Goal: Task Accomplishment & Management: Use online tool/utility

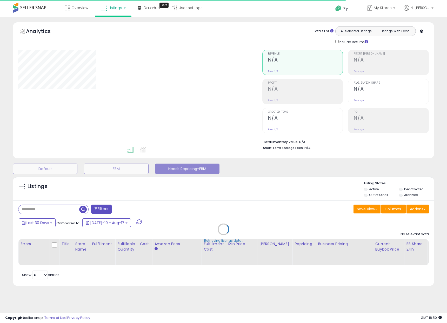
type input "**********"
select select "**"
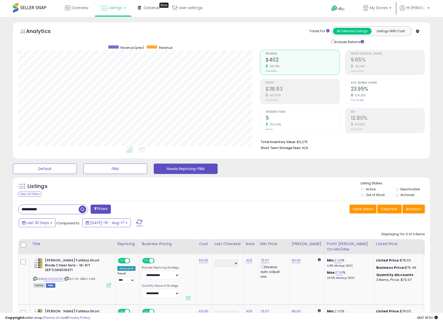
click at [57, 210] on input "**********" at bounding box center [48, 209] width 60 height 9
click at [228, 203] on div "Filters Save View Save As New View Update Current View Columns" at bounding box center [221, 314] width 417 height 227
click at [185, 170] on button "Needs Repricing-FBM" at bounding box center [186, 169] width 64 height 10
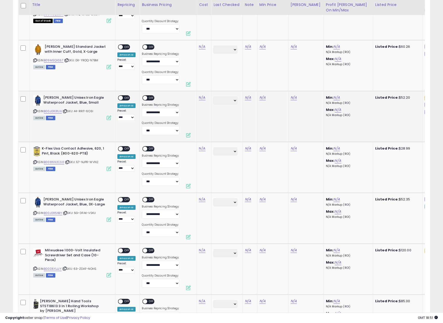
scroll to position [130, 0]
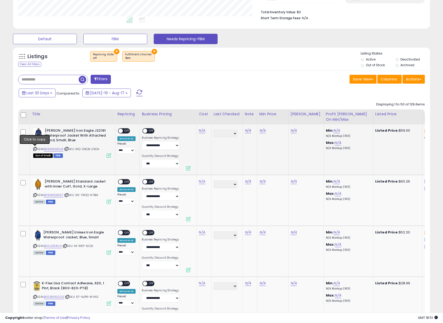
click at [35, 149] on icon at bounding box center [34, 149] width 3 height 3
click at [201, 131] on link "N/A" at bounding box center [202, 130] width 6 height 5
paste input "*****"
type input "*****"
click at [220, 119] on button "submit" at bounding box center [218, 118] width 9 height 8
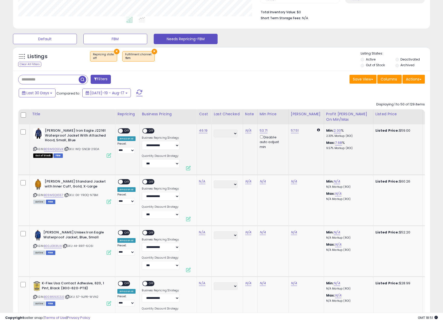
click at [123, 132] on div "ON OFF" at bounding box center [118, 131] width 12 height 4
click at [152, 132] on span "OFF" at bounding box center [152, 131] width 8 height 4
click at [126, 132] on span "OFF" at bounding box center [127, 131] width 8 height 4
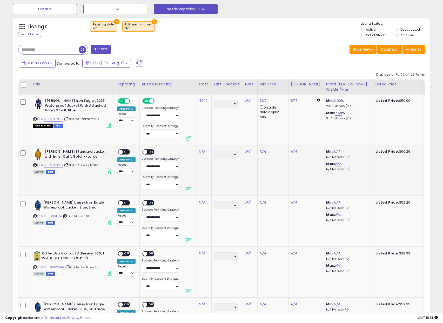
scroll to position [171, 0]
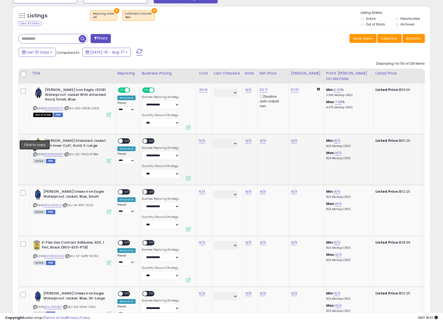
click at [34, 154] on icon at bounding box center [34, 154] width 3 height 3
click at [201, 142] on link "N/A" at bounding box center [202, 140] width 6 height 5
type input "*****"
click at [219, 128] on button "submit" at bounding box center [218, 128] width 9 height 8
click at [125, 142] on span "OFF" at bounding box center [127, 141] width 8 height 4
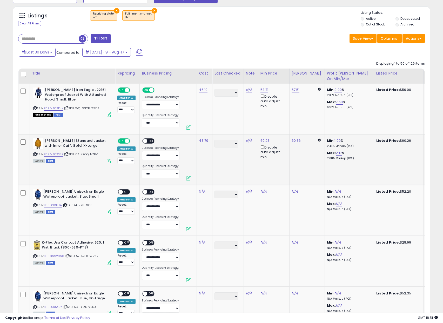
click at [149, 143] on span "OFF" at bounding box center [152, 141] width 8 height 4
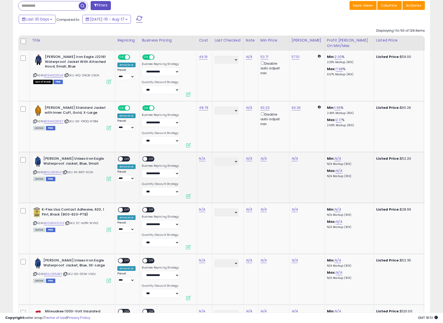
scroll to position [208, 0]
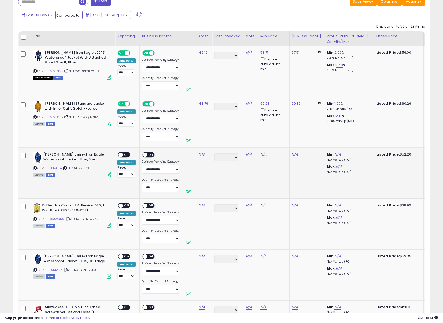
click at [34, 169] on icon at bounding box center [34, 168] width 3 height 3
click at [204, 155] on link "N/A" at bounding box center [202, 154] width 6 height 5
click button "submit" at bounding box center [218, 142] width 9 height 8
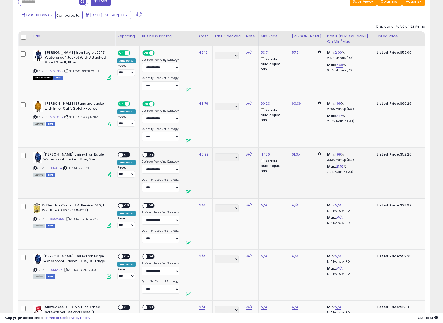
click at [125, 156] on span "OFF" at bounding box center [127, 155] width 8 height 4
click at [151, 154] on span "OFF" at bounding box center [152, 155] width 8 height 4
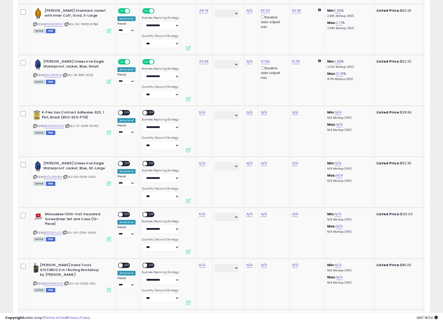
scroll to position [310, 0]
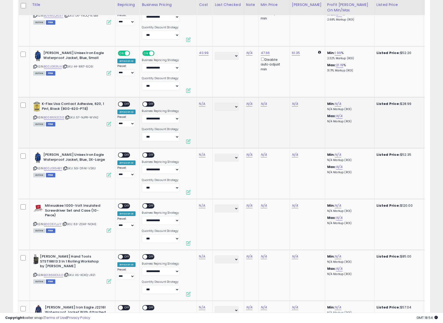
click at [35, 119] on icon at bounding box center [34, 117] width 3 height 3
click at [201, 106] on link "N/A" at bounding box center [202, 103] width 6 height 5
type input "*****"
click button "submit" at bounding box center [218, 91] width 9 height 8
click at [125, 103] on span "OFF" at bounding box center [127, 104] width 8 height 4
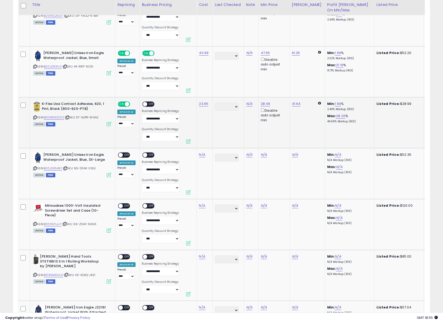
click at [151, 105] on span "OFF" at bounding box center [152, 104] width 8 height 4
click at [34, 169] on icon at bounding box center [34, 168] width 3 height 3
click at [203, 155] on link "N/A" at bounding box center [202, 154] width 6 height 5
type input "*****"
click button "submit" at bounding box center [218, 142] width 9 height 8
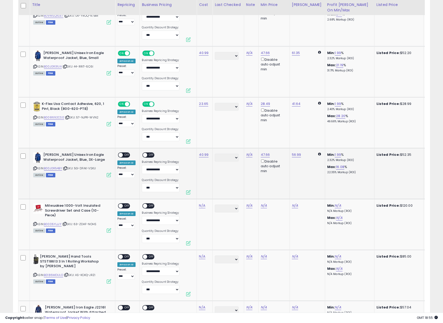
click at [123, 156] on span "OFF" at bounding box center [127, 155] width 8 height 4
click at [149, 154] on span "OFF" at bounding box center [152, 155] width 8 height 4
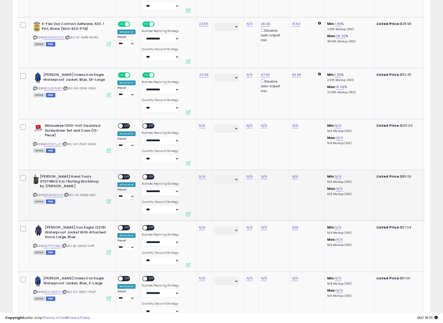
scroll to position [408, 0]
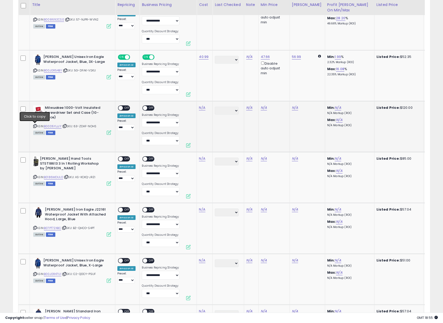
click at [35, 126] on icon at bounding box center [34, 126] width 3 height 3
click at [34, 127] on icon at bounding box center [34, 126] width 3 height 3
click at [202, 109] on link "N/A" at bounding box center [202, 107] width 6 height 5
click button "submit" at bounding box center [218, 95] width 9 height 8
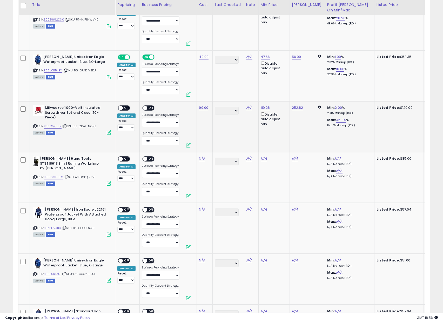
click at [126, 108] on span "OFF" at bounding box center [127, 108] width 8 height 4
click at [151, 108] on span "OFF" at bounding box center [152, 108] width 8 height 4
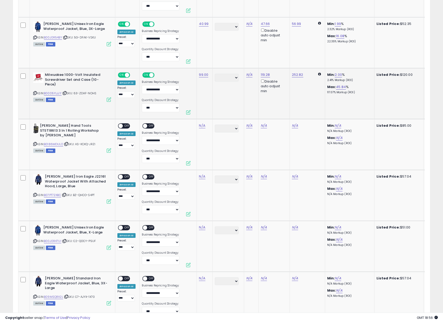
scroll to position [450, 0]
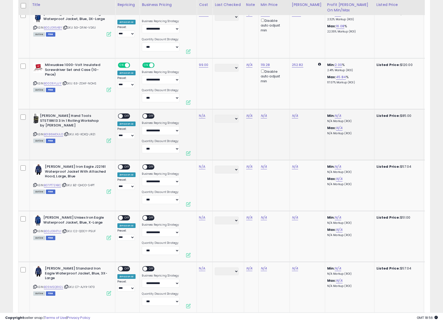
click at [36, 133] on icon at bounding box center [34, 134] width 3 height 3
click at [201, 116] on link "N/A" at bounding box center [202, 115] width 6 height 5
type input "*****"
click button "submit" at bounding box center [218, 103] width 9 height 8
click at [125, 117] on span "OFF" at bounding box center [127, 116] width 8 height 4
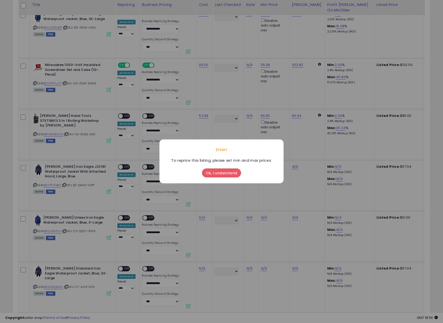
click at [214, 172] on button "Ok, I understand" at bounding box center [221, 173] width 39 height 9
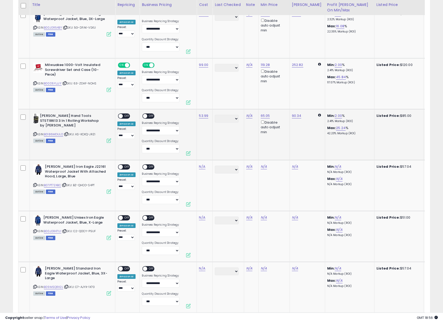
click at [130, 116] on div "**********" at bounding box center [126, 126] width 18 height 25
click at [127, 116] on span "OFF" at bounding box center [127, 116] width 8 height 4
click at [150, 114] on div "ON OFF" at bounding box center [148, 116] width 12 height 5
click at [153, 118] on span "OFF" at bounding box center [152, 116] width 8 height 4
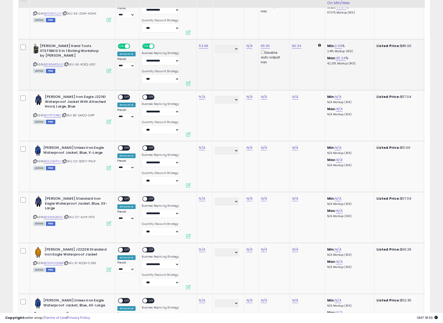
scroll to position [512, 0]
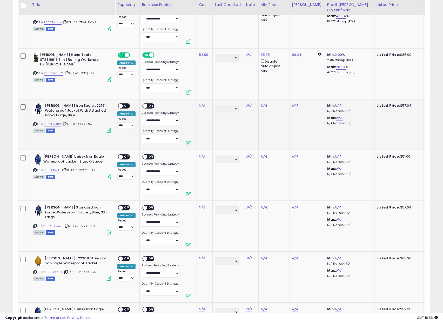
click at [34, 125] on icon at bounding box center [34, 124] width 3 height 3
click at [201, 106] on link "N/A" at bounding box center [202, 105] width 6 height 5
type input "*****"
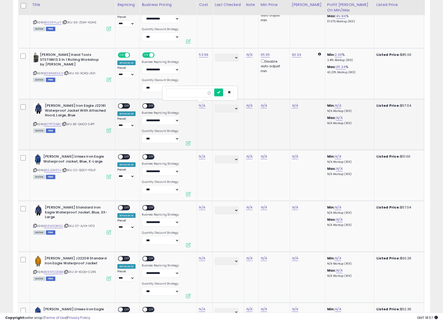
click button "submit" at bounding box center [218, 93] width 9 height 8
click at [128, 110] on div "**********" at bounding box center [126, 115] width 18 height 25
click at [127, 109] on div "ON OFF" at bounding box center [124, 105] width 12 height 5
click at [148, 107] on span "OFF" at bounding box center [152, 106] width 8 height 4
click at [126, 107] on span "OFF" at bounding box center [127, 106] width 8 height 4
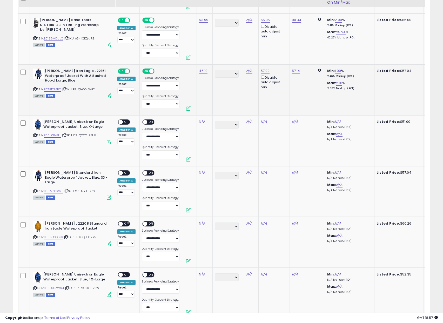
scroll to position [547, 0]
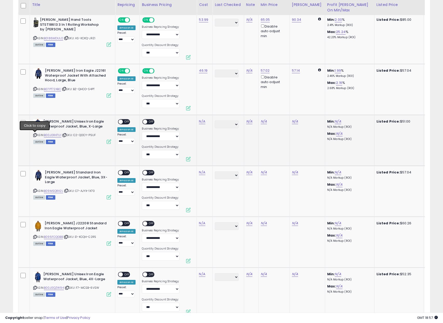
click at [35, 134] on icon at bounding box center [34, 135] width 3 height 3
click at [203, 123] on link "N/A" at bounding box center [202, 121] width 6 height 5
type input "*****"
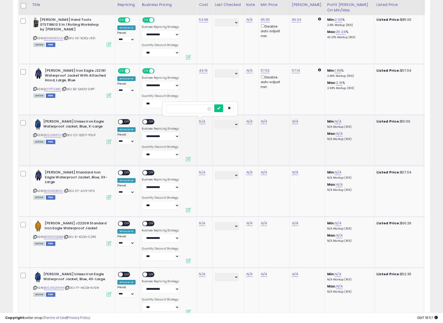
click button "submit" at bounding box center [218, 108] width 9 height 8
click at [126, 122] on span "OFF" at bounding box center [127, 122] width 8 height 4
click at [153, 122] on span "OFF" at bounding box center [152, 122] width 8 height 4
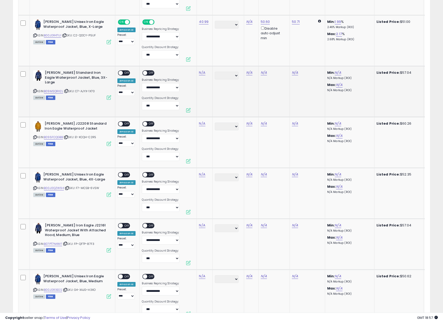
scroll to position [649, 0]
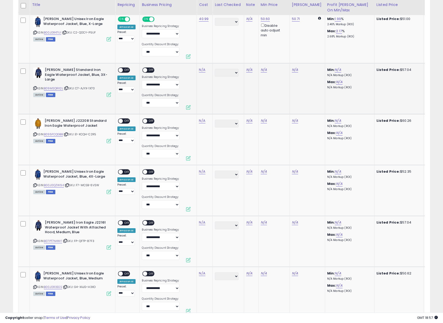
click at [35, 87] on icon at bounding box center [34, 88] width 3 height 3
click at [202, 69] on link "N/A" at bounding box center [202, 69] width 6 height 5
type input "*****"
click button "submit" at bounding box center [218, 57] width 9 height 8
click at [128, 71] on span "OFF" at bounding box center [127, 70] width 8 height 4
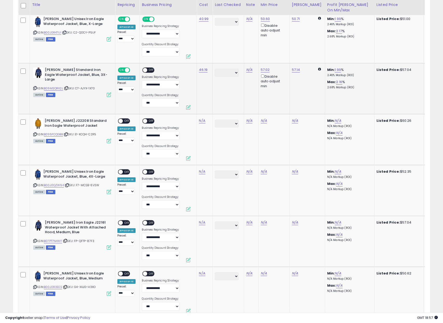
click at [150, 70] on span "OFF" at bounding box center [152, 70] width 8 height 4
click at [35, 135] on icon at bounding box center [34, 134] width 3 height 3
click at [201, 121] on link "N/A" at bounding box center [202, 120] width 6 height 5
click button "submit" at bounding box center [218, 108] width 9 height 8
click at [128, 121] on span "OFF" at bounding box center [127, 121] width 8 height 4
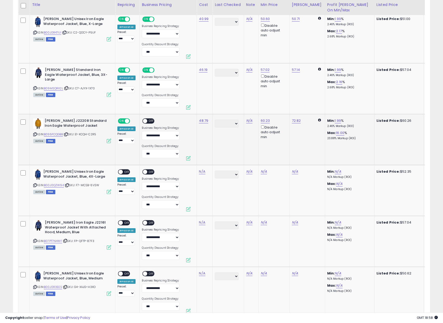
click at [151, 120] on span "OFF" at bounding box center [152, 121] width 8 height 4
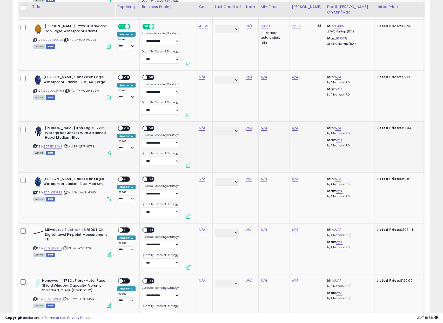
scroll to position [746, 0]
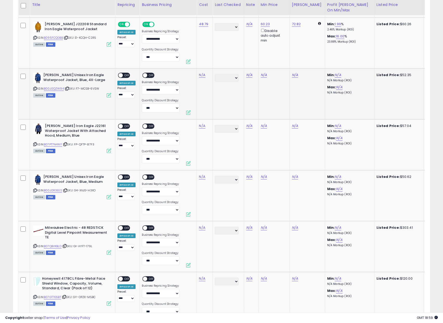
click at [35, 89] on icon at bounding box center [34, 88] width 3 height 3
click at [202, 79] on td "N/A" at bounding box center [205, 94] width 16 height 51
click at [202, 78] on td "N/A" at bounding box center [205, 94] width 16 height 51
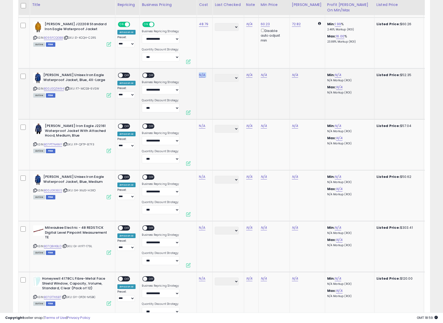
click at [202, 78] on td "N/A" at bounding box center [205, 94] width 16 height 51
click at [201, 76] on link "N/A" at bounding box center [202, 75] width 6 height 5
type input "*****"
click button "submit" at bounding box center [218, 62] width 9 height 8
click at [127, 75] on span "OFF" at bounding box center [127, 75] width 8 height 4
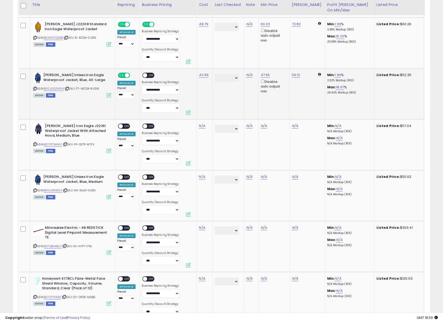
click at [148, 75] on span "OFF" at bounding box center [152, 75] width 8 height 4
click at [34, 145] on icon at bounding box center [34, 144] width 3 height 3
click at [202, 128] on link "N/A" at bounding box center [202, 125] width 6 height 5
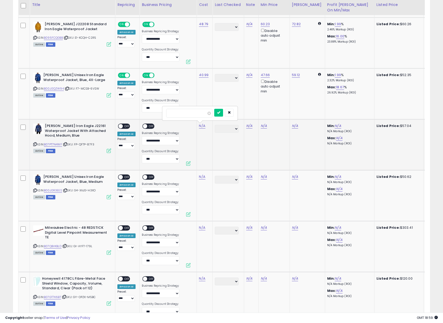
type input "*****"
click button "submit" at bounding box center [218, 113] width 9 height 8
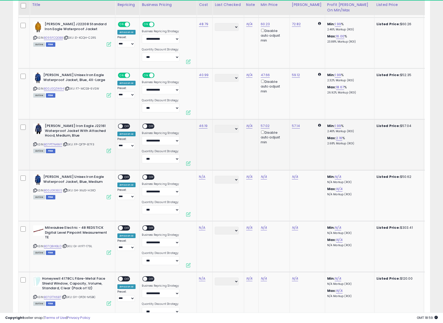
click at [126, 126] on span "OFF" at bounding box center [127, 126] width 8 height 4
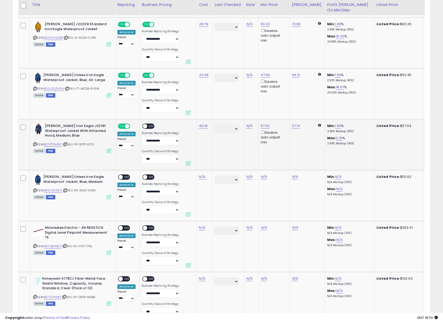
click at [152, 125] on span "OFF" at bounding box center [152, 126] width 8 height 4
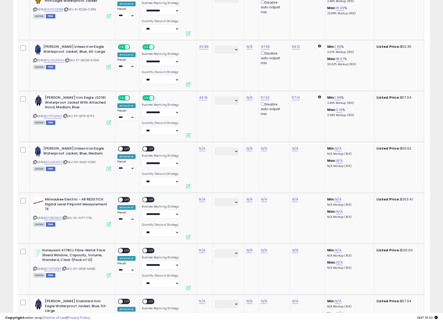
scroll to position [856, 0]
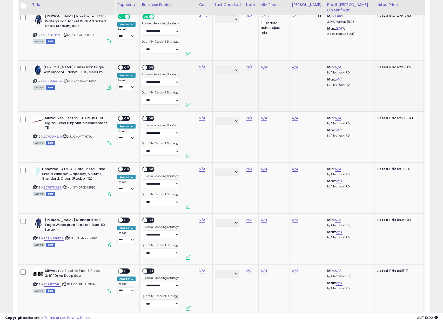
click at [35, 82] on icon at bounding box center [34, 81] width 3 height 3
click at [201, 67] on link "N/A" at bounding box center [202, 67] width 6 height 5
type input "*****"
click button "submit" at bounding box center [218, 54] width 9 height 8
click at [123, 69] on div "ON OFF" at bounding box center [118, 68] width 12 height 4
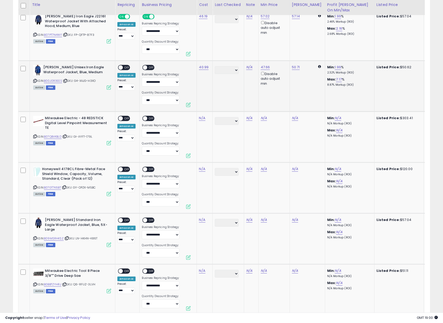
click at [144, 68] on span at bounding box center [145, 68] width 4 height 4
click at [127, 66] on span "OFF" at bounding box center [127, 68] width 8 height 4
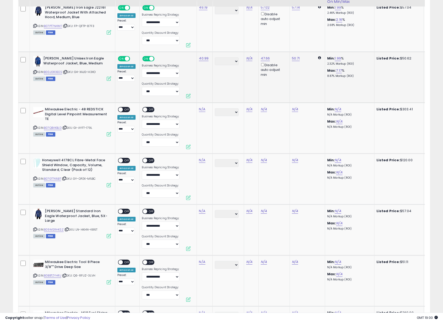
scroll to position [867, 0]
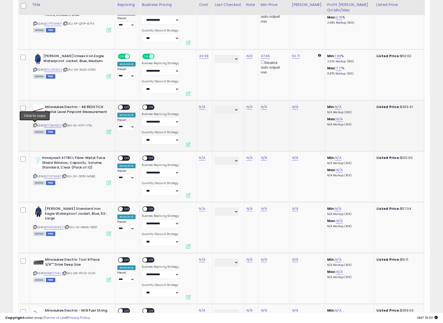
click at [34, 125] on icon at bounding box center [34, 125] width 3 height 3
click at [202, 107] on link "N/A" at bounding box center [202, 106] width 6 height 5
type input "******"
click button "submit" at bounding box center [218, 94] width 9 height 8
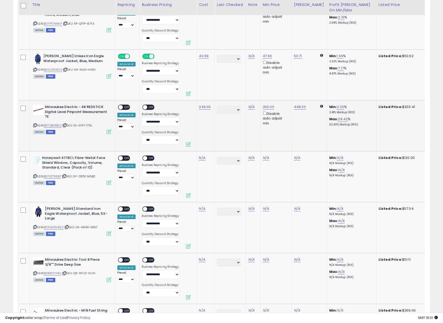
click at [126, 108] on span "OFF" at bounding box center [127, 107] width 8 height 4
click at [153, 107] on span "OFF" at bounding box center [152, 107] width 8 height 4
click at [34, 176] on icon at bounding box center [34, 176] width 3 height 3
click at [203, 159] on link "N/A" at bounding box center [202, 157] width 6 height 5
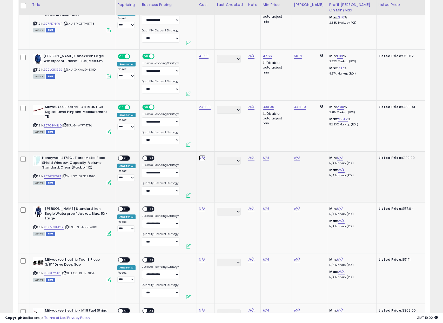
click at [203, 159] on link "N/A" at bounding box center [202, 157] width 6 height 5
type input "*****"
click button "submit" at bounding box center [218, 145] width 9 height 8
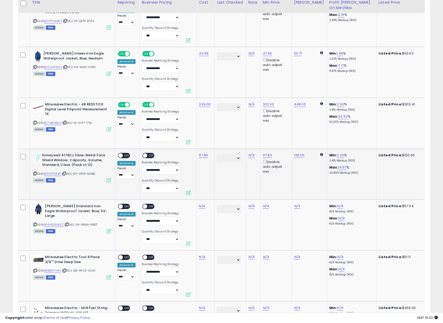
scroll to position [900, 0]
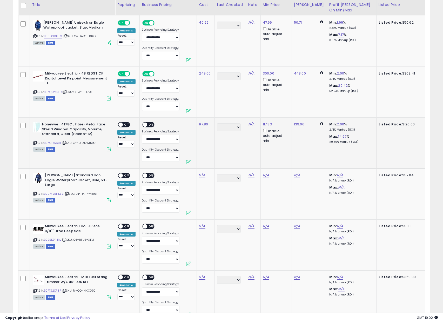
click at [128, 124] on span "OFF" at bounding box center [127, 125] width 8 height 4
click at [148, 124] on span "OFF" at bounding box center [152, 125] width 8 height 4
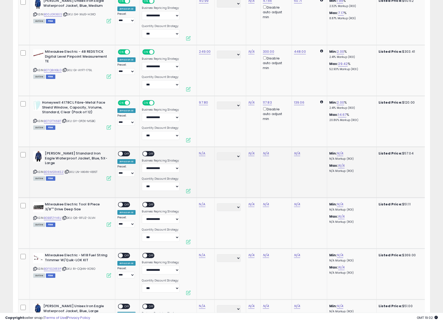
scroll to position [1002, 0]
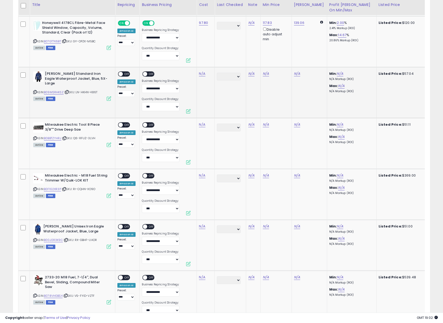
click at [35, 91] on icon at bounding box center [34, 92] width 3 height 3
click at [200, 75] on link "N/A" at bounding box center [202, 73] width 6 height 5
type input "*****"
click button "submit" at bounding box center [218, 61] width 9 height 8
click at [128, 75] on span "OFF" at bounding box center [127, 74] width 8 height 4
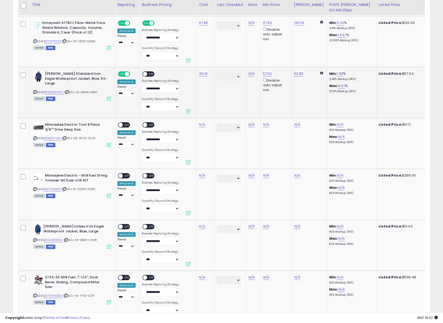
click at [152, 73] on span "OFF" at bounding box center [152, 74] width 8 height 4
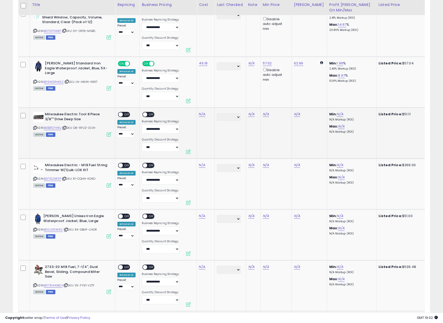
click at [35, 128] on icon at bounding box center [34, 128] width 3 height 3
click at [202, 115] on link "N/A" at bounding box center [202, 114] width 6 height 5
type input "*****"
click button "submit" at bounding box center [218, 101] width 9 height 8
click at [123, 113] on div "ON OFF" at bounding box center [118, 115] width 12 height 4
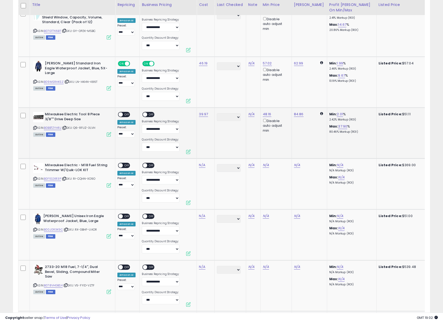
click at [150, 115] on span "OFF" at bounding box center [152, 115] width 8 height 4
click at [129, 115] on span "OFF" at bounding box center [127, 115] width 8 height 4
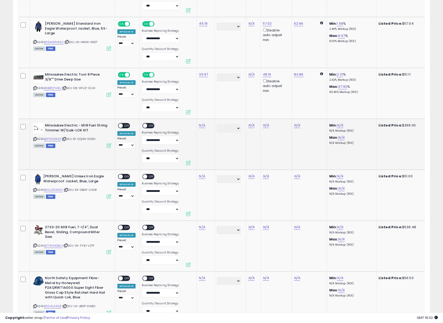
scroll to position [1061, 0]
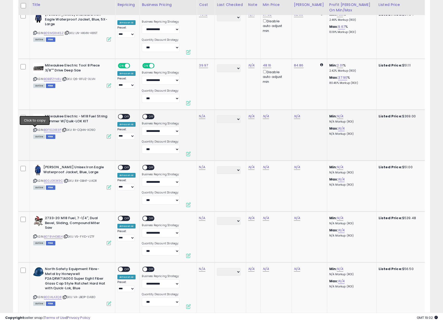
click at [36, 129] on icon at bounding box center [34, 130] width 3 height 3
click at [204, 116] on link "N/A" at bounding box center [202, 116] width 6 height 5
click button "submit" at bounding box center [218, 103] width 9 height 8
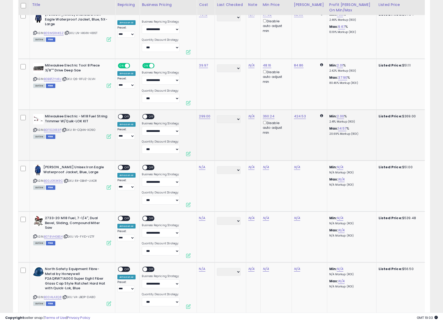
click at [128, 117] on span "OFF" at bounding box center [127, 117] width 8 height 4
click at [144, 117] on span at bounding box center [145, 117] width 4 height 4
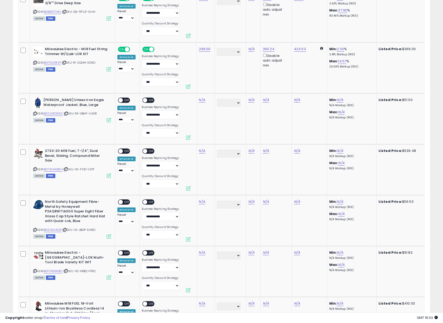
scroll to position [1142, 0]
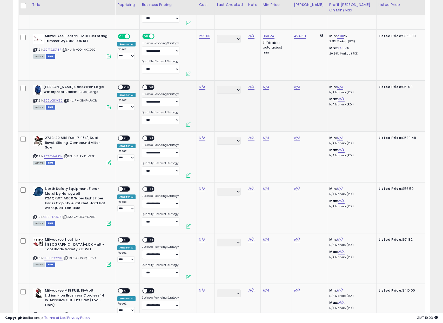
click at [35, 101] on icon at bounding box center [34, 100] width 3 height 3
click at [202, 87] on link "N/A" at bounding box center [202, 86] width 6 height 5
type input "*****"
click button "submit" at bounding box center [218, 74] width 9 height 8
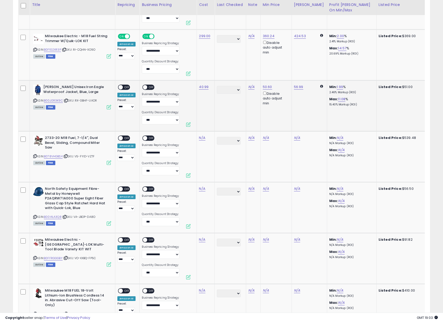
click at [123, 89] on div "ON OFF" at bounding box center [118, 87] width 12 height 4
click at [129, 86] on span "OFF" at bounding box center [127, 87] width 8 height 4
click at [151, 86] on span "OFF" at bounding box center [152, 87] width 8 height 4
click at [35, 155] on icon at bounding box center [34, 156] width 3 height 3
click at [202, 137] on link "N/A" at bounding box center [202, 137] width 6 height 5
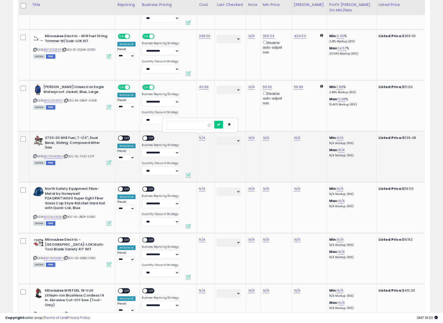
type input "******"
click button "submit" at bounding box center [218, 125] width 9 height 8
click at [127, 137] on span "OFF" at bounding box center [127, 138] width 8 height 4
click at [148, 138] on span "OFF" at bounding box center [152, 138] width 8 height 4
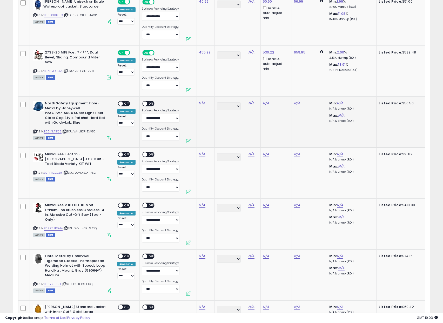
scroll to position [1241, 0]
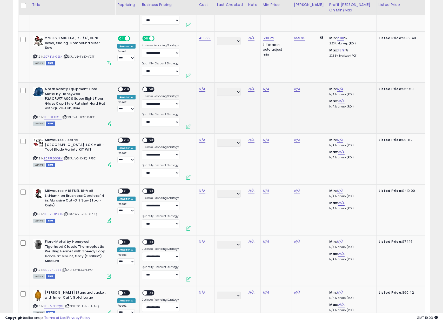
click at [35, 116] on icon at bounding box center [34, 117] width 3 height 3
click at [204, 90] on link "N/A" at bounding box center [202, 89] width 6 height 5
type input "*****"
click button "submit" at bounding box center [218, 76] width 9 height 8
click at [123, 90] on span "OFF" at bounding box center [127, 89] width 8 height 4
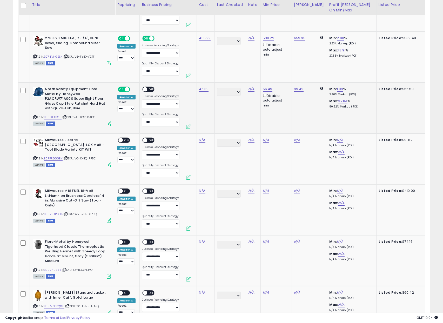
click at [150, 89] on span "OFF" at bounding box center [152, 89] width 8 height 4
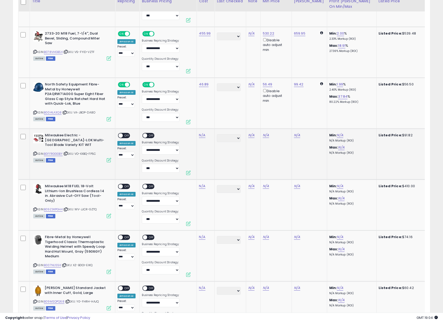
scroll to position [1273, 0]
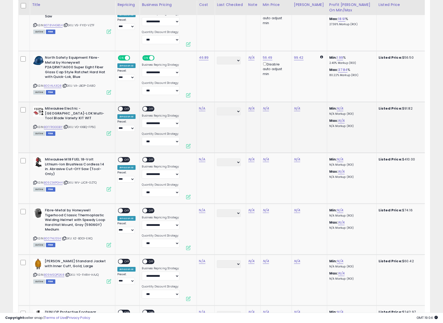
click at [35, 126] on icon at bounding box center [34, 127] width 3 height 3
click at [202, 108] on link "N/A" at bounding box center [202, 108] width 6 height 5
type input "*****"
click button "submit" at bounding box center [218, 95] width 9 height 8
click at [127, 108] on span "OFF" at bounding box center [127, 109] width 8 height 4
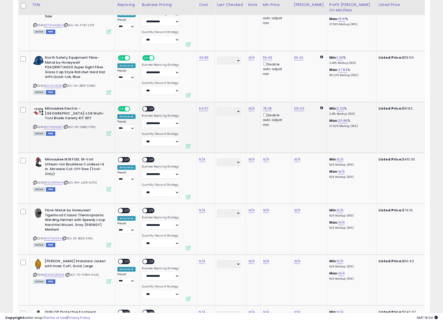
click at [149, 107] on span "OFF" at bounding box center [152, 109] width 8 height 4
click at [33, 184] on div "Milwaukee M18 FUEL 18-Volt Lithium-Ion Brushless Cordless 14 in. Abrasive Cut-O…" at bounding box center [71, 174] width 79 height 34
click at [34, 184] on icon at bounding box center [34, 182] width 3 height 3
click at [201, 161] on link "N/A" at bounding box center [202, 159] width 6 height 5
type input "******"
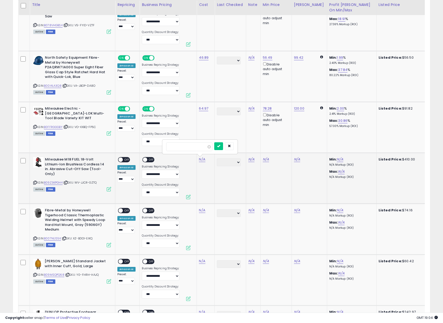
click button "submit" at bounding box center [218, 146] width 9 height 8
click at [124, 164] on div "**********" at bounding box center [126, 169] width 18 height 25
click at [124, 161] on span "OFF" at bounding box center [127, 160] width 8 height 4
click at [149, 155] on td "**********" at bounding box center [168, 178] width 57 height 51
click at [151, 160] on span "OFF" at bounding box center [152, 160] width 8 height 4
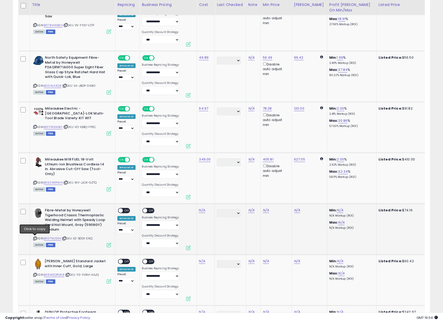
click at [34, 239] on icon at bounding box center [34, 238] width 3 height 3
click at [202, 211] on link "N/A" at bounding box center [202, 210] width 6 height 5
click at [200, 208] on link "N/A" at bounding box center [202, 210] width 6 height 5
click button "submit" at bounding box center [218, 197] width 9 height 8
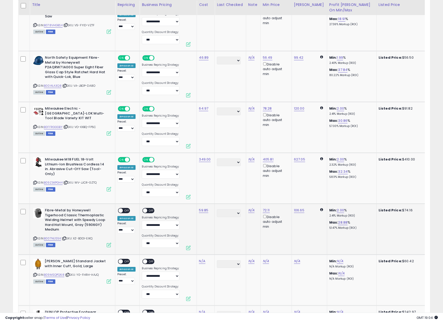
click at [130, 212] on span "OFF" at bounding box center [127, 211] width 8 height 4
click at [153, 210] on span "OFF" at bounding box center [152, 211] width 8 height 4
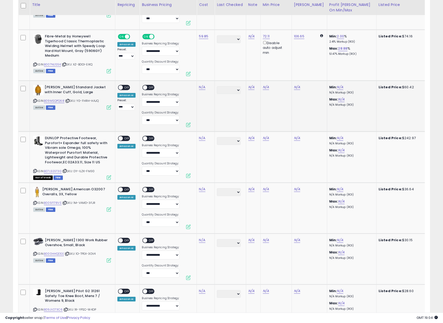
click at [35, 101] on icon at bounding box center [34, 101] width 3 height 3
click at [203, 87] on link "N/A" at bounding box center [202, 87] width 6 height 5
paste input "*****"
type input "*****"
click button "submit" at bounding box center [218, 74] width 9 height 8
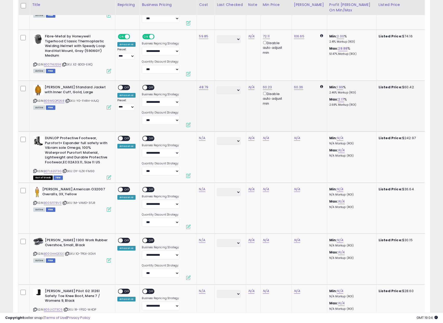
click at [127, 88] on span "OFF" at bounding box center [127, 88] width 8 height 4
click at [145, 87] on span at bounding box center [145, 88] width 4 height 4
click at [148, 89] on span "OFF" at bounding box center [152, 88] width 8 height 4
click at [34, 171] on icon at bounding box center [34, 171] width 3 height 3
click at [202, 141] on td "N/A" at bounding box center [206, 157] width 18 height 51
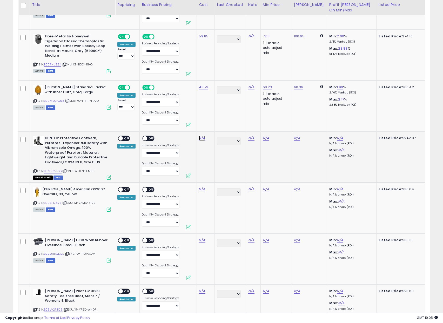
click at [202, 140] on link "N/A" at bounding box center [202, 138] width 6 height 5
type input "******"
click button "submit" at bounding box center [218, 125] width 9 height 8
click at [128, 139] on span "OFF" at bounding box center [127, 138] width 8 height 4
click at [144, 139] on span at bounding box center [145, 138] width 4 height 4
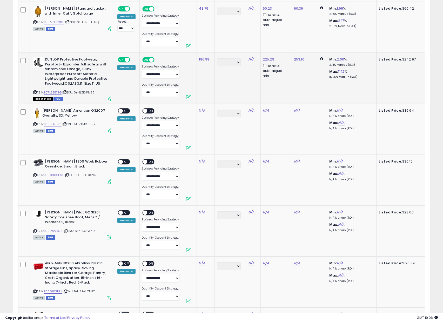
scroll to position [1534, 0]
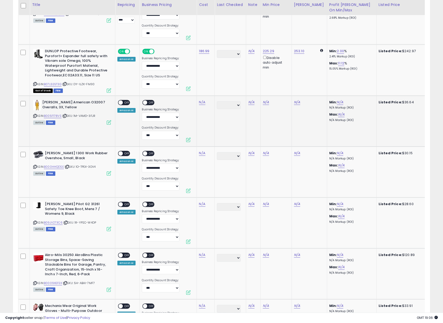
click at [35, 116] on icon at bounding box center [34, 116] width 3 height 3
click at [202, 101] on link "N/A" at bounding box center [202, 102] width 6 height 5
type input "*****"
click button "submit" at bounding box center [218, 89] width 9 height 8
click at [127, 101] on span "OFF" at bounding box center [127, 103] width 8 height 4
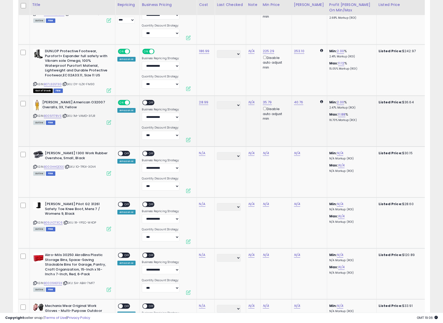
click at [148, 102] on span "OFF" at bounding box center [152, 103] width 8 height 4
click at [36, 168] on icon at bounding box center [34, 167] width 3 height 3
click at [202, 153] on link "N/A" at bounding box center [202, 153] width 6 height 5
type input "*****"
click button "submit" at bounding box center [218, 140] width 9 height 8
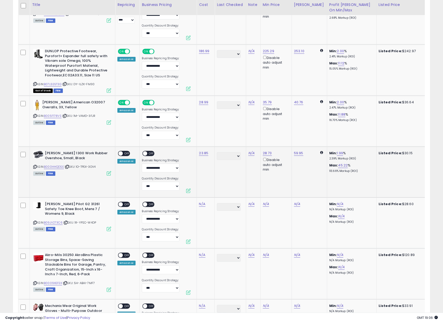
click at [128, 152] on span "OFF" at bounding box center [127, 154] width 8 height 4
click at [151, 154] on span "OFF" at bounding box center [152, 154] width 8 height 4
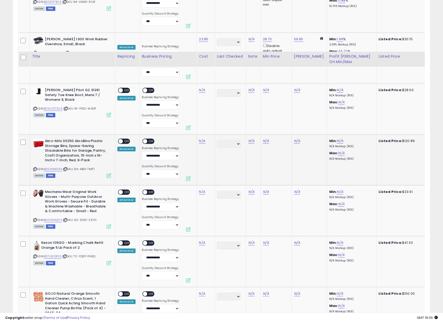
scroll to position [1590, 0]
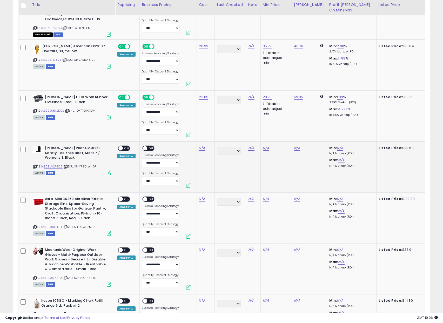
click at [35, 167] on icon at bounding box center [34, 166] width 3 height 3
click at [202, 150] on link "N/A" at bounding box center [202, 148] width 6 height 5
type input "*****"
click button "submit" at bounding box center [218, 135] width 9 height 8
click at [124, 150] on div "ON OFF" at bounding box center [118, 148] width 12 height 4
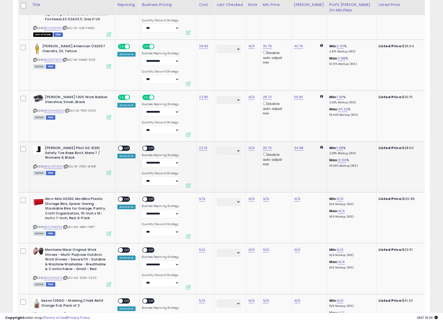
click at [148, 148] on span "OFF" at bounding box center [152, 148] width 8 height 4
click at [131, 148] on div "ON OFF Amazon AI" at bounding box center [126, 152] width 18 height 12
click at [129, 148] on span "OFF" at bounding box center [127, 148] width 8 height 4
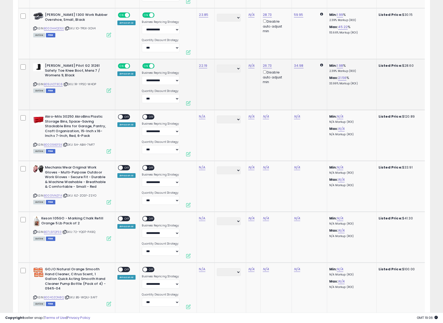
scroll to position [1694, 0]
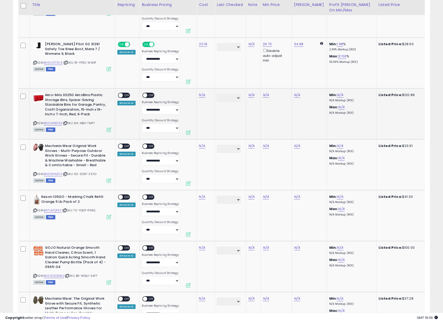
click at [35, 124] on icon at bounding box center [34, 123] width 3 height 3
click at [201, 94] on link "N/A" at bounding box center [202, 95] width 6 height 5
type input "*****"
click button "submit" at bounding box center [218, 82] width 9 height 8
click at [124, 95] on span "OFF" at bounding box center [127, 95] width 8 height 4
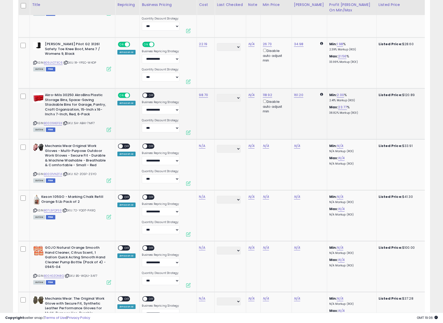
click at [149, 96] on span "OFF" at bounding box center [152, 95] width 8 height 4
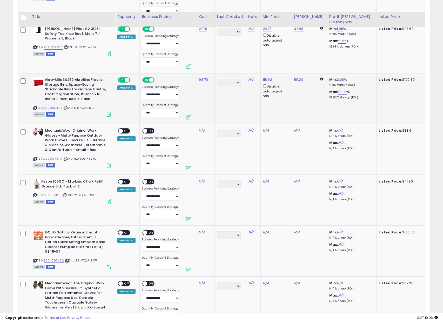
scroll to position [1743, 0]
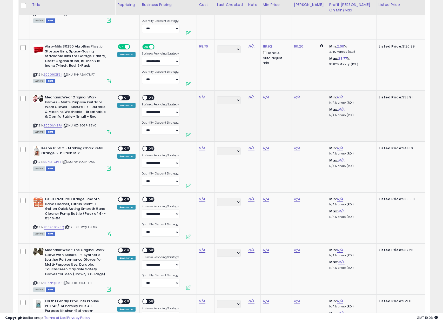
click at [34, 126] on icon at bounding box center [34, 125] width 3 height 3
click at [205, 96] on div "N/A" at bounding box center [205, 97] width 12 height 5
click at [204, 96] on link "N/A" at bounding box center [202, 97] width 6 height 5
click button "submit" at bounding box center [218, 84] width 9 height 8
click at [126, 99] on span "OFF" at bounding box center [127, 98] width 8 height 4
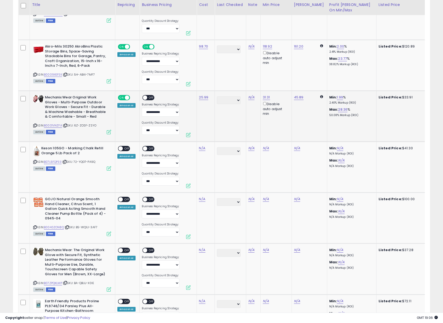
click at [149, 97] on span "OFF" at bounding box center [152, 98] width 8 height 4
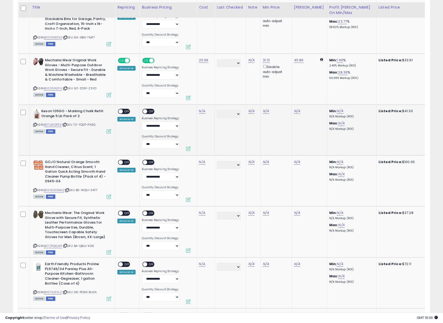
scroll to position [1785, 0]
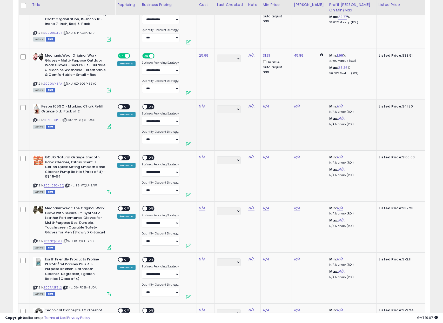
click at [35, 121] on icon at bounding box center [34, 120] width 3 height 3
click at [201, 107] on link "N/A" at bounding box center [202, 106] width 6 height 5
type input "*****"
click button "submit" at bounding box center [218, 93] width 9 height 8
click at [124, 107] on span "OFF" at bounding box center [127, 107] width 8 height 4
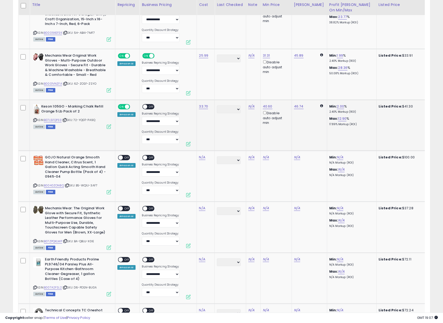
click at [149, 108] on span "OFF" at bounding box center [152, 107] width 8 height 4
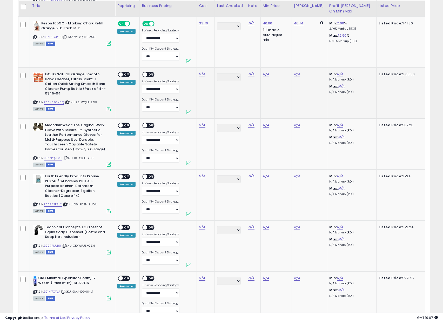
scroll to position [1869, 0]
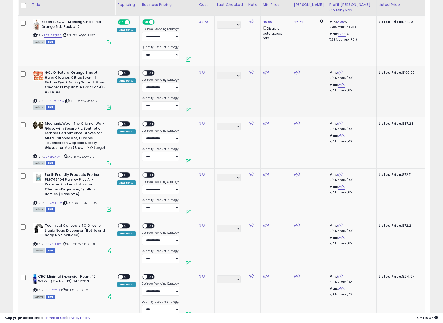
click at [36, 100] on icon at bounding box center [34, 101] width 3 height 3
click at [202, 73] on link "N/A" at bounding box center [202, 72] width 6 height 5
type input "*****"
click button "submit" at bounding box center [218, 60] width 9 height 8
click at [121, 73] on span at bounding box center [121, 73] width 4 height 4
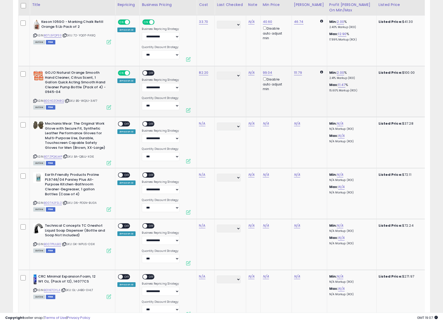
click at [150, 71] on span "OFF" at bounding box center [152, 73] width 8 height 4
click at [35, 156] on icon at bounding box center [34, 156] width 3 height 3
click at [202, 125] on link "N/A" at bounding box center [202, 123] width 6 height 5
click at [201, 124] on link "N/A" at bounding box center [202, 123] width 6 height 5
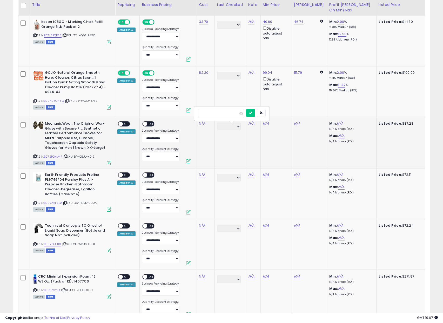
type input "*****"
click button "submit" at bounding box center [218, 111] width 9 height 8
click at [123, 121] on div "ON OFF" at bounding box center [124, 123] width 12 height 5
click at [148, 123] on span "OFF" at bounding box center [152, 124] width 8 height 4
click at [124, 128] on div "ON OFF Amazon AI" at bounding box center [126, 127] width 18 height 12
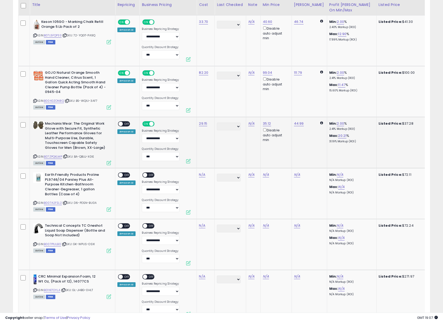
click at [123, 124] on span "OFF" at bounding box center [127, 124] width 8 height 4
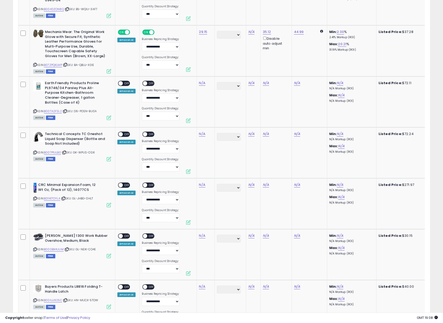
scroll to position [1975, 0]
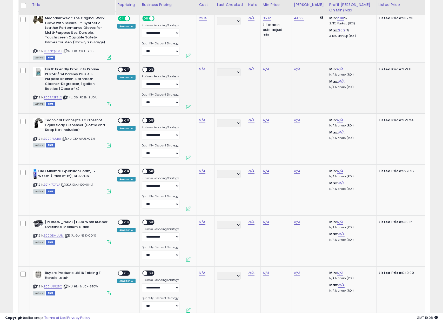
click at [35, 98] on icon at bounding box center [34, 97] width 3 height 3
click at [203, 69] on link "N/A" at bounding box center [202, 69] width 6 height 5
type input "*****"
click button "submit" at bounding box center [218, 56] width 9 height 8
click at [123, 70] on span "OFF" at bounding box center [127, 70] width 8 height 4
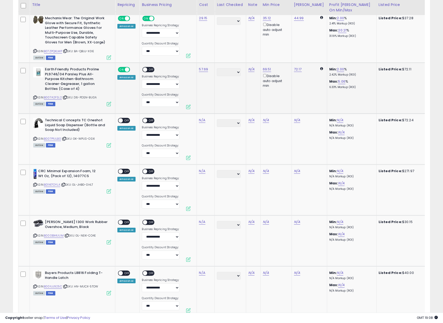
click at [155, 69] on div "ON OFF" at bounding box center [150, 70] width 17 height 6
click at [148, 70] on span "OFF" at bounding box center [152, 70] width 8 height 4
click at [35, 139] on icon at bounding box center [34, 139] width 3 height 3
click at [201, 120] on link "N/A" at bounding box center [202, 120] width 6 height 5
type input "*****"
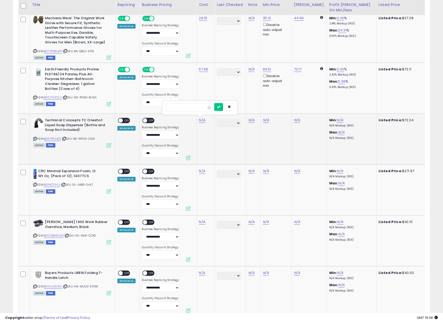
click button "submit" at bounding box center [218, 107] width 9 height 8
click at [127, 121] on span "OFF" at bounding box center [127, 121] width 8 height 4
click at [150, 121] on span "OFF" at bounding box center [152, 121] width 8 height 4
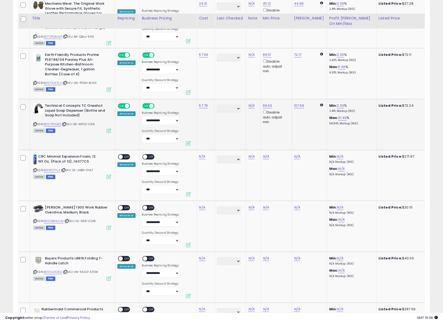
scroll to position [2009, 0]
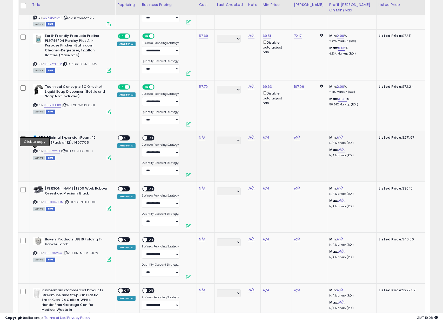
click at [34, 150] on icon at bounding box center [34, 151] width 3 height 3
click at [202, 139] on link "N/A" at bounding box center [202, 137] width 6 height 5
click button "submit" at bounding box center [218, 125] width 9 height 8
click at [125, 138] on span "OFF" at bounding box center [127, 138] width 8 height 4
click at [148, 139] on span "OFF" at bounding box center [152, 138] width 8 height 4
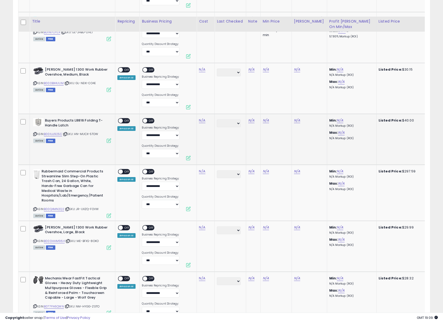
scroll to position [2120, 0]
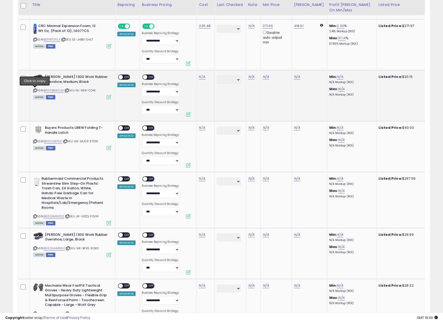
click at [35, 91] on icon at bounding box center [34, 90] width 3 height 3
click at [204, 77] on link "N/A" at bounding box center [202, 76] width 6 height 5
type input "*****"
click button "submit" at bounding box center [218, 64] width 9 height 8
click at [123, 77] on span "OFF" at bounding box center [127, 77] width 8 height 4
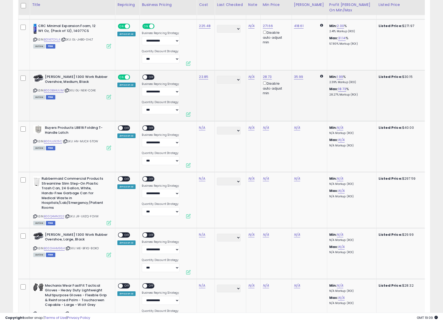
click at [146, 76] on span at bounding box center [145, 77] width 4 height 4
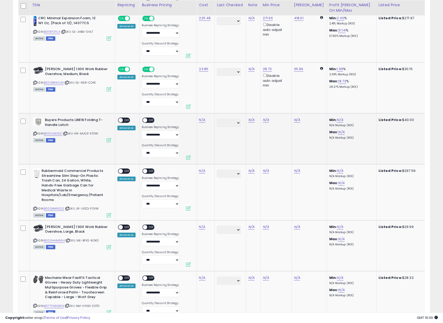
scroll to position [2129, 0]
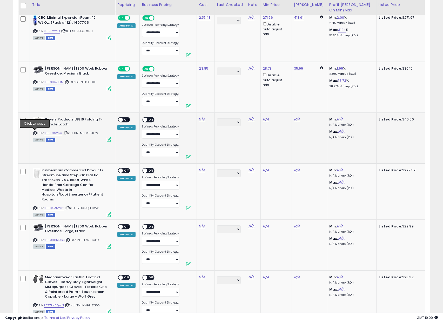
click at [35, 132] on icon at bounding box center [34, 133] width 3 height 3
click at [205, 117] on div "N/A" at bounding box center [205, 119] width 12 height 5
click at [204, 120] on link "N/A" at bounding box center [202, 119] width 6 height 5
type input "*****"
click button "submit" at bounding box center [218, 106] width 9 height 8
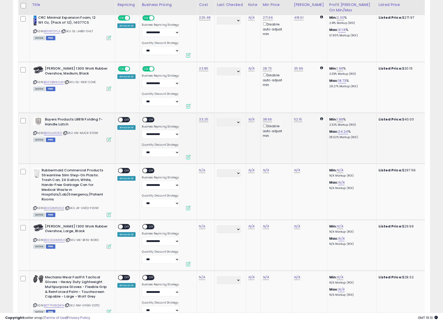
click at [126, 120] on span "OFF" at bounding box center [127, 120] width 8 height 4
click at [152, 118] on span "OFF" at bounding box center [152, 120] width 8 height 4
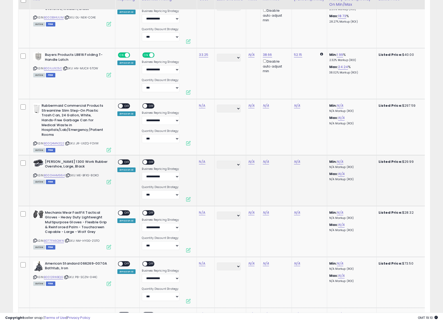
scroll to position [2196, 0]
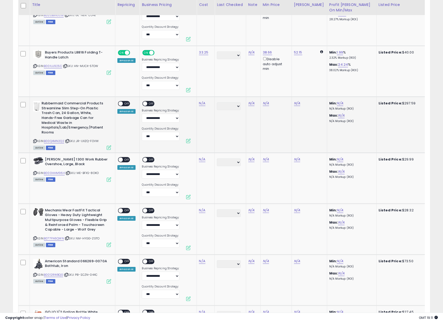
click at [35, 141] on icon at bounding box center [34, 141] width 3 height 3
click at [201, 105] on link "N/A" at bounding box center [202, 103] width 6 height 5
type input "******"
click button "submit" at bounding box center [218, 90] width 9 height 8
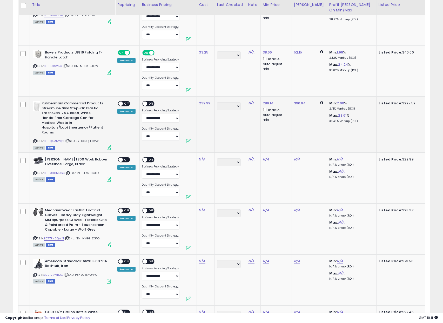
click at [123, 106] on div "ON OFF" at bounding box center [124, 103] width 12 height 5
click at [125, 104] on span "OFF" at bounding box center [127, 104] width 8 height 4
click at [148, 104] on span "OFF" at bounding box center [152, 104] width 8 height 4
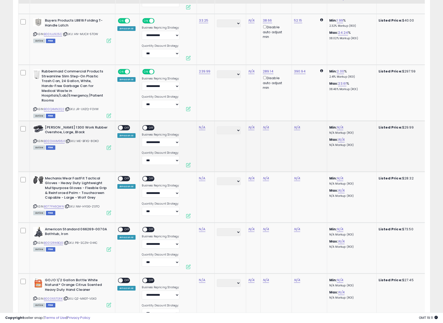
scroll to position [2237, 0]
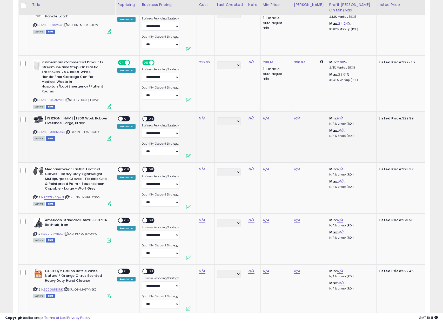
click at [35, 132] on icon at bounding box center [34, 132] width 3 height 3
click at [203, 119] on link "N/A" at bounding box center [202, 118] width 6 height 5
type input "*****"
click button "submit" at bounding box center [218, 105] width 9 height 8
click at [124, 119] on span "OFF" at bounding box center [127, 118] width 8 height 4
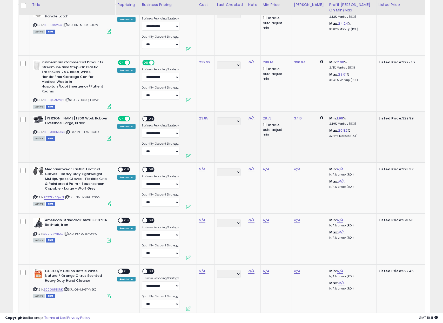
click at [152, 119] on span "OFF" at bounding box center [152, 118] width 8 height 4
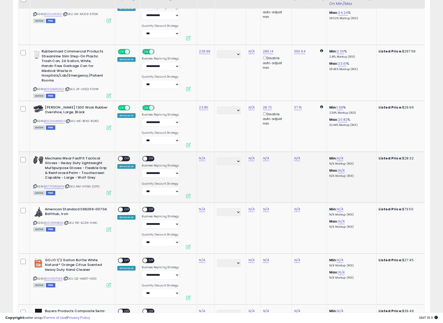
scroll to position [2331, 0]
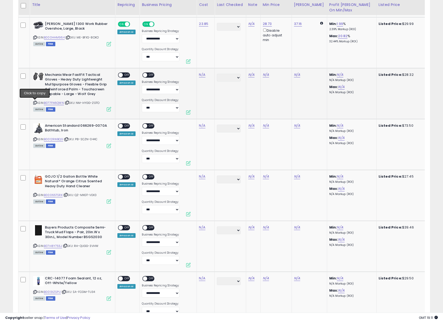
click at [34, 103] on icon at bounding box center [34, 102] width 3 height 3
click at [200, 77] on link "N/A" at bounding box center [202, 74] width 6 height 5
type input "*****"
click button "submit" at bounding box center [218, 62] width 9 height 8
click at [123, 76] on span "OFF" at bounding box center [127, 75] width 8 height 4
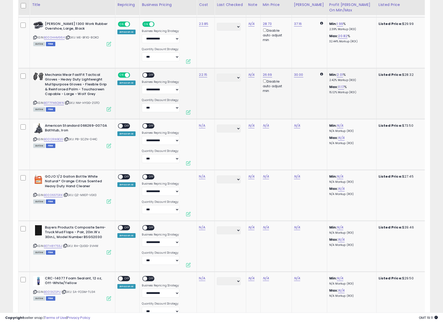
click at [144, 76] on span at bounding box center [145, 75] width 4 height 4
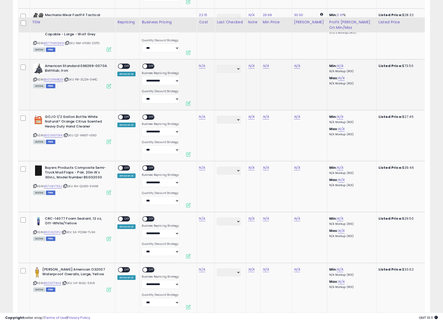
scroll to position [2425, 0]
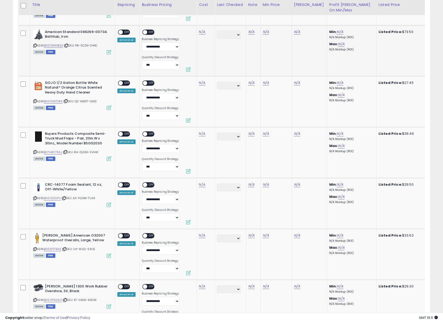
click at [35, 45] on icon at bounding box center [34, 45] width 3 height 3
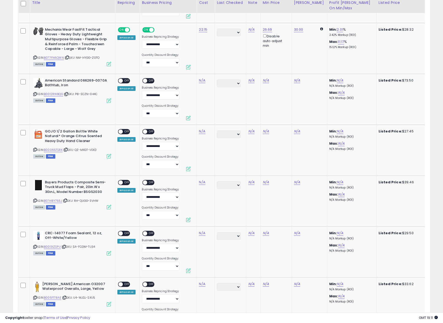
scroll to position [2375, 0]
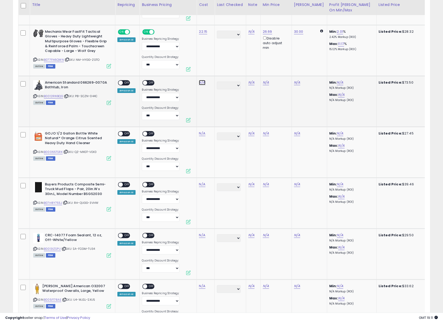
click at [201, 84] on link "N/A" at bounding box center [202, 82] width 6 height 5
type input "*****"
click button "submit" at bounding box center [218, 70] width 9 height 8
click at [124, 82] on span "OFF" at bounding box center [127, 83] width 8 height 4
click at [148, 81] on span "OFF" at bounding box center [152, 83] width 8 height 4
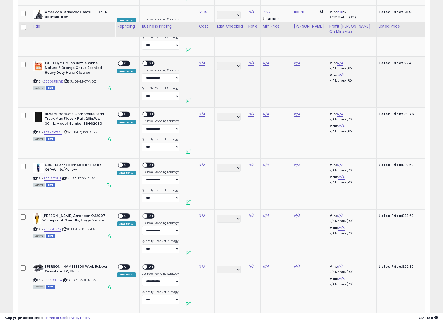
scroll to position [2467, 0]
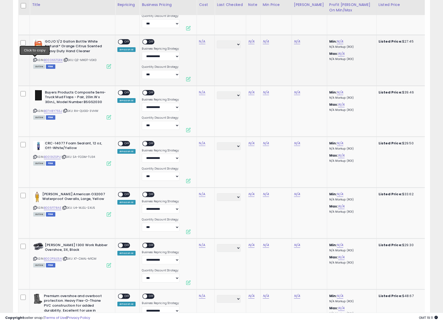
click at [35, 59] on icon at bounding box center [34, 59] width 3 height 3
click at [199, 44] on td "N/A" at bounding box center [206, 60] width 18 height 51
click at [201, 41] on link "N/A" at bounding box center [202, 41] width 6 height 5
type input "*****"
click button "submit" at bounding box center [218, 28] width 9 height 8
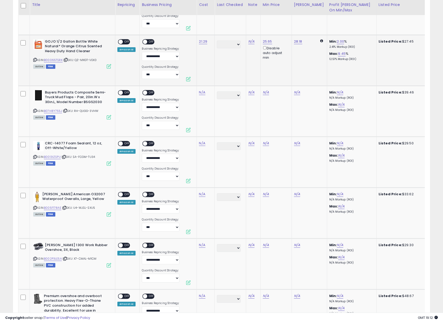
click at [123, 45] on div "ON OFF Amazon AI" at bounding box center [126, 45] width 18 height 12
click at [123, 43] on div "ON OFF" at bounding box center [118, 42] width 12 height 4
click at [152, 41] on span "OFF" at bounding box center [152, 42] width 8 height 4
click at [124, 40] on span "OFF" at bounding box center [127, 42] width 8 height 4
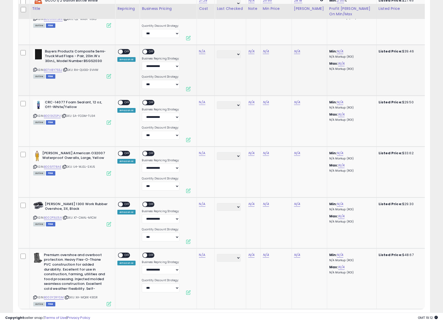
scroll to position [2512, 0]
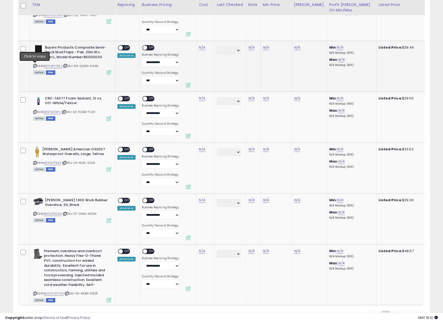
click at [35, 66] on icon at bounding box center [34, 65] width 3 height 3
click at [200, 48] on link "N/A" at bounding box center [202, 47] width 6 height 5
type input "*****"
click button "submit" at bounding box center [218, 34] width 9 height 8
click at [125, 49] on span "OFF" at bounding box center [127, 47] width 8 height 4
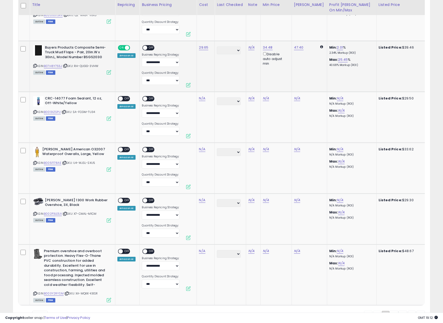
click at [150, 49] on span "OFF" at bounding box center [152, 47] width 8 height 4
click at [35, 112] on icon at bounding box center [34, 112] width 3 height 3
click at [200, 99] on link "N/A" at bounding box center [202, 98] width 6 height 5
type input "*****"
click button "submit" at bounding box center [218, 85] width 9 height 8
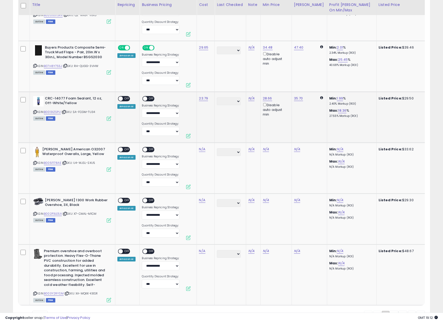
click at [127, 97] on span "OFF" at bounding box center [127, 98] width 8 height 4
click at [148, 98] on span "OFF" at bounding box center [152, 98] width 8 height 4
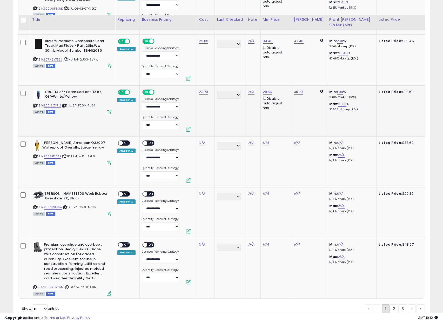
scroll to position [2543, 0]
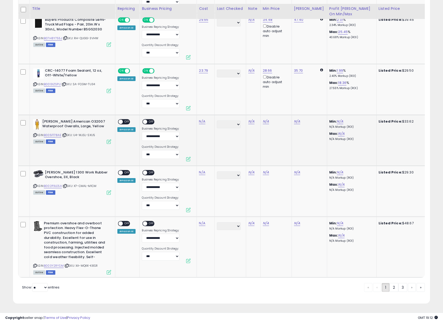
click at [35, 134] on icon at bounding box center [34, 135] width 3 height 3
click at [202, 119] on link "N/A" at bounding box center [202, 121] width 6 height 5
type input "*****"
click button "submit" at bounding box center [218, 108] width 9 height 8
click at [127, 120] on span "OFF" at bounding box center [127, 122] width 8 height 4
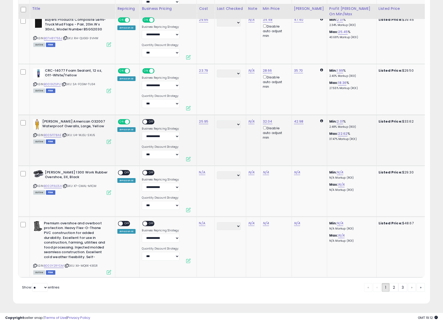
click at [149, 120] on span "OFF" at bounding box center [152, 122] width 8 height 4
click at [34, 185] on icon at bounding box center [34, 186] width 3 height 3
click at [199, 170] on link "N/A" at bounding box center [202, 172] width 6 height 5
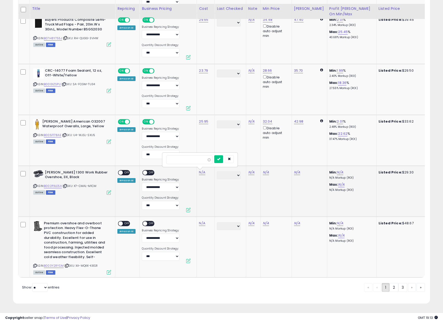
type input "*****"
click button "submit" at bounding box center [218, 159] width 9 height 8
click at [126, 173] on div "ON OFF Amazon AI" at bounding box center [126, 176] width 18 height 12
click at [126, 171] on span "OFF" at bounding box center [127, 173] width 8 height 4
click at [149, 171] on span "OFF" at bounding box center [152, 173] width 8 height 4
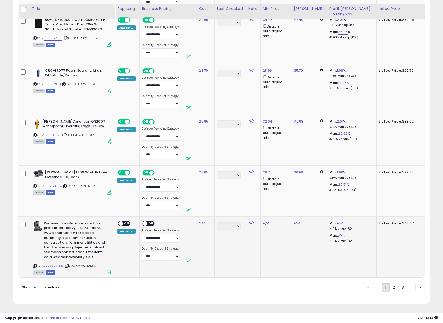
click at [35, 265] on icon at bounding box center [34, 266] width 3 height 3
click at [199, 221] on link "N/A" at bounding box center [202, 223] width 6 height 5
type input "*****"
click button "submit" at bounding box center [218, 210] width 9 height 8
click at [123, 221] on span "OFF" at bounding box center [127, 223] width 8 height 4
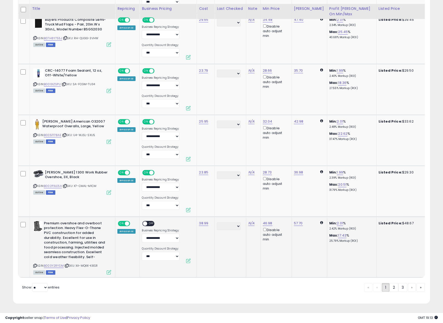
click at [149, 221] on span "OFF" at bounding box center [152, 223] width 8 height 4
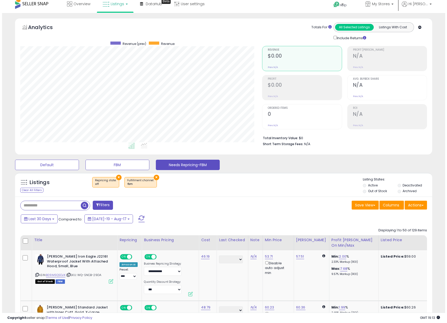
scroll to position [0, 0]
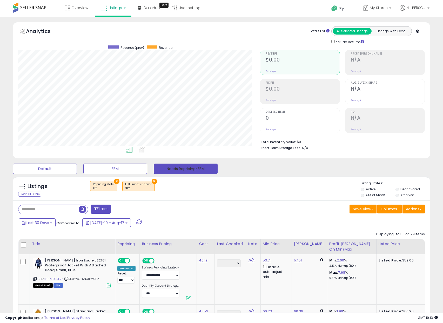
click at [177, 169] on button "Needs Repricing-FBM" at bounding box center [186, 169] width 64 height 10
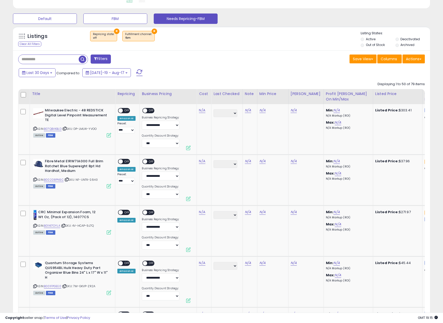
scroll to position [151, 0]
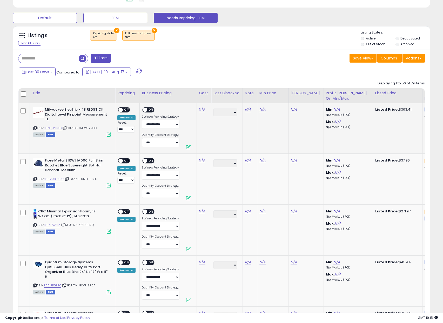
click at [34, 128] on icon at bounding box center [34, 128] width 3 height 3
click at [201, 111] on link "N/A" at bounding box center [202, 109] width 6 height 5
type input "******"
click button "submit" at bounding box center [218, 97] width 9 height 8
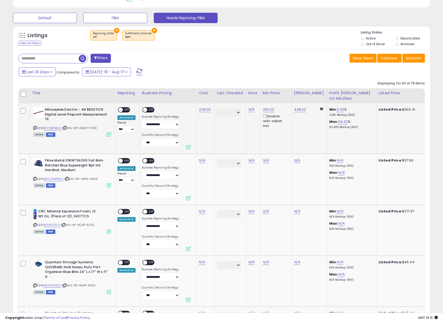
click at [123, 112] on div "ON OFF" at bounding box center [118, 110] width 12 height 4
click at [148, 110] on span "OFF" at bounding box center [152, 110] width 8 height 4
click at [132, 109] on div "**********" at bounding box center [126, 119] width 18 height 25
click at [125, 109] on span "OFF" at bounding box center [127, 110] width 8 height 4
click at [35, 178] on icon at bounding box center [34, 179] width 3 height 3
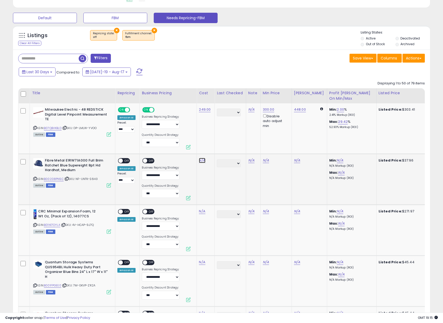
click at [202, 160] on link "N/A" at bounding box center [202, 160] width 6 height 5
type input "*****"
click button "submit" at bounding box center [218, 147] width 9 height 8
click at [129, 160] on span "OFF" at bounding box center [127, 161] width 8 height 4
click at [155, 161] on div "ON OFF" at bounding box center [150, 161] width 17 height 6
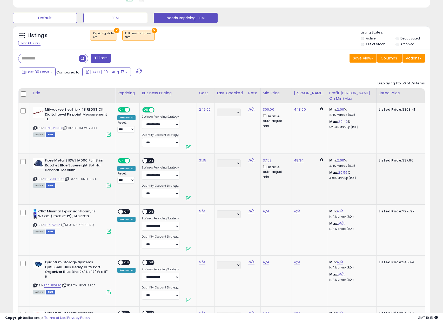
click at [151, 161] on span "OFF" at bounding box center [152, 161] width 8 height 4
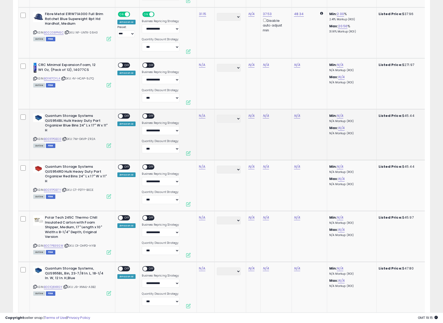
scroll to position [304, 0]
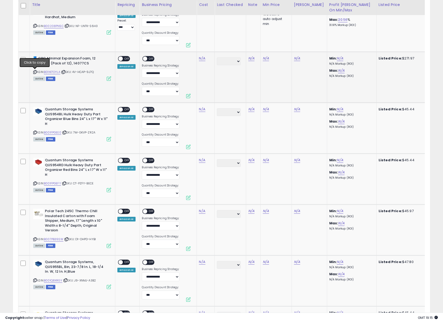
click at [35, 71] on icon at bounding box center [34, 72] width 3 height 3
click at [202, 59] on link "N/A" at bounding box center [202, 58] width 6 height 5
type input "******"
click button "submit" at bounding box center [218, 45] width 9 height 8
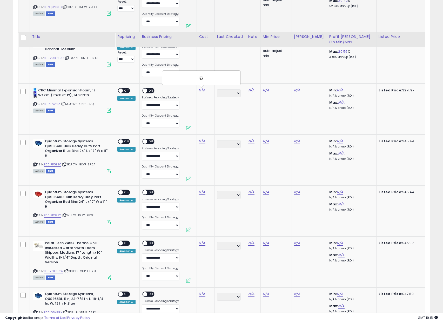
scroll to position [191, 0]
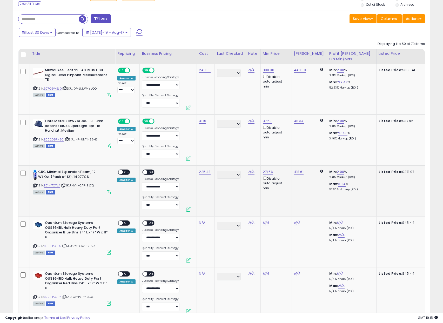
click at [126, 174] on span "OFF" at bounding box center [127, 172] width 8 height 4
click at [155, 173] on div "ON OFF" at bounding box center [150, 173] width 17 height 6
click at [148, 173] on span "OFF" at bounding box center [152, 172] width 8 height 4
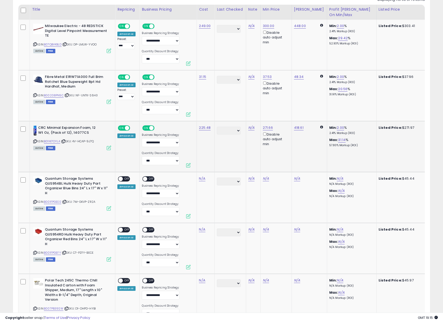
scroll to position [236, 0]
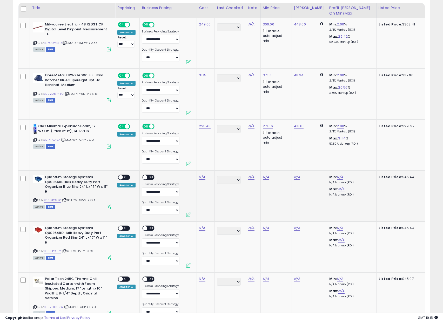
click at [35, 200] on icon at bounding box center [34, 200] width 3 height 3
click at [201, 178] on link "N/A" at bounding box center [202, 177] width 6 height 5
type input "*****"
click button "submit" at bounding box center [218, 164] width 9 height 8
click at [129, 178] on span "OFF" at bounding box center [127, 177] width 8 height 4
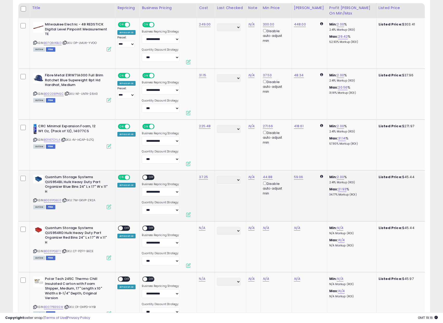
click at [145, 178] on span at bounding box center [145, 177] width 4 height 4
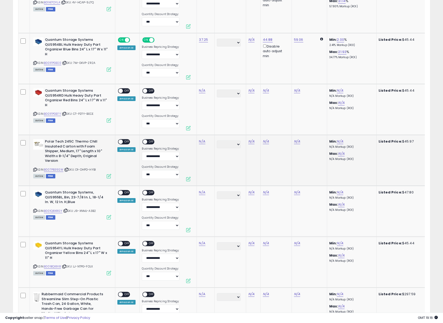
scroll to position [377, 0]
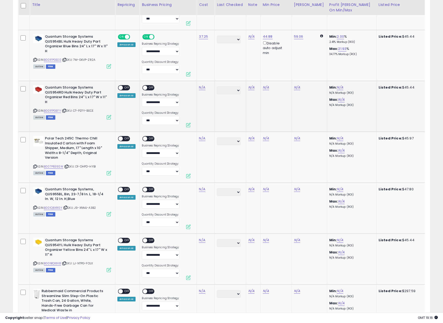
click at [36, 112] on icon at bounding box center [34, 110] width 3 height 3
click at [204, 90] on link "N/A" at bounding box center [202, 87] width 6 height 5
type input "*****"
click button "submit" at bounding box center [218, 74] width 9 height 8
click at [125, 90] on div "ON OFF" at bounding box center [118, 88] width 12 height 4
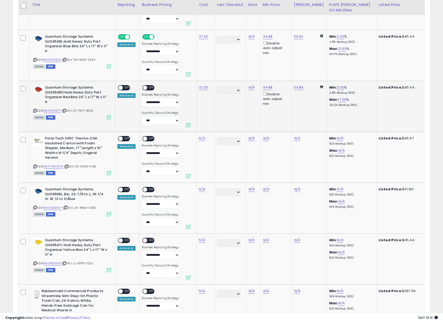
click at [152, 87] on span "OFF" at bounding box center [152, 88] width 8 height 4
click at [126, 86] on span "OFF" at bounding box center [127, 88] width 8 height 4
click at [35, 167] on icon at bounding box center [34, 166] width 3 height 3
click at [204, 140] on link "N/A" at bounding box center [202, 138] width 6 height 5
type input "*****"
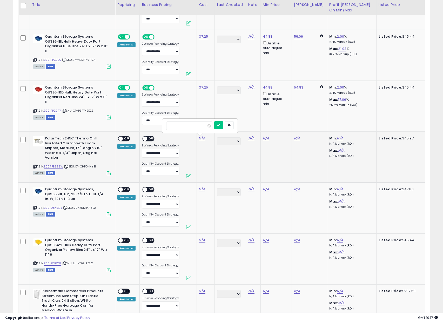
click button "submit" at bounding box center [218, 125] width 9 height 8
click at [123, 140] on div "ON OFF" at bounding box center [118, 139] width 12 height 4
click at [123, 139] on span "OFF" at bounding box center [127, 139] width 8 height 4
click at [148, 139] on span "OFF" at bounding box center [152, 139] width 8 height 4
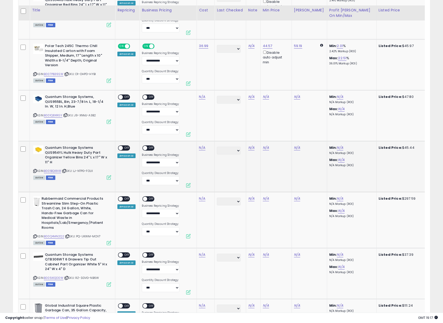
scroll to position [475, 0]
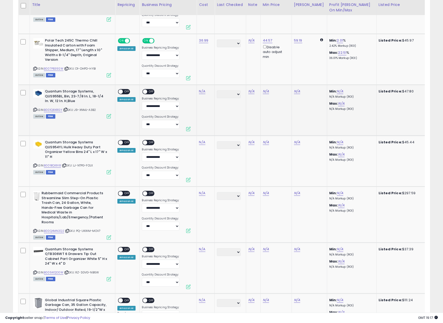
click at [35, 110] on icon at bounding box center [34, 109] width 3 height 3
click at [202, 91] on link "N/A" at bounding box center [202, 91] width 6 height 5
type input "*****"
click button "submit" at bounding box center [218, 78] width 9 height 8
click at [126, 93] on span "OFF" at bounding box center [127, 92] width 8 height 4
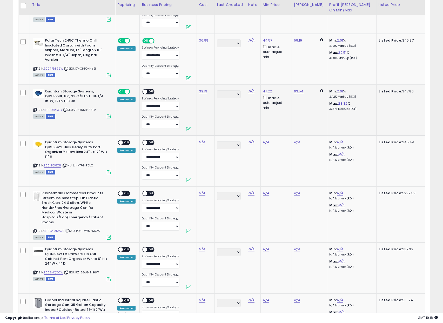
click at [147, 93] on div "ON OFF" at bounding box center [143, 92] width 12 height 4
click at [151, 91] on span "OFF" at bounding box center [152, 92] width 8 height 4
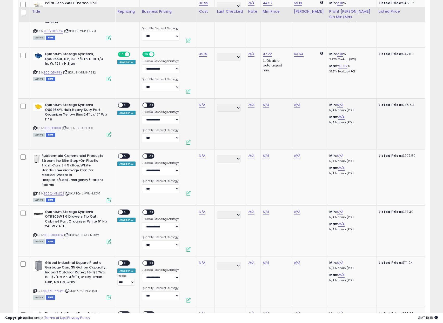
scroll to position [519, 0]
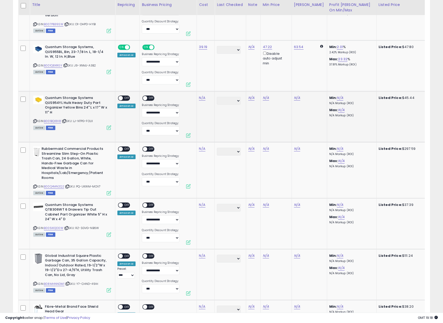
click at [35, 121] on icon at bounding box center [34, 121] width 3 height 3
click at [201, 98] on link "N/A" at bounding box center [202, 97] width 6 height 5
type input "*****"
click button "submit" at bounding box center [218, 85] width 9 height 8
click at [122, 100] on div "ON OFF" at bounding box center [118, 98] width 12 height 4
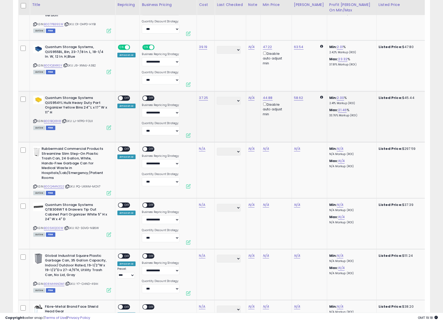
drag, startPoint x: 147, startPoint y: 98, endPoint x: 144, endPoint y: 97, distance: 3.2
click at [148, 98] on span "OFF" at bounding box center [152, 98] width 8 height 4
click at [118, 97] on div "ON OFF Amazon AI" at bounding box center [126, 102] width 18 height 12
click at [124, 98] on span "OFF" at bounding box center [127, 98] width 8 height 4
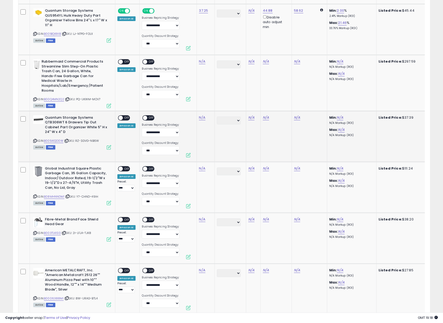
scroll to position [621, 0]
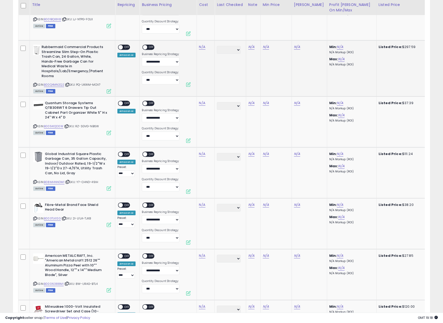
click at [36, 84] on icon at bounding box center [34, 84] width 3 height 3
click at [201, 47] on link "N/A" at bounding box center [202, 46] width 6 height 5
click button "submit" at bounding box center [218, 34] width 9 height 8
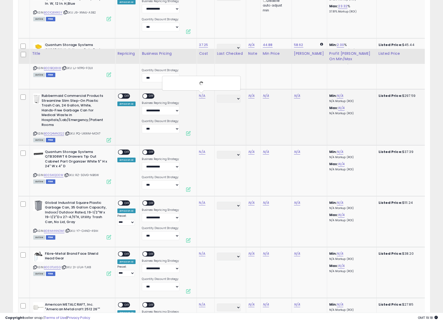
scroll to position [516, 0]
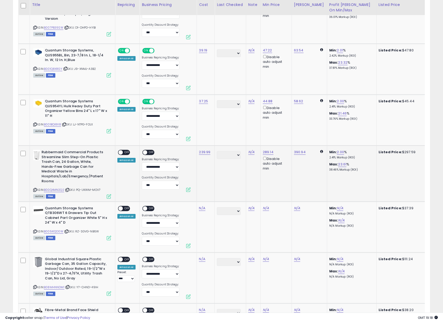
click at [122, 154] on div "ON OFF" at bounding box center [118, 153] width 12 height 4
click at [128, 152] on span "OFF" at bounding box center [127, 153] width 8 height 4
click at [148, 153] on span "OFF" at bounding box center [152, 153] width 8 height 4
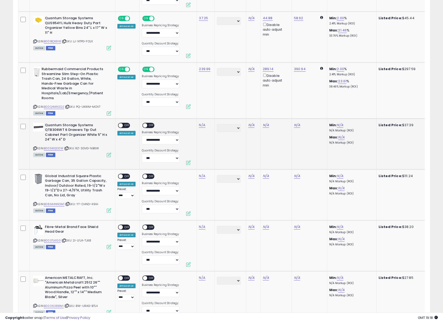
scroll to position [599, 0]
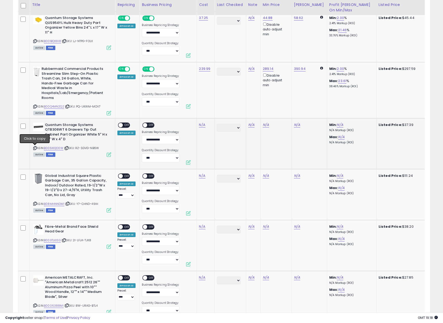
click at [34, 148] on icon at bounding box center [34, 148] width 3 height 3
click at [201, 125] on link "N/A" at bounding box center [202, 124] width 6 height 5
click button "submit" at bounding box center [218, 112] width 9 height 8
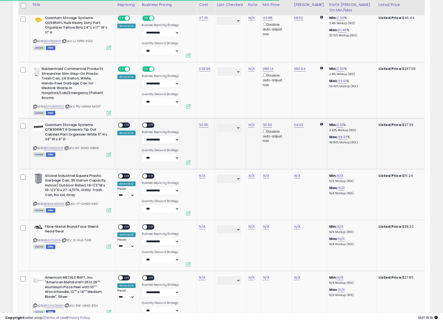
click at [125, 126] on span "OFF" at bounding box center [127, 125] width 8 height 4
click at [145, 127] on span at bounding box center [145, 125] width 4 height 4
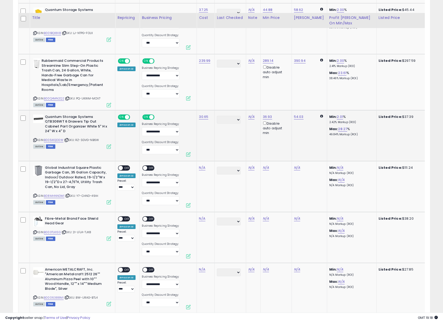
scroll to position [640, 0]
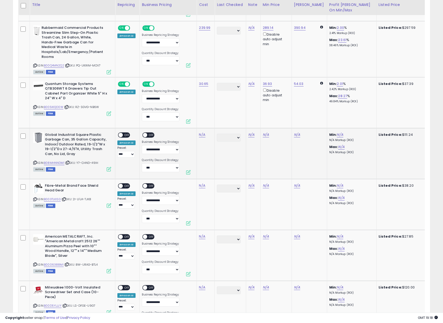
click at [35, 163] on icon at bounding box center [34, 162] width 3 height 3
click at [202, 134] on link "N/A" at bounding box center [202, 134] width 6 height 5
type input "*****"
click button "submit" at bounding box center [218, 122] width 9 height 8
click at [129, 133] on span "OFF" at bounding box center [127, 135] width 8 height 4
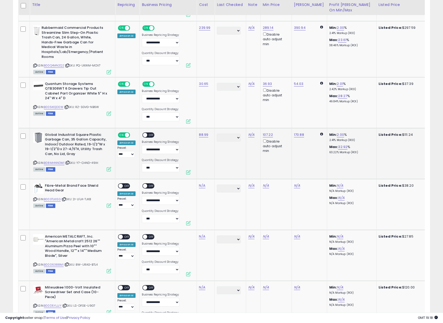
click at [149, 136] on span "OFF" at bounding box center [152, 135] width 8 height 4
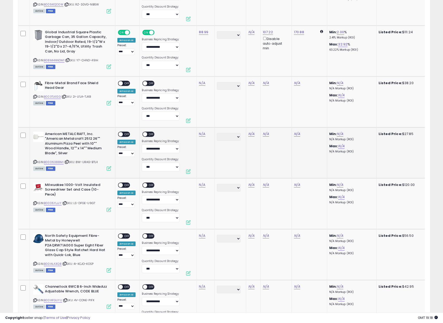
scroll to position [752, 0]
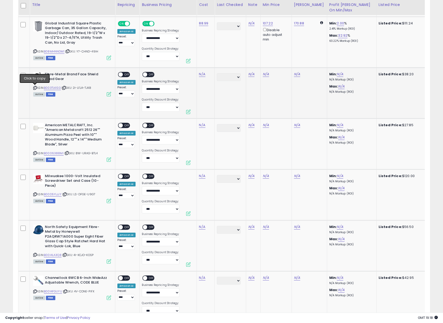
click at [35, 87] on icon at bounding box center [34, 88] width 3 height 3
click at [201, 75] on link "N/A" at bounding box center [202, 74] width 6 height 5
type input "*****"
click button "submit" at bounding box center [218, 61] width 9 height 8
click at [129, 76] on span "OFF" at bounding box center [127, 74] width 8 height 4
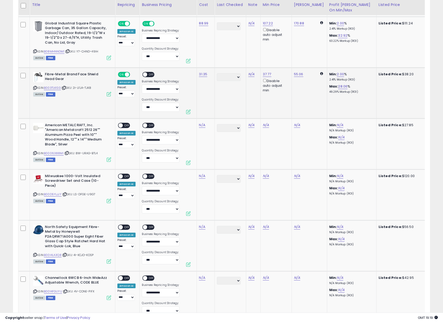
click at [145, 74] on span at bounding box center [145, 74] width 4 height 4
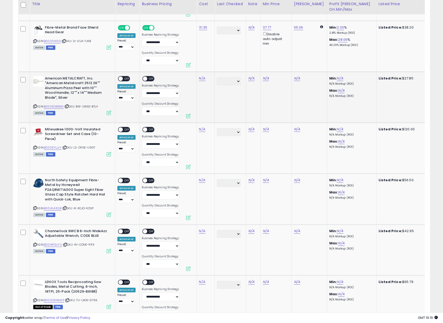
scroll to position [805, 0]
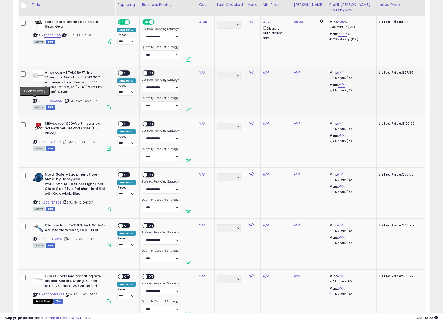
click at [34, 101] on icon at bounding box center [34, 100] width 3 height 3
click at [202, 75] on link "N/A" at bounding box center [202, 72] width 6 height 5
type input "*****"
click button "submit" at bounding box center [218, 60] width 9 height 8
click at [126, 75] on span "OFF" at bounding box center [127, 73] width 8 height 4
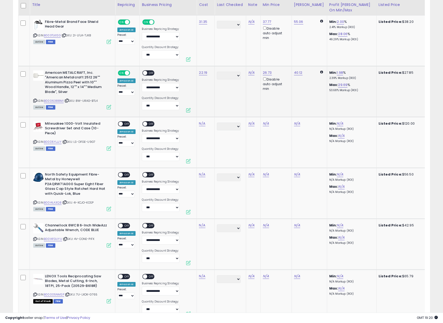
click at [148, 73] on span "OFF" at bounding box center [152, 73] width 8 height 4
click at [35, 141] on icon at bounding box center [34, 142] width 3 height 3
click at [199, 122] on link "N/A" at bounding box center [202, 123] width 6 height 5
type input "*****"
click button "submit" at bounding box center [218, 111] width 9 height 8
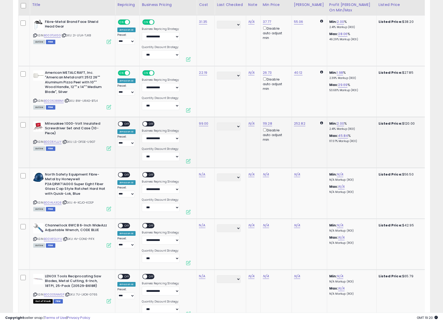
click at [121, 123] on span at bounding box center [121, 124] width 4 height 4
click at [148, 123] on span "OFF" at bounding box center [152, 124] width 8 height 4
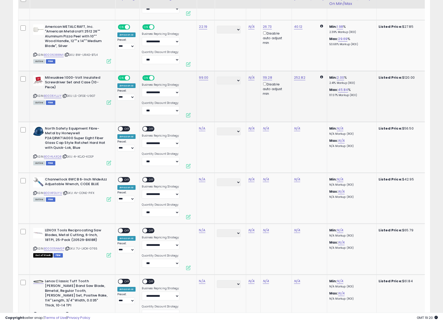
scroll to position [851, 0]
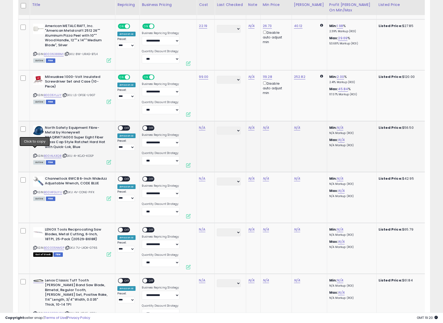
click at [35, 154] on icon at bounding box center [34, 155] width 3 height 3
click at [203, 127] on link "N/A" at bounding box center [202, 127] width 6 height 5
type input "*****"
click button "submit" at bounding box center [218, 115] width 9 height 8
click at [122, 129] on div "ON OFF" at bounding box center [118, 128] width 12 height 4
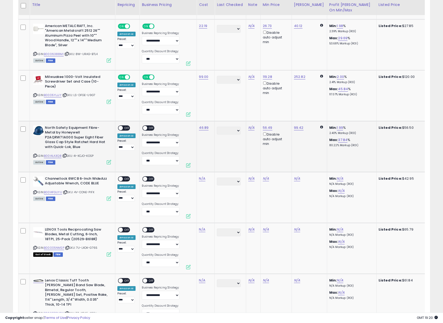
click at [123, 129] on span "OFF" at bounding box center [127, 128] width 8 height 4
click at [153, 130] on span "OFF" at bounding box center [152, 128] width 8 height 4
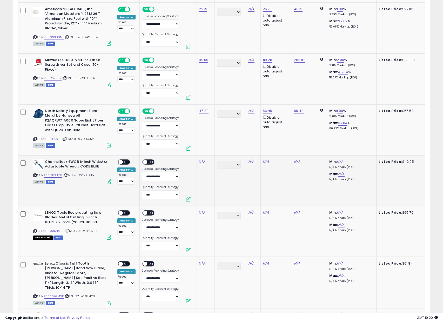
scroll to position [879, 0]
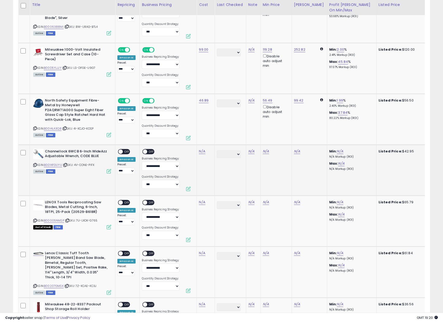
click at [35, 166] on icon at bounding box center [34, 165] width 3 height 3
click at [201, 152] on link "N/A" at bounding box center [202, 151] width 6 height 5
type input "*****"
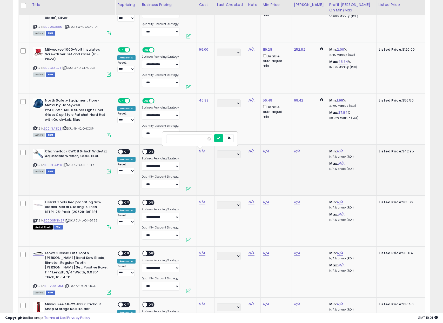
click button "submit" at bounding box center [218, 138] width 9 height 8
click at [122, 155] on div "**********" at bounding box center [126, 161] width 18 height 25
click at [123, 154] on div "ON OFF" at bounding box center [124, 151] width 12 height 5
click at [149, 150] on span "OFF" at bounding box center [152, 151] width 8 height 4
click at [130, 150] on span "OFF" at bounding box center [127, 151] width 8 height 4
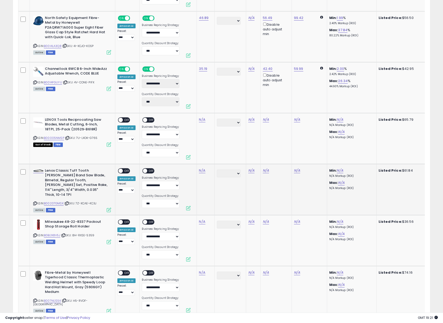
scroll to position [976, 0]
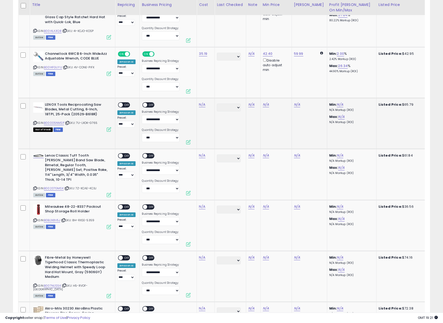
click at [36, 123] on div "ASIN: B00005NMSP | SKU: 7U-LXOK-G765 Out of Stock FBM" at bounding box center [72, 116] width 78 height 29
click at [36, 123] on icon at bounding box center [34, 123] width 3 height 3
click at [203, 105] on link "N/A" at bounding box center [202, 104] width 6 height 5
type input "*****"
click button "submit" at bounding box center [218, 92] width 9 height 8
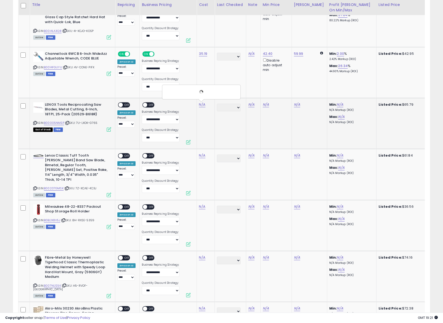
click at [126, 106] on span "OFF" at bounding box center [127, 105] width 8 height 4
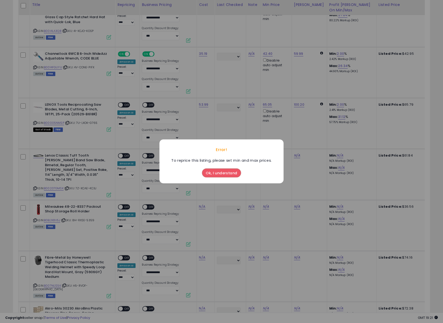
click at [211, 165] on div "Ok, I understand" at bounding box center [222, 172] width 42 height 14
click at [212, 172] on button "Ok, I understand" at bounding box center [221, 173] width 39 height 9
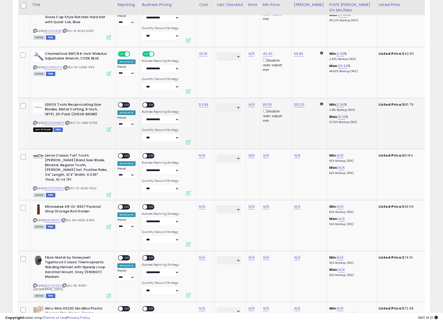
click at [125, 106] on span "OFF" at bounding box center [127, 105] width 8 height 4
click at [148, 107] on div "ON OFF" at bounding box center [143, 105] width 12 height 4
click at [148, 106] on span "OFF" at bounding box center [152, 105] width 8 height 4
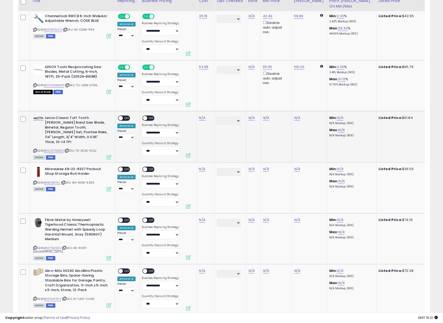
scroll to position [1019, 0]
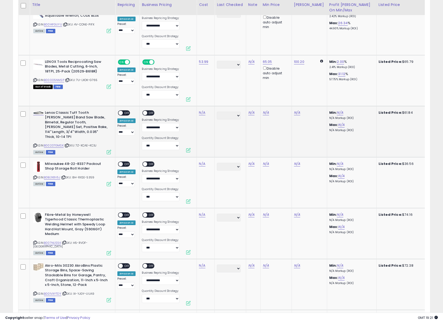
click at [35, 144] on icon at bounding box center [34, 145] width 3 height 3
click at [204, 114] on link "N/A" at bounding box center [202, 112] width 6 height 5
type input "*****"
click button "submit" at bounding box center [218, 100] width 9 height 8
click at [124, 112] on span "OFF" at bounding box center [127, 113] width 8 height 4
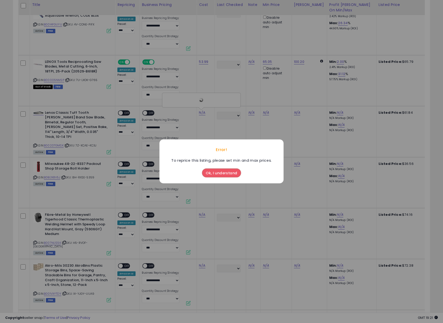
click at [219, 174] on button "Ok, I understand" at bounding box center [221, 173] width 39 height 9
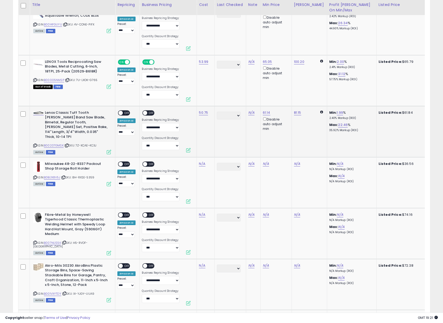
click at [128, 113] on span "OFF" at bounding box center [127, 113] width 8 height 4
click at [154, 114] on div "ON OFF" at bounding box center [150, 113] width 17 height 6
click at [151, 114] on span "OFF" at bounding box center [152, 113] width 8 height 4
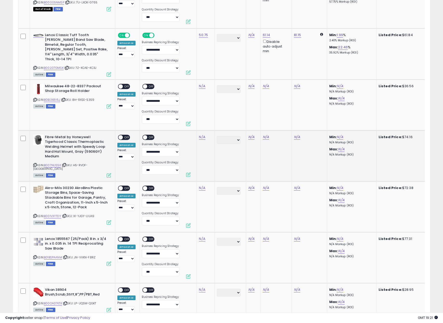
scroll to position [1117, 0]
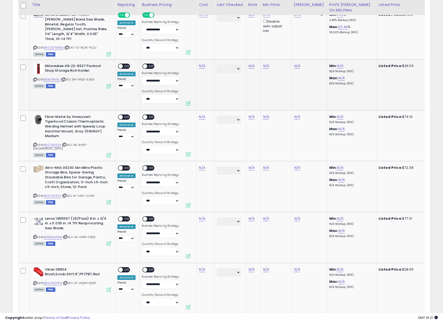
click at [34, 80] on icon at bounding box center [34, 79] width 3 height 3
click at [201, 68] on td "N/A" at bounding box center [206, 84] width 18 height 51
click at [201, 67] on link "N/A" at bounding box center [202, 65] width 6 height 5
click button "submit" at bounding box center [218, 53] width 9 height 8
click at [126, 66] on span "OFF" at bounding box center [127, 66] width 8 height 4
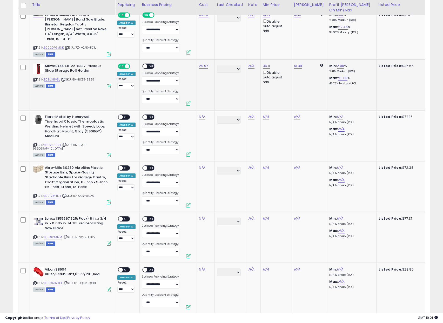
click at [148, 66] on span "OFF" at bounding box center [152, 66] width 8 height 4
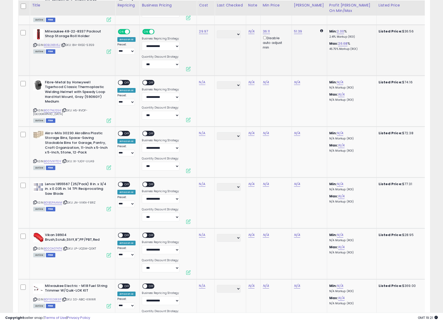
scroll to position [1152, 0]
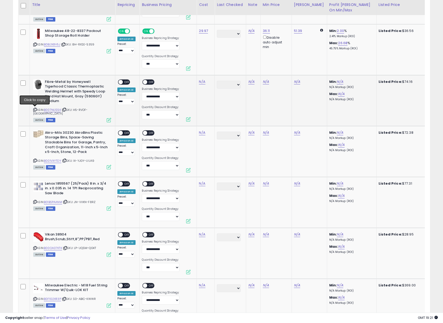
click at [35, 110] on icon at bounding box center [34, 109] width 3 height 3
click at [201, 84] on link "N/A" at bounding box center [202, 81] width 6 height 5
type input "*****"
click button "submit" at bounding box center [218, 68] width 9 height 8
click at [124, 82] on span "OFF" at bounding box center [127, 82] width 8 height 4
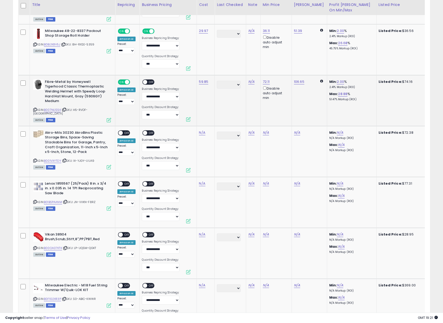
click at [149, 82] on span "OFF" at bounding box center [152, 82] width 8 height 4
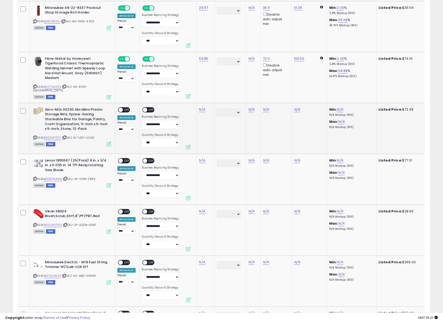
scroll to position [1189, 0]
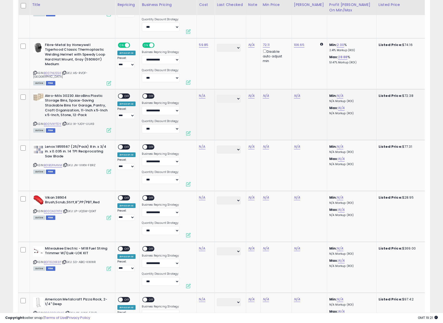
click at [36, 123] on icon at bounding box center [34, 123] width 3 height 3
click at [203, 96] on link "N/A" at bounding box center [202, 95] width 6 height 5
type input "*****"
click button "submit" at bounding box center [218, 83] width 9 height 8
click at [123, 94] on span "OFF" at bounding box center [127, 96] width 8 height 4
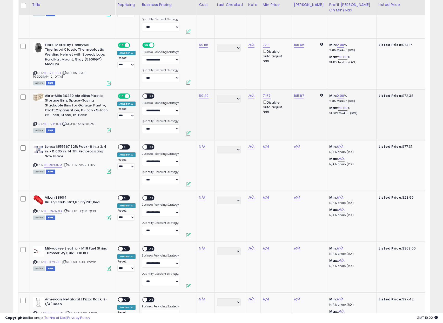
click at [151, 96] on span "OFF" at bounding box center [152, 96] width 8 height 4
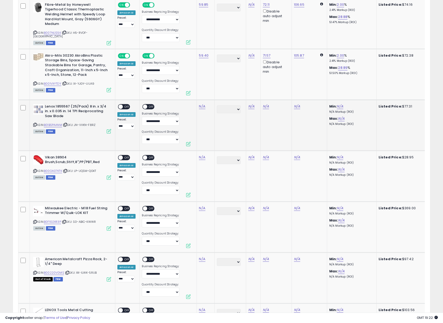
scroll to position [1235, 0]
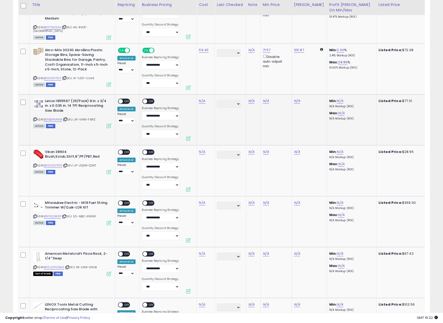
click at [34, 120] on icon at bounding box center [34, 119] width 3 height 3
click at [203, 101] on link "N/A" at bounding box center [202, 101] width 6 height 5
type input "*****"
click button "submit" at bounding box center [218, 88] width 9 height 8
click at [127, 101] on span "OFF" at bounding box center [127, 101] width 8 height 4
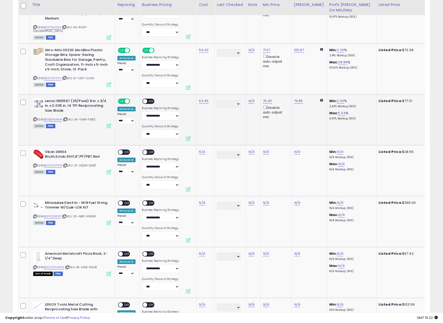
click at [150, 102] on span "OFF" at bounding box center [152, 101] width 8 height 4
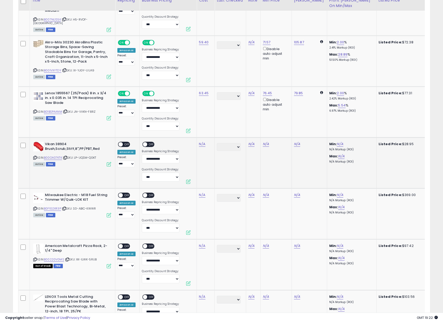
scroll to position [1282, 0]
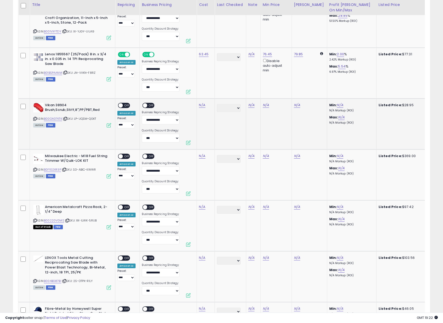
click at [34, 119] on icon at bounding box center [34, 118] width 3 height 3
click at [202, 105] on link "N/A" at bounding box center [202, 105] width 6 height 5
type input "*****"
click button "submit" at bounding box center [218, 92] width 9 height 8
click at [125, 107] on span "OFF" at bounding box center [127, 105] width 8 height 4
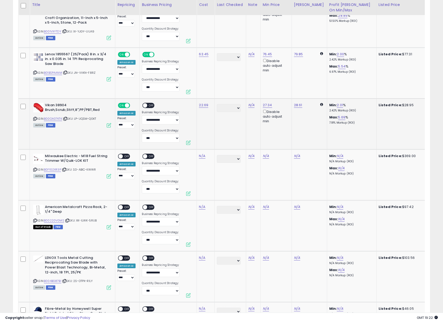
click at [148, 105] on span "OFF" at bounding box center [152, 105] width 8 height 4
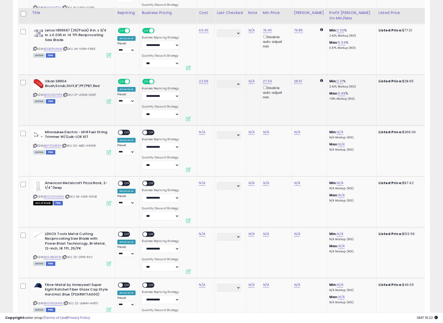
scroll to position [1317, 0]
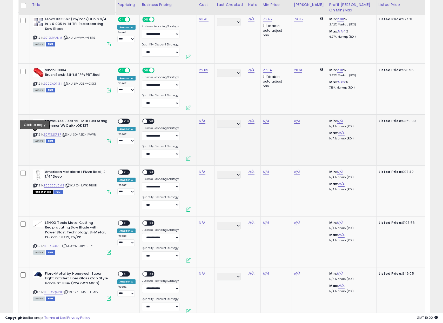
click at [35, 134] on icon at bounding box center [34, 134] width 3 height 3
click at [200, 120] on link "N/A" at bounding box center [202, 121] width 6 height 5
type input "******"
click button "submit" at bounding box center [218, 108] width 9 height 8
click at [127, 122] on span "OFF" at bounding box center [127, 121] width 8 height 4
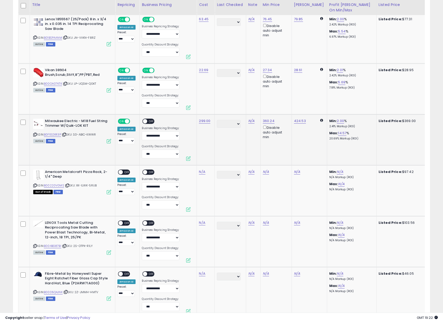
click at [153, 122] on span "OFF" at bounding box center [152, 121] width 8 height 4
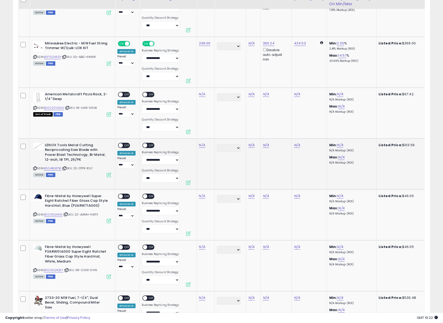
scroll to position [1399, 0]
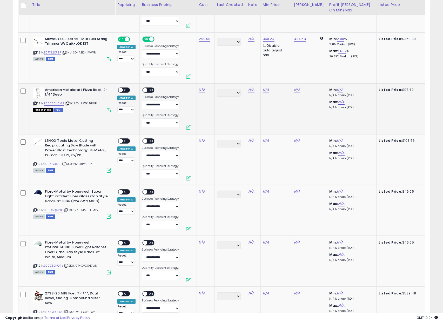
click at [35, 103] on icon at bounding box center [34, 103] width 3 height 3
click at [200, 90] on link "N/A" at bounding box center [202, 89] width 6 height 5
type input "*****"
click button "submit" at bounding box center [218, 77] width 9 height 8
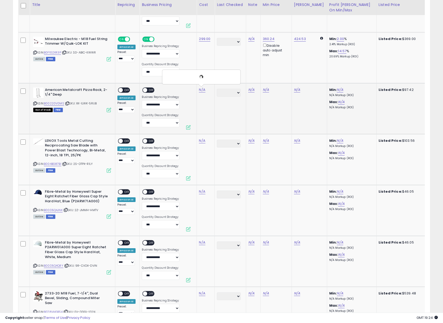
click at [126, 89] on span "OFF" at bounding box center [127, 90] width 8 height 4
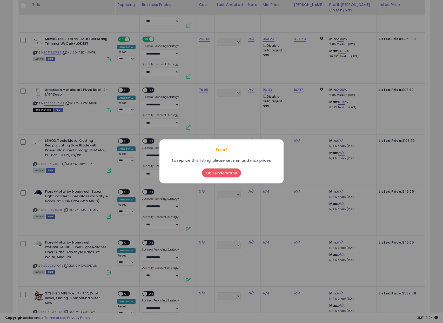
click at [213, 173] on button "Ok, I understand" at bounding box center [221, 173] width 39 height 9
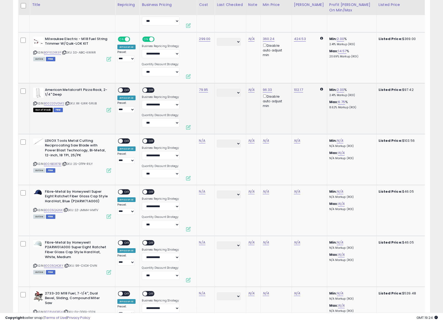
click at [124, 90] on span "OFF" at bounding box center [127, 90] width 8 height 4
click at [146, 91] on span at bounding box center [145, 90] width 4 height 4
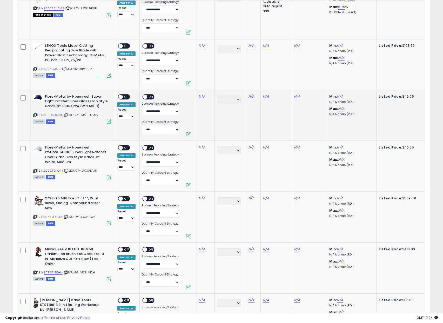
scroll to position [1497, 0]
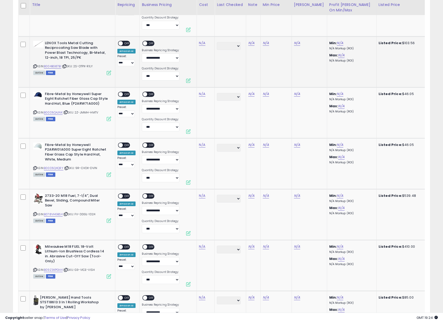
click at [34, 66] on icon at bounding box center [34, 66] width 3 height 3
click at [200, 45] on link "N/A" at bounding box center [202, 43] width 6 height 5
type input "*****"
click button "submit" at bounding box center [218, 30] width 9 height 8
click at [125, 43] on span "OFF" at bounding box center [127, 43] width 8 height 4
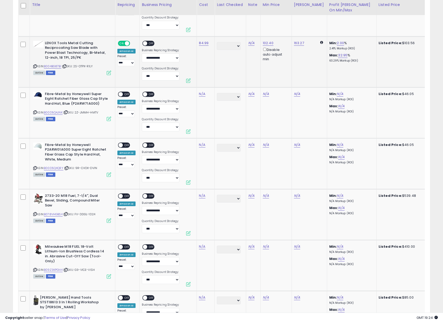
click at [148, 44] on span "OFF" at bounding box center [152, 43] width 8 height 4
click at [34, 112] on icon at bounding box center [34, 112] width 3 height 3
click at [202, 95] on link "N/A" at bounding box center [202, 93] width 6 height 5
type input "*****"
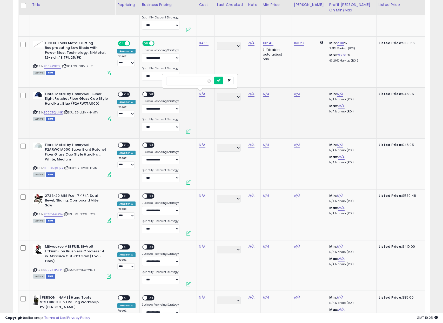
click button "submit" at bounding box center [218, 81] width 9 height 8
click at [125, 95] on span "OFF" at bounding box center [127, 94] width 8 height 4
click at [146, 96] on div "ON OFF" at bounding box center [143, 94] width 12 height 4
click at [148, 95] on span "OFF" at bounding box center [152, 94] width 8 height 4
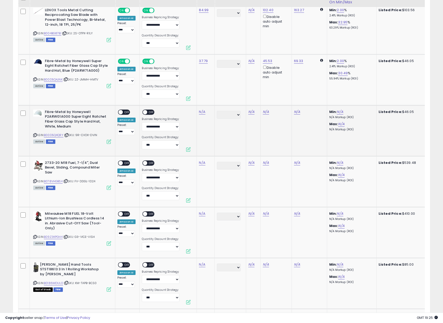
scroll to position [1544, 0]
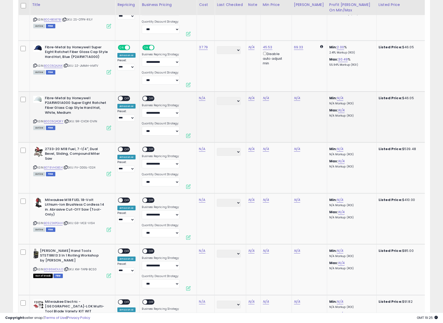
click at [35, 122] on icon at bounding box center [34, 121] width 3 height 3
click at [203, 96] on link "N/A" at bounding box center [202, 98] width 6 height 5
type input "*****"
click button "submit" at bounding box center [218, 85] width 9 height 8
click at [122, 99] on span at bounding box center [121, 98] width 4 height 4
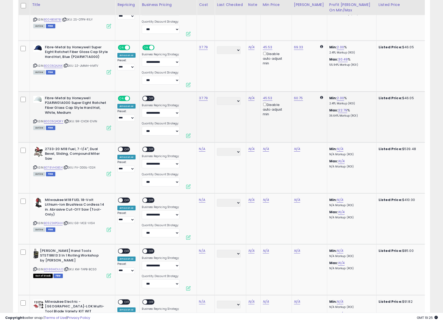
click at [149, 99] on span "OFF" at bounding box center [152, 98] width 8 height 4
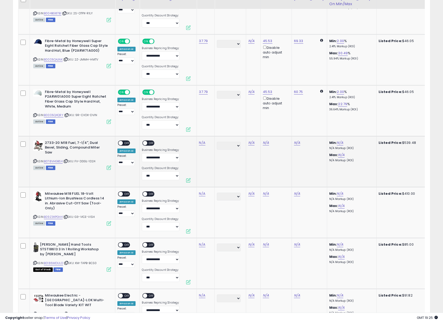
scroll to position [1584, 0]
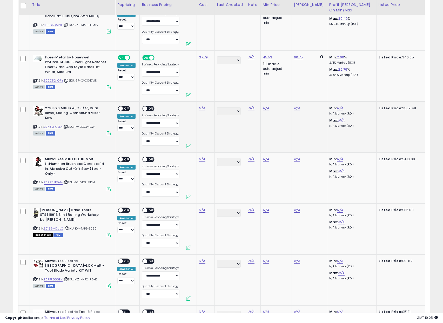
click at [35, 125] on icon at bounding box center [34, 126] width 3 height 3
click at [203, 108] on link "N/A" at bounding box center [202, 108] width 6 height 5
type input "******"
click button "submit" at bounding box center [218, 95] width 9 height 8
click at [125, 109] on span "OFF" at bounding box center [127, 108] width 8 height 4
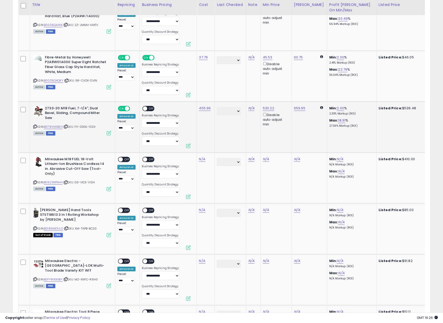
click at [146, 109] on span at bounding box center [145, 108] width 4 height 4
click at [151, 109] on span "OFF" at bounding box center [152, 108] width 8 height 4
click at [35, 182] on icon at bounding box center [34, 182] width 3 height 3
click at [202, 159] on link "N/A" at bounding box center [202, 159] width 6 height 5
type input "******"
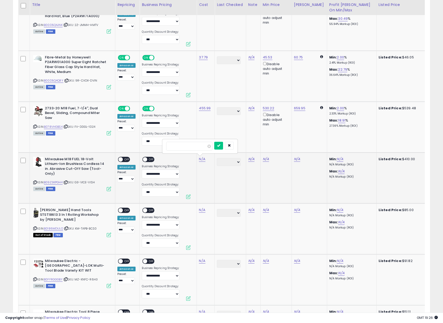
click button "submit" at bounding box center [218, 146] width 9 height 8
click at [124, 160] on span "OFF" at bounding box center [127, 159] width 8 height 4
click at [146, 160] on span at bounding box center [145, 159] width 4 height 4
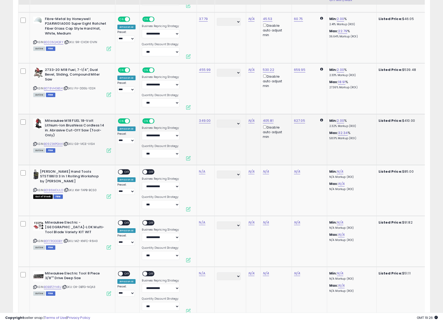
scroll to position [1627, 0]
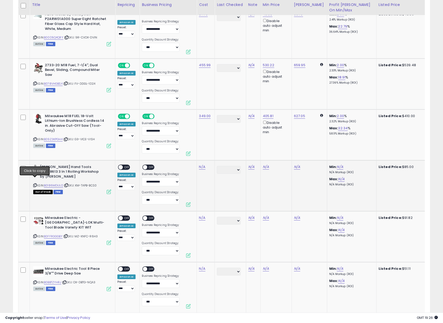
click at [35, 184] on icon at bounding box center [34, 185] width 3 height 3
click at [202, 169] on link "N/A" at bounding box center [202, 167] width 6 height 5
click button "submit" at bounding box center [218, 154] width 9 height 8
click at [124, 165] on span "OFF" at bounding box center [127, 167] width 8 height 4
click at [146, 168] on span at bounding box center [145, 167] width 4 height 4
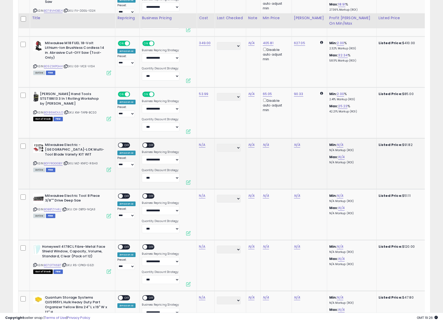
scroll to position [1714, 0]
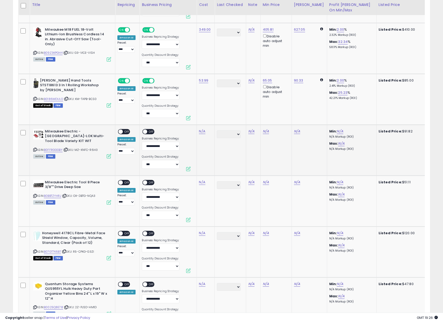
click at [35, 151] on icon at bounding box center [34, 149] width 3 height 3
click at [202, 131] on link "N/A" at bounding box center [202, 131] width 6 height 5
click button "submit" at bounding box center [218, 118] width 9 height 8
click at [126, 132] on span "OFF" at bounding box center [127, 131] width 8 height 4
click at [148, 132] on span "OFF" at bounding box center [152, 131] width 8 height 4
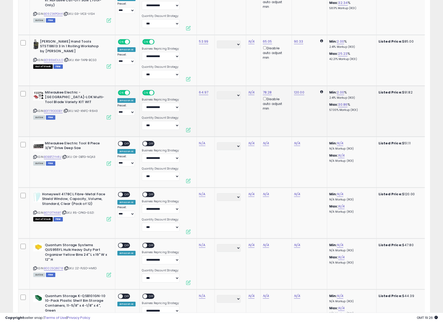
scroll to position [1755, 0]
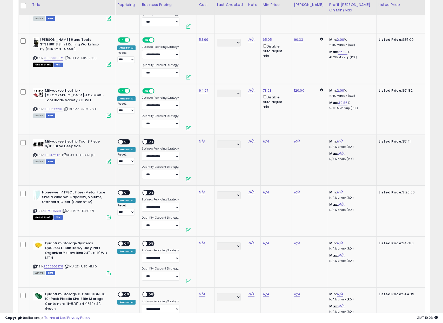
click at [34, 155] on icon at bounding box center [34, 155] width 3 height 3
click at [201, 141] on link "N/A" at bounding box center [202, 141] width 6 height 5
click button "submit" at bounding box center [218, 128] width 9 height 8
click at [122, 142] on span at bounding box center [121, 142] width 4 height 4
click at [145, 143] on span at bounding box center [145, 142] width 4 height 4
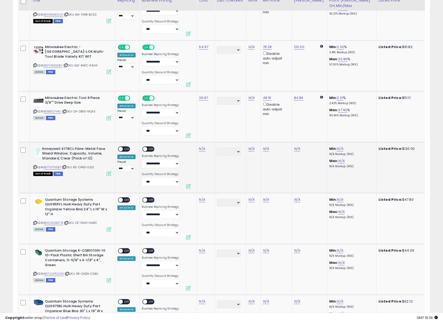
scroll to position [1800, 0]
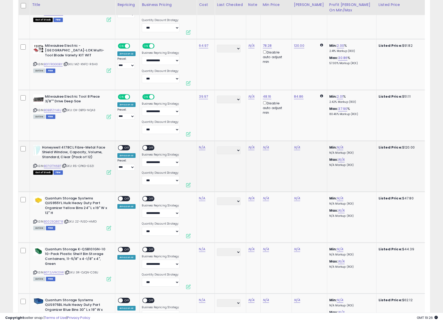
click at [35, 165] on icon at bounding box center [34, 166] width 3 height 3
click at [202, 148] on link "N/A" at bounding box center [202, 147] width 6 height 5
click button "submit" at bounding box center [218, 134] width 9 height 8
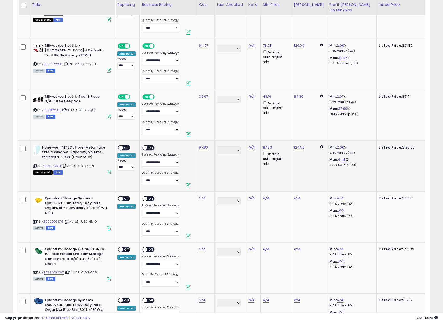
click at [126, 149] on span "OFF" at bounding box center [127, 148] width 8 height 4
click at [148, 147] on span "OFF" at bounding box center [152, 148] width 8 height 4
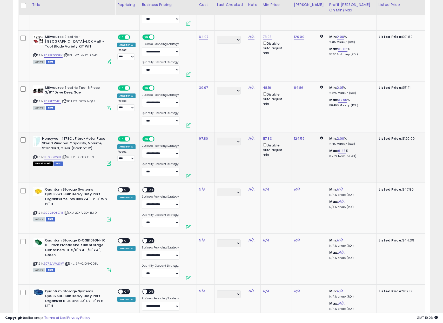
scroll to position [1897, 0]
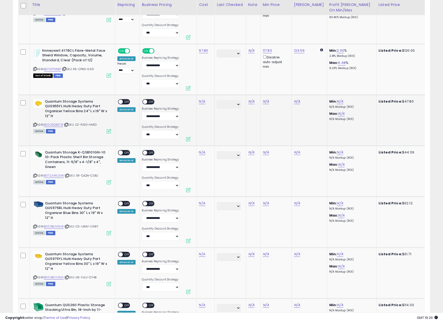
click at [35, 125] on icon at bounding box center [34, 124] width 3 height 3
click at [201, 100] on link "N/A" at bounding box center [202, 101] width 6 height 5
click button "submit" at bounding box center [218, 88] width 9 height 8
click at [124, 103] on div "ON OFF" at bounding box center [118, 102] width 12 height 4
click at [148, 102] on span "OFF" at bounding box center [152, 102] width 8 height 4
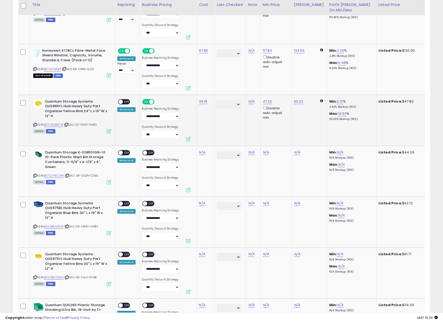
click at [125, 101] on span "OFF" at bounding box center [127, 102] width 8 height 4
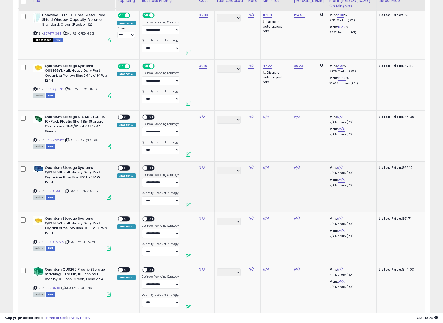
scroll to position [1940, 0]
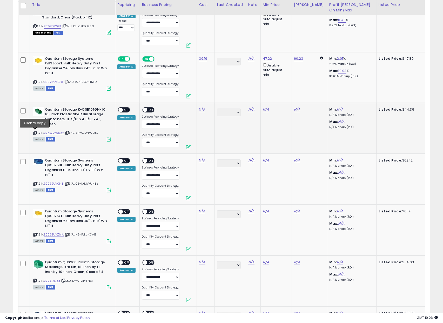
click at [35, 133] on icon at bounding box center [34, 133] width 3 height 3
click at [199, 110] on link "N/A" at bounding box center [202, 109] width 6 height 5
click button "submit" at bounding box center [218, 96] width 9 height 8
click at [124, 109] on span "OFF" at bounding box center [127, 110] width 8 height 4
click at [153, 107] on div "ON OFF" at bounding box center [150, 110] width 17 height 6
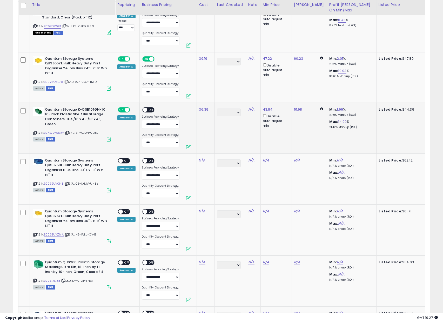
click at [151, 110] on span "OFF" at bounding box center [152, 110] width 8 height 4
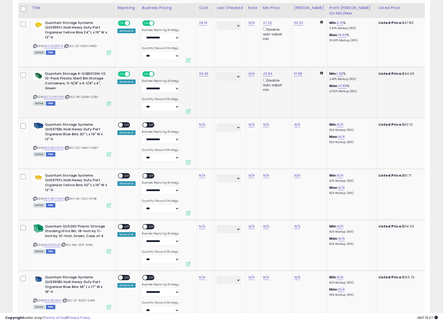
scroll to position [1983, 0]
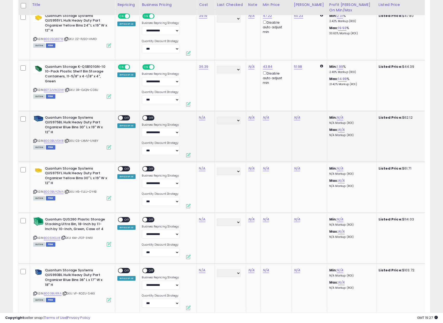
click at [36, 141] on icon at bounding box center [34, 141] width 3 height 3
click at [200, 119] on link "N/A" at bounding box center [202, 117] width 6 height 5
type input "*****"
click button "submit" at bounding box center [218, 104] width 9 height 8
click at [124, 118] on span "OFF" at bounding box center [127, 118] width 8 height 4
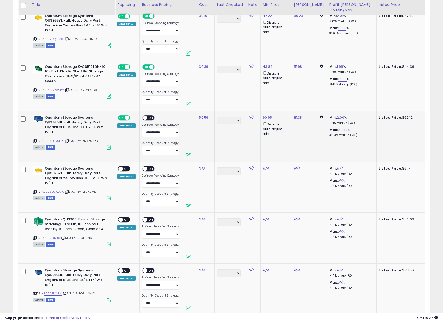
click at [154, 119] on div "ON OFF" at bounding box center [150, 118] width 17 height 6
click at [151, 118] on span "OFF" at bounding box center [152, 118] width 8 height 4
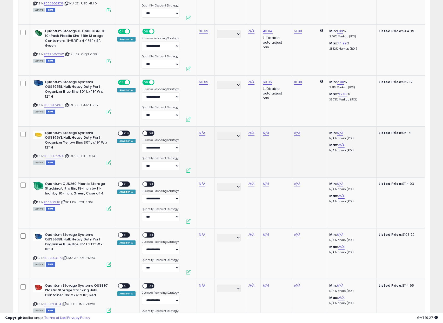
scroll to position [2029, 0]
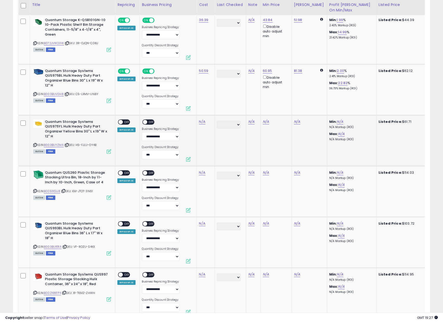
click at [36, 145] on icon at bounding box center [34, 145] width 3 height 3
click at [201, 117] on td "N/A" at bounding box center [206, 140] width 18 height 51
click at [202, 120] on link "N/A" at bounding box center [202, 121] width 6 height 5
click button "submit" at bounding box center [218, 108] width 9 height 8
click at [122, 125] on div "ON OFF Amazon AI" at bounding box center [126, 126] width 18 height 12
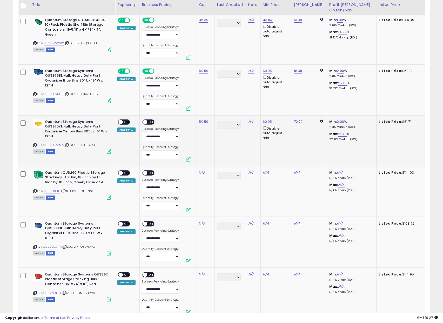
click at [123, 123] on div "ON OFF" at bounding box center [118, 122] width 12 height 4
click at [148, 122] on span "OFF" at bounding box center [152, 122] width 8 height 4
click at [120, 121] on span at bounding box center [121, 122] width 4 height 4
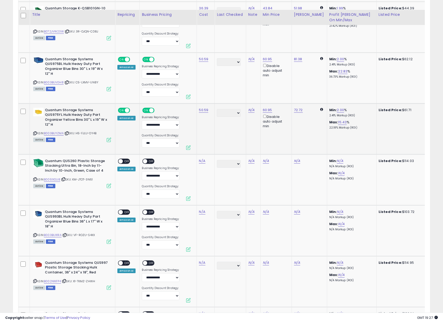
scroll to position [2072, 0]
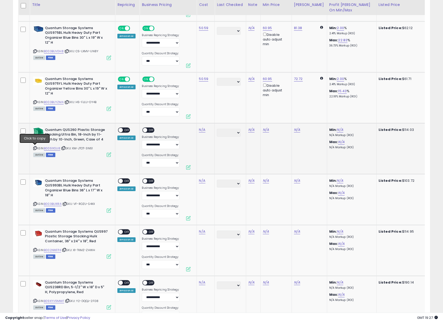
click at [35, 147] on icon at bounding box center [34, 148] width 3 height 3
click at [202, 130] on link "N/A" at bounding box center [202, 129] width 6 height 5
type input "*****"
click button "submit" at bounding box center [218, 117] width 9 height 8
click at [121, 130] on span at bounding box center [121, 130] width 4 height 4
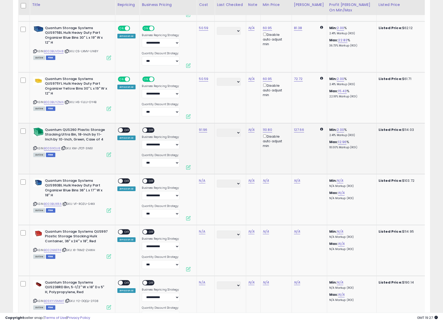
click at [149, 130] on span "OFF" at bounding box center [152, 130] width 8 height 4
click at [123, 130] on span "OFF" at bounding box center [127, 130] width 8 height 4
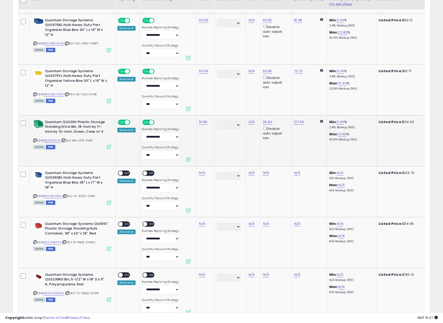
scroll to position [2117, 0]
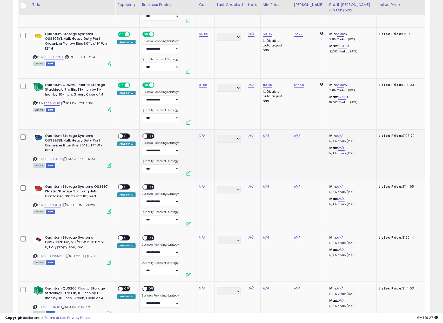
click at [36, 159] on icon at bounding box center [34, 159] width 3 height 3
click at [207, 136] on div "N/A" at bounding box center [205, 136] width 12 height 5
click at [204, 136] on link "N/A" at bounding box center [202, 135] width 6 height 5
click button "submit" at bounding box center [218, 123] width 9 height 8
click at [123, 136] on span "OFF" at bounding box center [127, 136] width 8 height 4
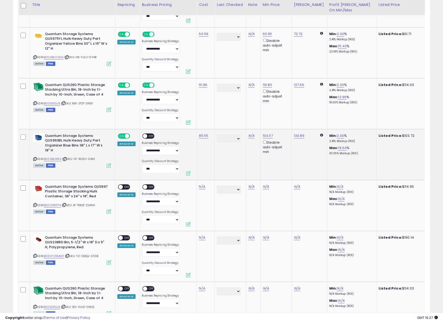
click at [152, 135] on span "OFF" at bounding box center [152, 136] width 8 height 4
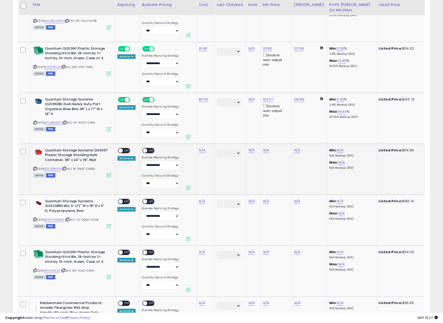
scroll to position [2167, 0]
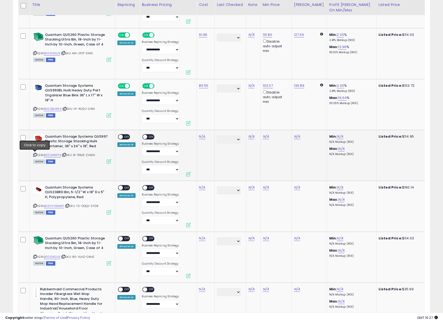
click at [35, 154] on icon at bounding box center [34, 155] width 3 height 3
click at [203, 138] on link "N/A" at bounding box center [202, 136] width 6 height 5
click button "submit" at bounding box center [218, 123] width 9 height 8
click at [119, 137] on span at bounding box center [121, 137] width 4 height 4
click at [153, 136] on span "OFF" at bounding box center [152, 137] width 8 height 4
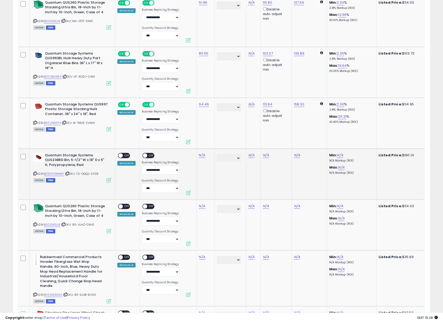
scroll to position [2210, 0]
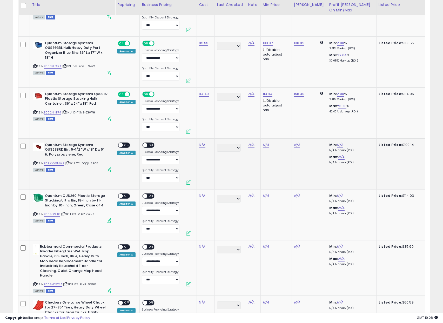
click at [34, 163] on icon at bounding box center [34, 163] width 3 height 3
click at [200, 145] on link "N/A" at bounding box center [202, 144] width 6 height 5
click at [200, 144] on link "N/A" at bounding box center [202, 144] width 6 height 5
click button "submit" at bounding box center [218, 132] width 9 height 8
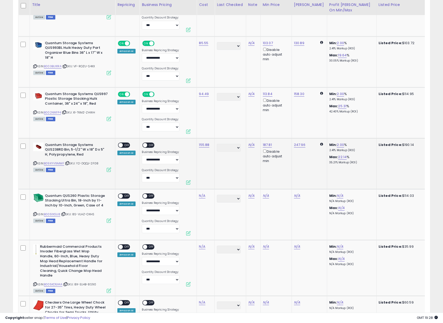
click at [121, 144] on span at bounding box center [121, 145] width 4 height 4
click at [145, 143] on span at bounding box center [145, 145] width 4 height 4
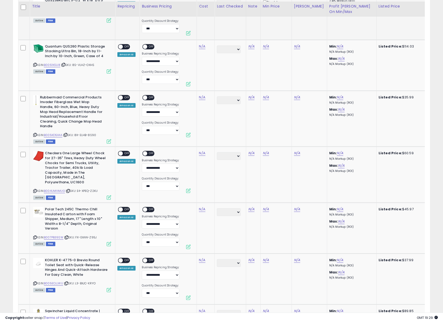
scroll to position [2362, 0]
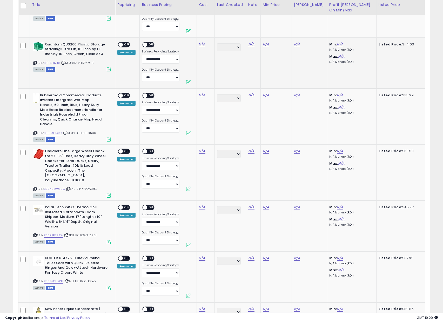
click at [34, 62] on icon at bounding box center [34, 62] width 3 height 3
click at [202, 45] on link "N/A" at bounding box center [202, 44] width 6 height 5
type input "*****"
click button "submit" at bounding box center [218, 31] width 9 height 8
click at [125, 45] on span "OFF" at bounding box center [127, 44] width 8 height 4
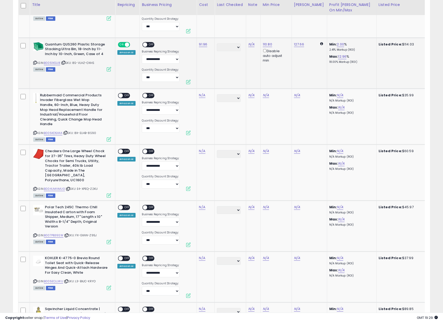
click at [145, 45] on span at bounding box center [145, 44] width 4 height 4
click at [34, 132] on icon at bounding box center [34, 133] width 3 height 3
click at [202, 95] on link "N/A" at bounding box center [202, 95] width 6 height 5
type input "*****"
click button "submit" at bounding box center [218, 82] width 9 height 8
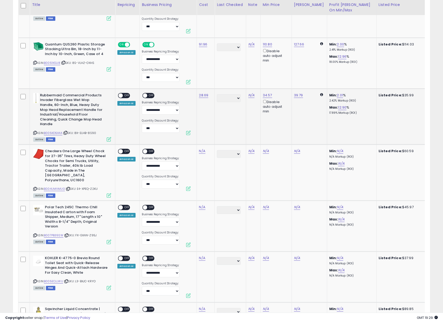
click at [126, 95] on span "OFF" at bounding box center [127, 95] width 8 height 4
click at [148, 95] on span "OFF" at bounding box center [152, 95] width 8 height 4
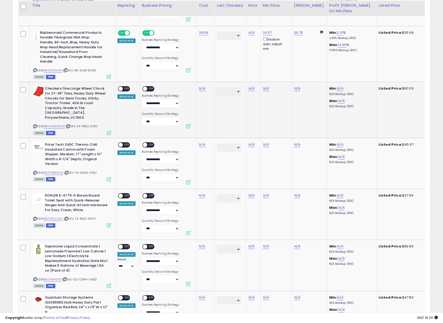
scroll to position [2425, 0]
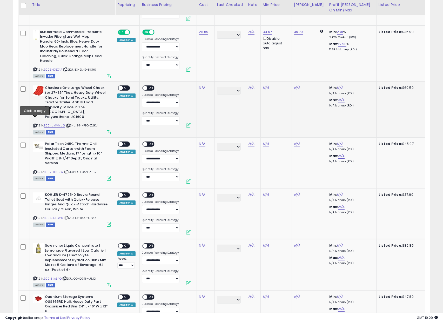
click at [35, 124] on icon at bounding box center [34, 125] width 3 height 3
click at [201, 87] on link "N/A" at bounding box center [202, 87] width 6 height 5
click button "submit" at bounding box center [218, 74] width 9 height 8
click at [125, 87] on span "OFF" at bounding box center [127, 88] width 8 height 4
click at [143, 87] on span at bounding box center [145, 88] width 4 height 4
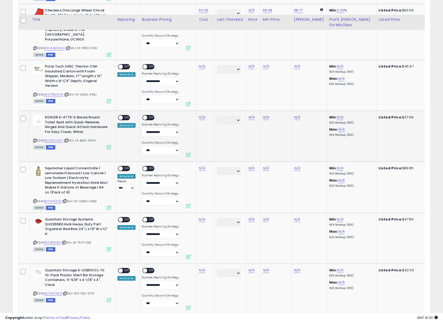
scroll to position [2517, 0]
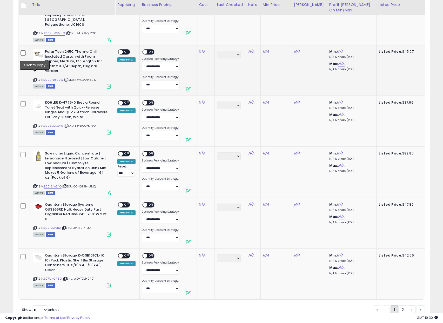
click at [35, 79] on icon at bounding box center [34, 80] width 3 height 3
click at [200, 49] on link "N/A" at bounding box center [202, 51] width 6 height 5
type input "*****"
click button "submit" at bounding box center [218, 33] width 9 height 8
drag, startPoint x: 124, startPoint y: 47, endPoint x: 136, endPoint y: 47, distance: 12.0
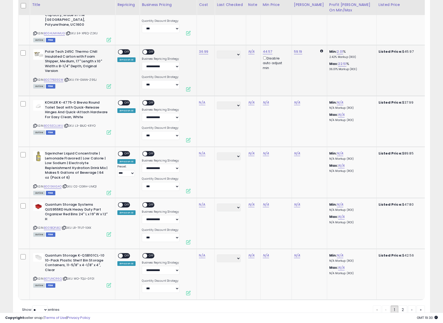
click at [124, 50] on span "OFF" at bounding box center [127, 52] width 8 height 4
click at [148, 50] on span "OFF" at bounding box center [152, 52] width 8 height 4
click at [34, 125] on icon at bounding box center [34, 126] width 3 height 3
click at [200, 100] on link "N/A" at bounding box center [202, 102] width 6 height 5
type input "*****"
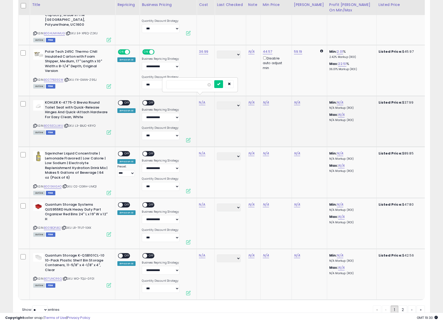
click button "submit" at bounding box center [218, 84] width 9 height 8
click at [127, 101] on span "OFF" at bounding box center [127, 103] width 8 height 4
click at [152, 101] on span "OFF" at bounding box center [152, 103] width 8 height 4
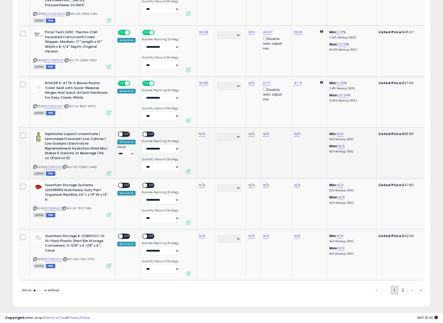
scroll to position [2539, 0]
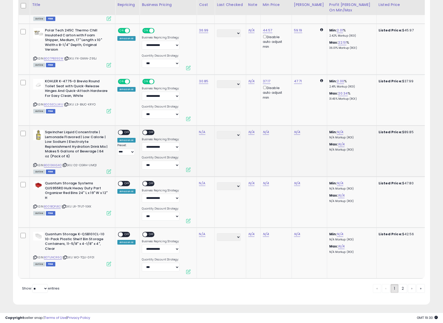
click at [35, 164] on icon at bounding box center [34, 165] width 3 height 3
click at [201, 130] on link "N/A" at bounding box center [202, 132] width 6 height 5
type input "*****"
click button "submit" at bounding box center [218, 114] width 9 height 8
click at [128, 130] on span "OFF" at bounding box center [127, 132] width 8 height 4
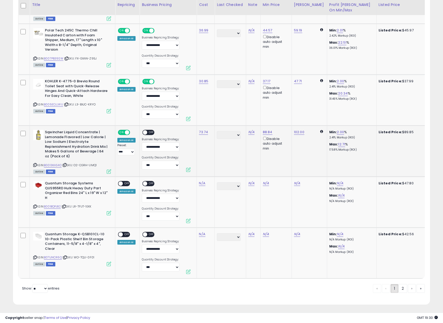
click at [145, 130] on span at bounding box center [145, 132] width 4 height 4
click at [36, 205] on icon at bounding box center [34, 206] width 3 height 3
click at [201, 181] on link "N/A" at bounding box center [202, 183] width 6 height 5
type input "*****"
click button "submit" at bounding box center [218, 165] width 9 height 8
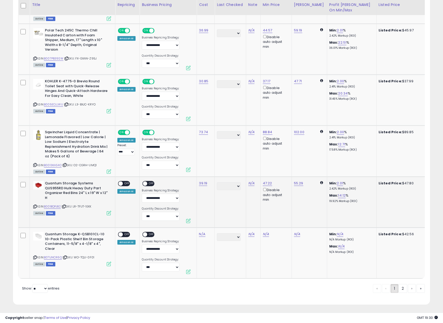
click at [123, 182] on div "ON OFF" at bounding box center [118, 184] width 12 height 4
drag, startPoint x: 124, startPoint y: 181, endPoint x: 133, endPoint y: 179, distance: 8.7
click at [124, 182] on div "ON OFF" at bounding box center [118, 184] width 12 height 4
click at [130, 181] on div "ON OFF Amazon AI" at bounding box center [126, 187] width 18 height 12
click at [126, 182] on span "OFF" at bounding box center [127, 184] width 8 height 4
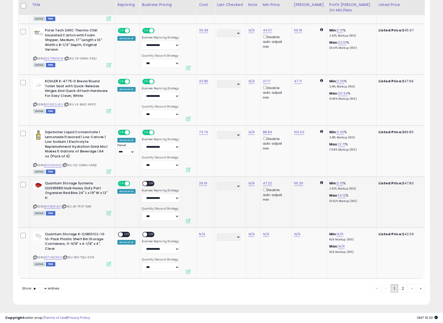
click at [143, 182] on span at bounding box center [145, 184] width 4 height 4
click at [35, 256] on icon at bounding box center [34, 257] width 3 height 3
click at [201, 232] on link "N/A" at bounding box center [202, 234] width 6 height 5
click button "submit" at bounding box center [218, 216] width 9 height 8
click at [126, 233] on span "OFF" at bounding box center [127, 235] width 8 height 4
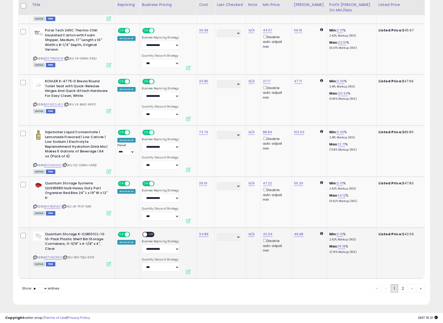
click at [145, 233] on span at bounding box center [145, 235] width 4 height 4
click at [399, 290] on link "2" at bounding box center [403, 288] width 9 height 9
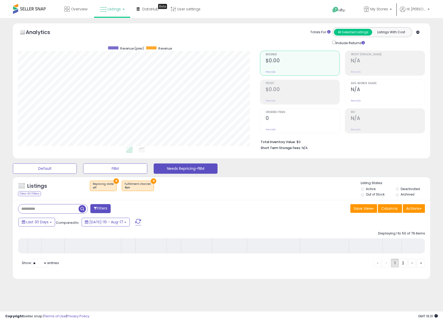
scroll to position [107, 244]
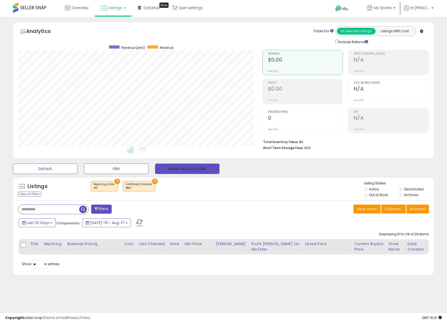
click at [180, 171] on button "Needs Repricing-FBM" at bounding box center [187, 169] width 64 height 10
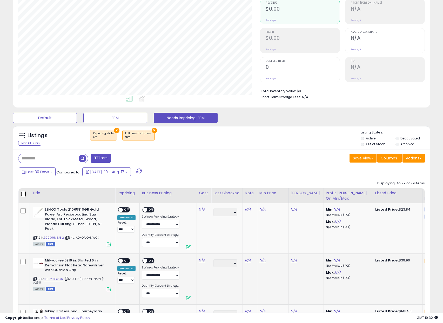
scroll to position [175, 0]
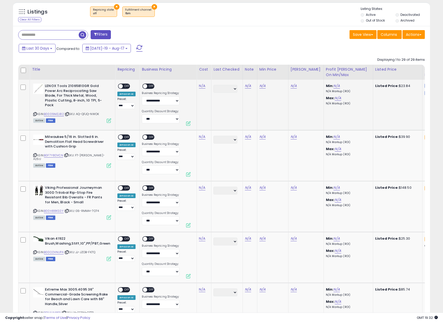
click at [35, 113] on icon at bounding box center [34, 114] width 3 height 3
click at [200, 87] on link "N/A" at bounding box center [202, 85] width 6 height 5
type input "*****"
click button "submit" at bounding box center [218, 73] width 9 height 8
click at [123, 85] on span "OFF" at bounding box center [127, 86] width 8 height 4
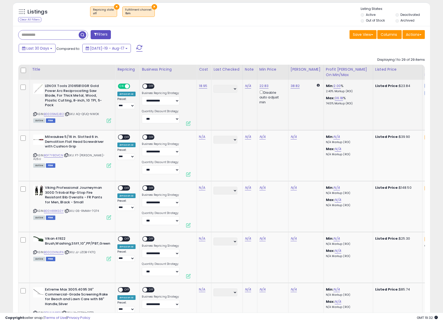
click at [154, 87] on div "ON OFF" at bounding box center [150, 87] width 17 height 6
click at [145, 87] on span at bounding box center [145, 86] width 4 height 4
click at [34, 155] on icon at bounding box center [34, 155] width 3 height 3
click at [202, 136] on link "N/A" at bounding box center [202, 136] width 6 height 5
type input "*****"
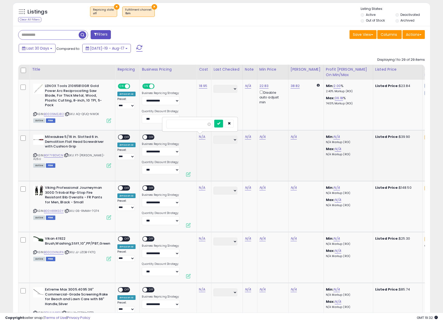
click button "submit" at bounding box center [218, 124] width 9 height 8
click at [126, 137] on span "OFF" at bounding box center [127, 137] width 8 height 4
click at [146, 138] on span at bounding box center [145, 137] width 4 height 4
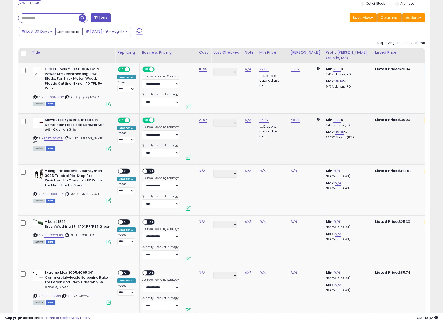
scroll to position [210, 0]
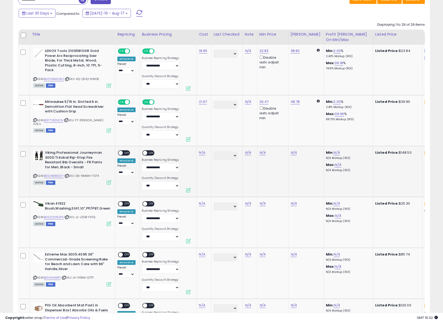
click at [35, 176] on icon at bounding box center [34, 176] width 3 height 3
click at [200, 154] on link "N/A" at bounding box center [202, 152] width 6 height 5
type input "******"
click button "submit" at bounding box center [218, 140] width 9 height 8
click at [126, 152] on span "OFF" at bounding box center [127, 153] width 8 height 4
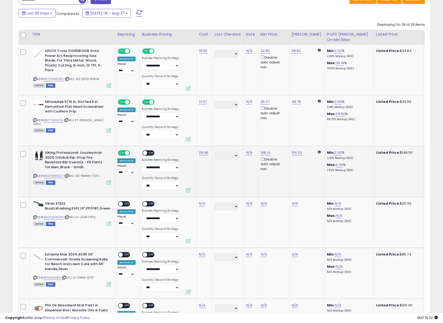
click at [151, 152] on span "OFF" at bounding box center [152, 153] width 8 height 4
click at [35, 218] on icon at bounding box center [34, 217] width 3 height 3
click at [201, 205] on link "N/A" at bounding box center [202, 203] width 6 height 5
type input "*****"
click button "submit" at bounding box center [218, 191] width 9 height 8
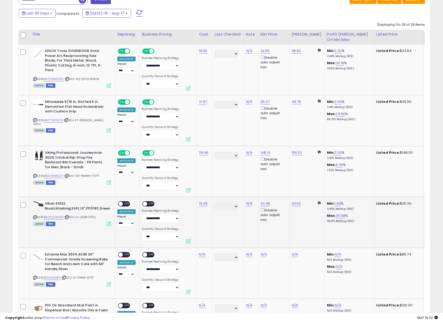
click at [125, 204] on span "OFF" at bounding box center [127, 204] width 8 height 4
click at [146, 205] on div "ON OFF" at bounding box center [143, 204] width 12 height 4
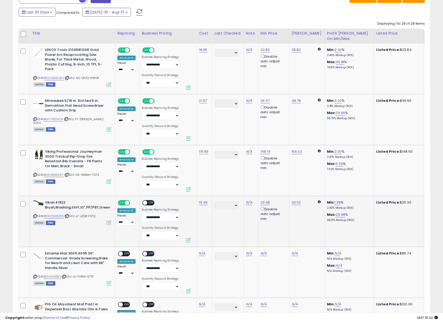
click at [152, 202] on span "OFF" at bounding box center [152, 203] width 8 height 4
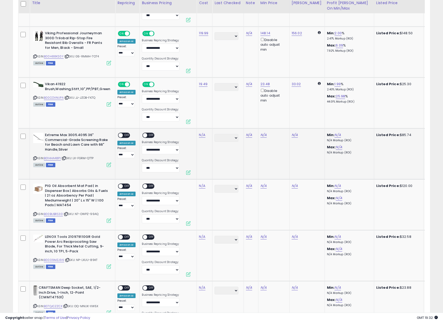
scroll to position [338, 0]
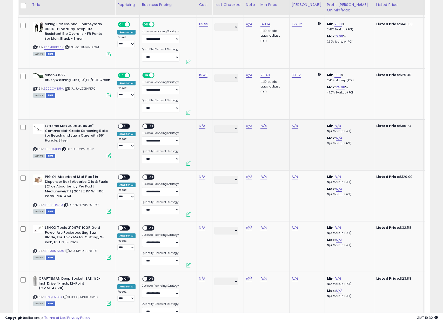
click at [35, 150] on icon at bounding box center [34, 149] width 3 height 3
click at [201, 126] on link "N/A" at bounding box center [202, 125] width 6 height 5
type input "*****"
click at [219, 114] on button "submit" at bounding box center [218, 113] width 9 height 8
click at [126, 126] on span "OFF" at bounding box center [127, 126] width 8 height 4
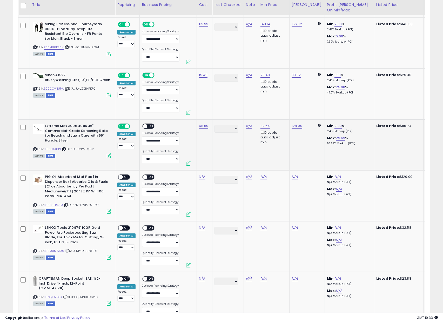
click at [148, 126] on span "OFF" at bounding box center [152, 126] width 8 height 4
click at [35, 205] on icon at bounding box center [34, 205] width 3 height 3
click at [202, 176] on link "N/A" at bounding box center [202, 176] width 6 height 5
type input "*****"
click button "submit" at bounding box center [218, 164] width 9 height 8
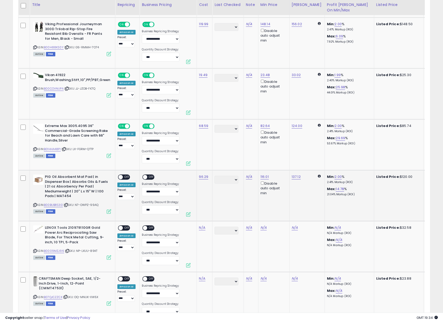
click at [128, 177] on span "OFF" at bounding box center [127, 177] width 8 height 4
click at [148, 178] on span "OFF" at bounding box center [152, 177] width 8 height 4
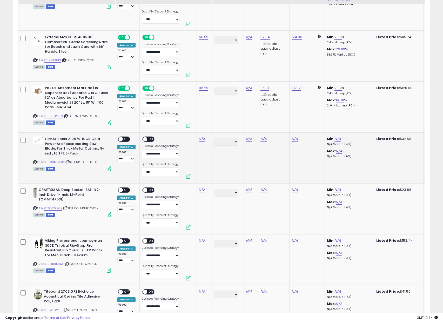
scroll to position [428, 0]
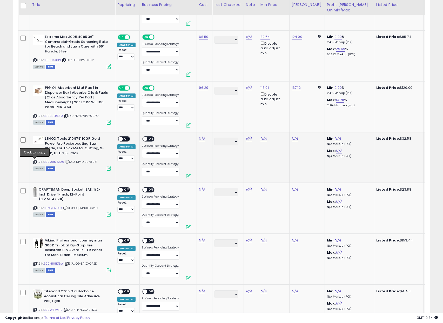
click at [36, 162] on icon at bounding box center [34, 162] width 3 height 3
click at [201, 140] on link "N/A" at bounding box center [202, 138] width 6 height 5
type input "*****"
click button "submit" at bounding box center [218, 126] width 9 height 8
click at [123, 140] on span "OFF" at bounding box center [127, 139] width 8 height 4
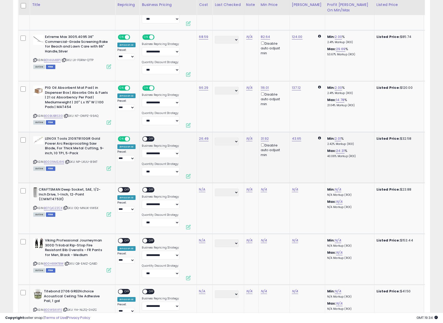
click at [149, 136] on div "ON OFF" at bounding box center [148, 138] width 12 height 5
click at [151, 139] on span "OFF" at bounding box center [152, 139] width 8 height 4
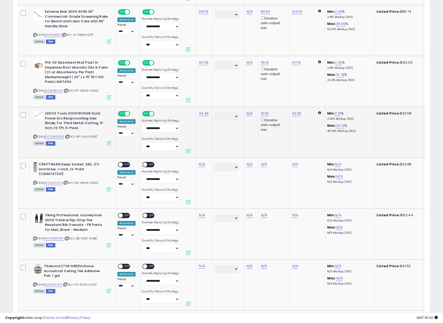
scroll to position [461, 0]
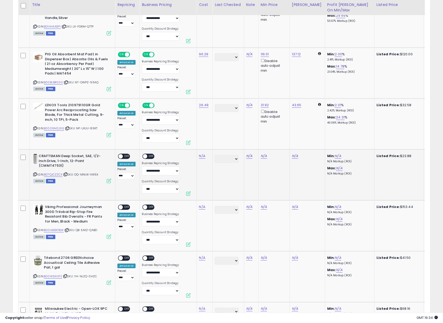
click at [36, 175] on icon at bounding box center [34, 174] width 3 height 3
click at [201, 157] on link "N/A" at bounding box center [202, 156] width 6 height 5
type input "*****"
click button "submit" at bounding box center [218, 143] width 9 height 8
click at [126, 158] on span "OFF" at bounding box center [127, 156] width 8 height 4
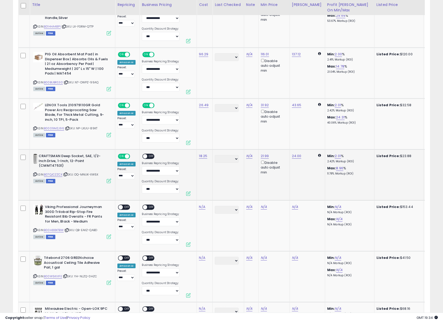
click at [149, 157] on span "OFF" at bounding box center [152, 156] width 8 height 4
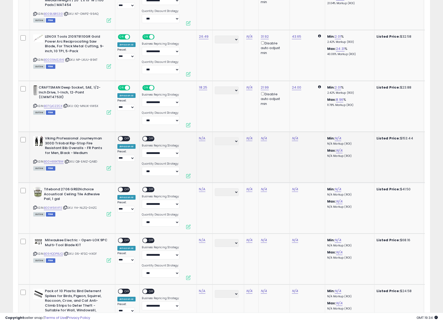
scroll to position [542, 0]
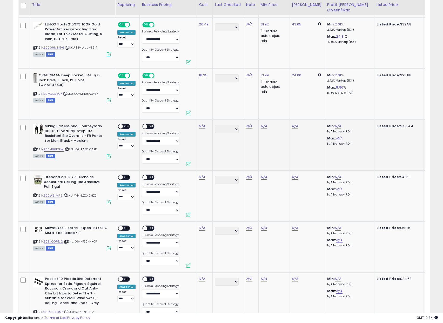
click at [35, 149] on icon at bounding box center [34, 149] width 3 height 3
click at [202, 126] on link "N/A" at bounding box center [202, 126] width 6 height 5
type input "******"
click button "submit" at bounding box center [218, 113] width 9 height 8
click at [123, 129] on div "ON OFF" at bounding box center [124, 126] width 12 height 5
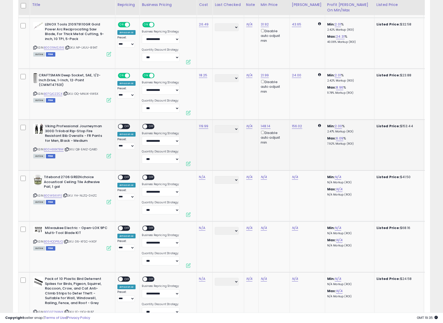
click at [150, 126] on span "OFF" at bounding box center [152, 127] width 8 height 4
click at [126, 126] on span "OFF" at bounding box center [127, 127] width 8 height 4
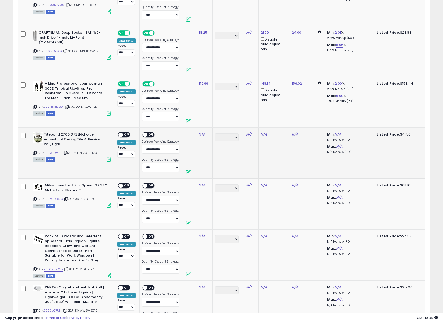
scroll to position [588, 0]
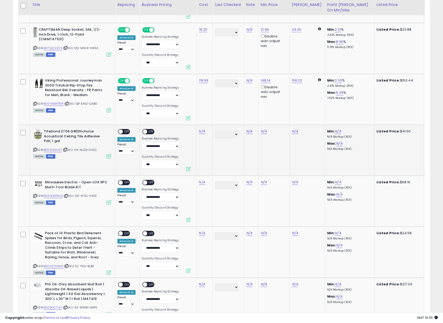
click at [36, 150] on icon at bounding box center [34, 149] width 3 height 3
click at [201, 132] on link "N/A" at bounding box center [202, 131] width 6 height 5
type input "*****"
click button "submit" at bounding box center [218, 118] width 9 height 8
click at [129, 133] on span "OFF" at bounding box center [127, 132] width 8 height 4
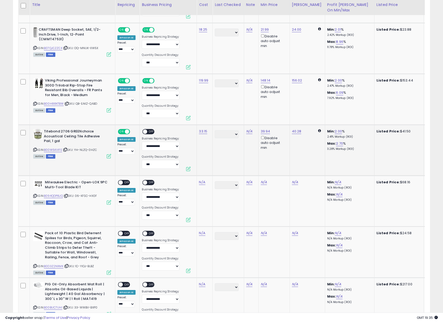
click at [146, 133] on span at bounding box center [145, 132] width 4 height 4
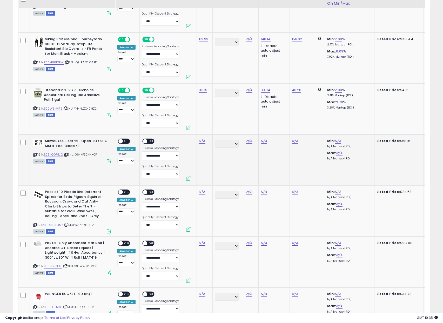
scroll to position [640, 0]
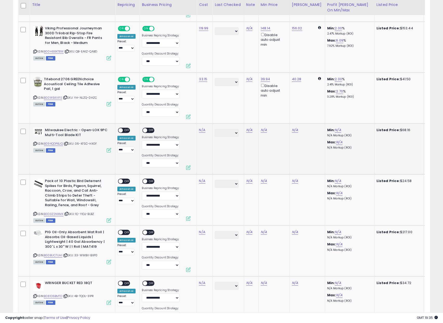
click at [35, 144] on icon at bounding box center [34, 143] width 3 height 3
click at [200, 130] on link "N/A" at bounding box center [202, 130] width 6 height 5
type input "*****"
click button "submit" at bounding box center [218, 117] width 9 height 8
click at [122, 132] on div "ON OFF" at bounding box center [118, 130] width 12 height 4
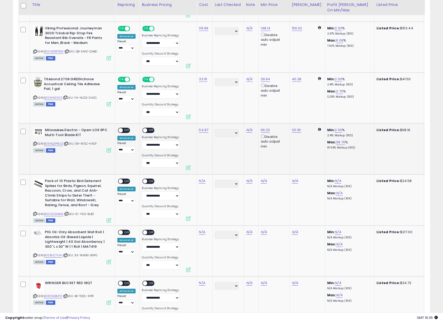
drag, startPoint x: 146, startPoint y: 131, endPoint x: 143, endPoint y: 130, distance: 2.8
click at [146, 131] on span at bounding box center [145, 130] width 4 height 4
click at [129, 128] on span "OFF" at bounding box center [127, 130] width 8 height 4
click at [148, 130] on span "OFF" at bounding box center [152, 130] width 8 height 4
click at [35, 214] on icon at bounding box center [34, 214] width 3 height 3
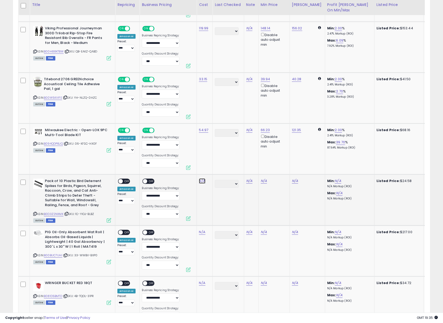
click at [204, 182] on link "N/A" at bounding box center [202, 181] width 6 height 5
type input "*****"
click button "submit" at bounding box center [218, 168] width 9 height 8
click at [126, 180] on span "OFF" at bounding box center [127, 181] width 8 height 4
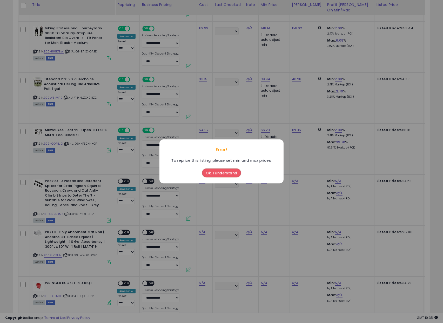
click at [212, 178] on div "Ok, I understand" at bounding box center [222, 172] width 42 height 14
click at [213, 174] on button "Ok, I understand" at bounding box center [221, 173] width 39 height 9
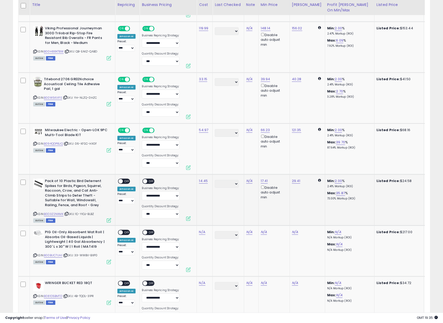
click at [127, 181] on span "OFF" at bounding box center [127, 181] width 8 height 4
click at [152, 181] on span "OFF" at bounding box center [152, 181] width 8 height 4
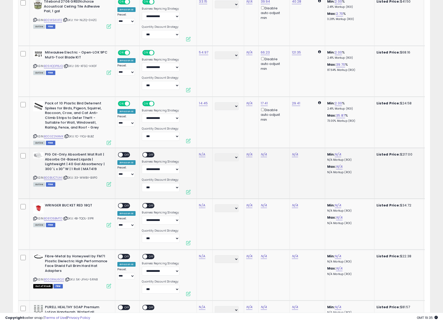
scroll to position [732, 0]
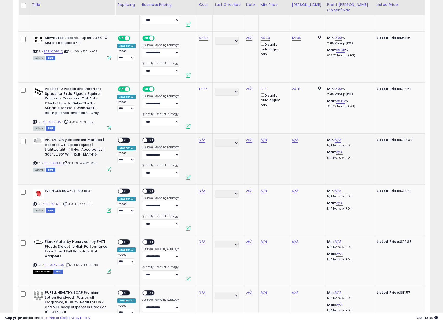
click at [35, 164] on icon at bounding box center [34, 163] width 3 height 3
click at [200, 141] on link "N/A" at bounding box center [202, 140] width 6 height 5
type input "******"
click button "submit" at bounding box center [218, 127] width 9 height 8
click at [125, 140] on span "OFF" at bounding box center [127, 140] width 8 height 4
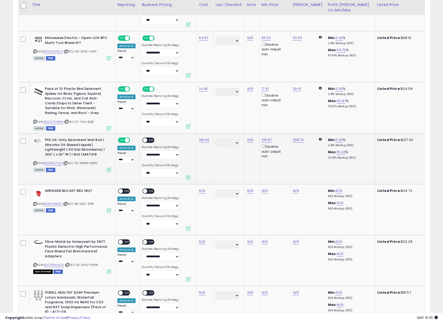
click at [154, 139] on div "ON OFF" at bounding box center [150, 141] width 17 height 6
click at [148, 142] on span "OFF" at bounding box center [152, 140] width 8 height 4
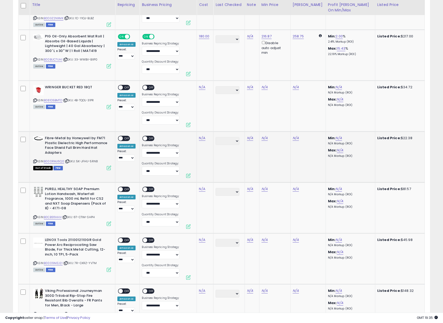
scroll to position [838, 0]
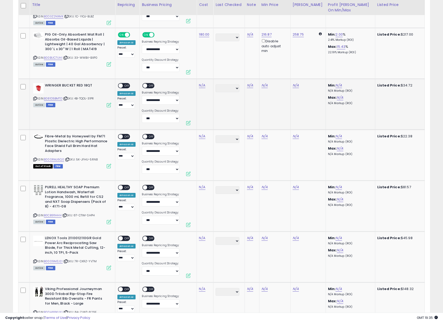
click at [35, 99] on icon at bounding box center [34, 98] width 3 height 3
click at [199, 84] on link "N/A" at bounding box center [202, 85] width 6 height 5
type input "*****"
click button "submit" at bounding box center [218, 72] width 9 height 8
click at [127, 87] on span "OFF" at bounding box center [127, 86] width 8 height 4
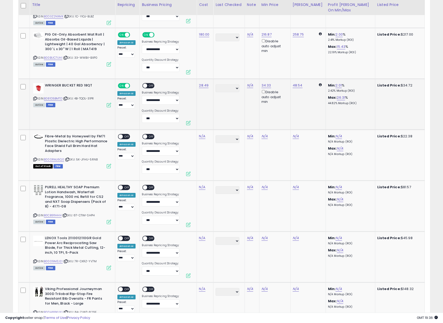
click at [149, 87] on span "OFF" at bounding box center [152, 86] width 8 height 4
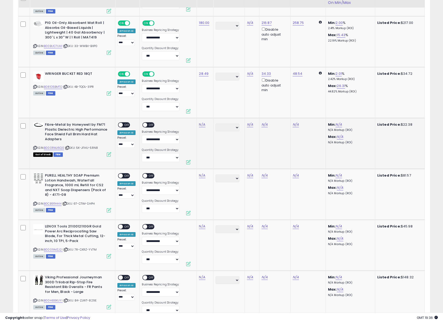
scroll to position [880, 0]
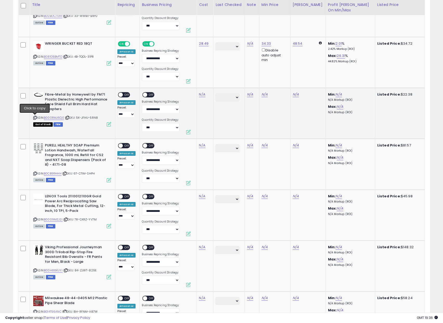
click at [35, 118] on icon at bounding box center [34, 117] width 3 height 3
click at [201, 94] on link "N/A" at bounding box center [202, 94] width 6 height 5
type input "*****"
click button "submit" at bounding box center [218, 81] width 9 height 8
click at [120, 96] on span at bounding box center [121, 95] width 4 height 4
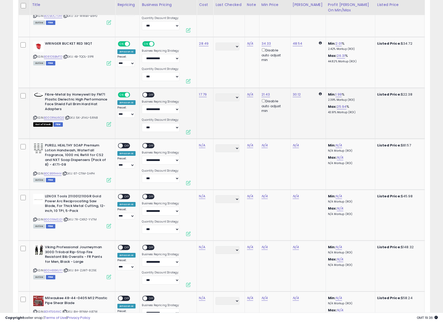
click at [143, 96] on span at bounding box center [145, 95] width 4 height 4
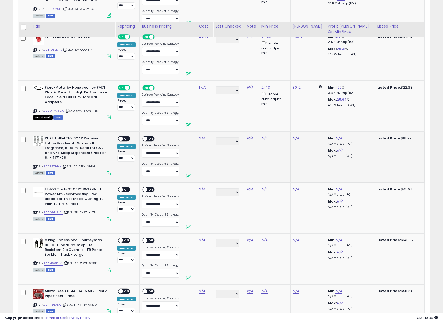
scroll to position [921, 0]
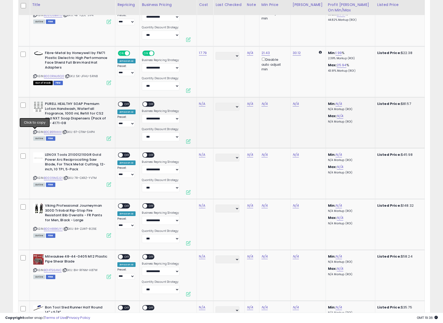
click at [36, 131] on icon at bounding box center [34, 132] width 3 height 3
click at [202, 108] on td "N/A" at bounding box center [205, 122] width 17 height 51
click at [202, 107] on td "N/A" at bounding box center [205, 122] width 17 height 51
click at [201, 106] on link "N/A" at bounding box center [202, 103] width 6 height 5
type input "*****"
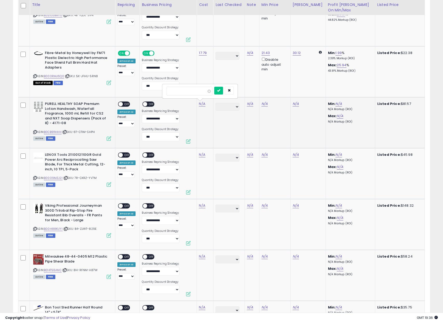
click button "submit" at bounding box center [218, 91] width 9 height 8
click at [128, 103] on span "OFF" at bounding box center [127, 104] width 8 height 4
click at [144, 104] on span at bounding box center [145, 104] width 4 height 4
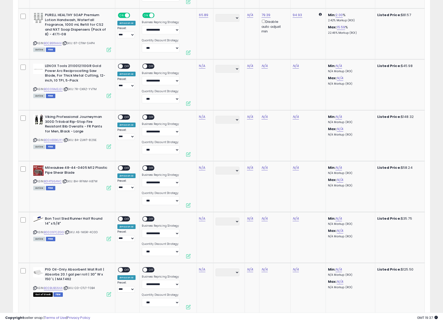
scroll to position [1025, 0]
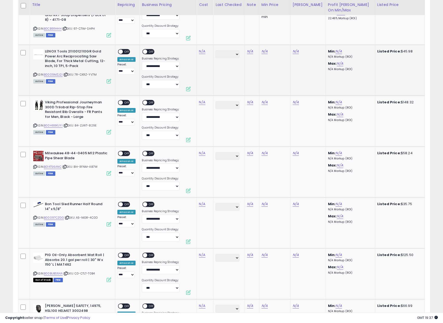
click at [35, 75] on icon at bounding box center [34, 74] width 3 height 3
click at [201, 54] on link "N/A" at bounding box center [202, 51] width 6 height 5
type input "*****"
click button "submit" at bounding box center [218, 38] width 9 height 8
click at [127, 53] on span "OFF" at bounding box center [127, 52] width 8 height 4
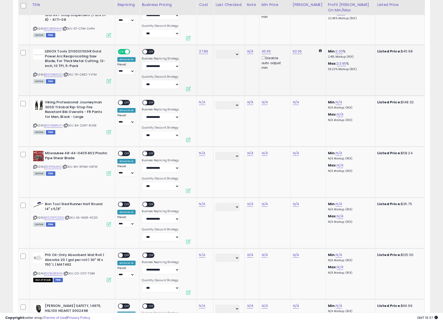
click at [148, 54] on div "ON OFF" at bounding box center [143, 52] width 12 height 4
click at [149, 53] on span "OFF" at bounding box center [152, 52] width 8 height 4
click at [34, 126] on icon at bounding box center [34, 125] width 3 height 3
click at [201, 103] on link "N/A" at bounding box center [202, 102] width 6 height 5
type input "******"
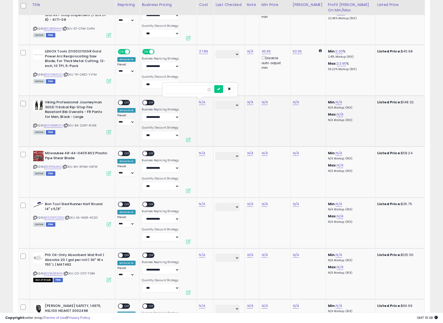
click button "submit" at bounding box center [218, 89] width 9 height 8
click at [125, 104] on span "OFF" at bounding box center [127, 103] width 8 height 4
click at [145, 103] on span at bounding box center [145, 103] width 4 height 4
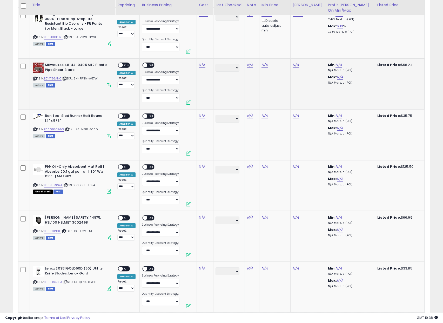
scroll to position [1113, 0]
click at [35, 78] on icon at bounding box center [34, 78] width 3 height 3
click at [201, 66] on link "N/A" at bounding box center [202, 64] width 6 height 5
type input "*****"
click button "submit" at bounding box center [218, 52] width 9 height 8
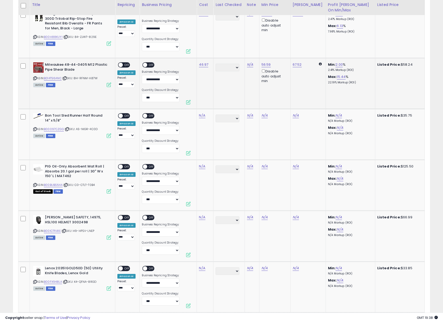
click at [124, 66] on span "OFF" at bounding box center [127, 65] width 8 height 4
click at [150, 65] on span "OFF" at bounding box center [152, 65] width 8 height 4
click at [35, 130] on icon at bounding box center [34, 129] width 3 height 3
click at [202, 116] on link "N/A" at bounding box center [202, 115] width 6 height 5
type input "*****"
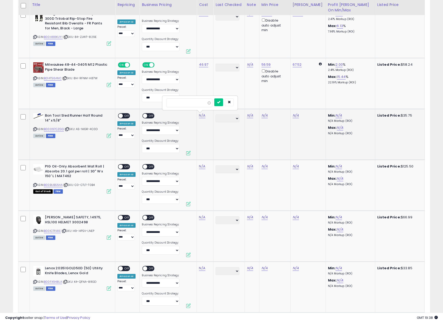
click button "submit" at bounding box center [218, 103] width 9 height 8
click at [126, 116] on span "OFF" at bounding box center [127, 116] width 8 height 4
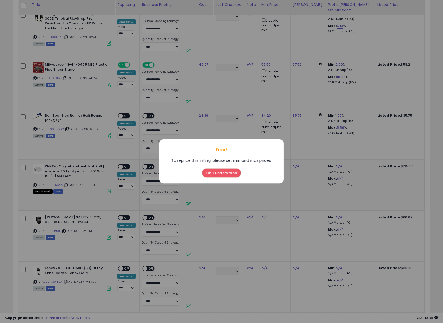
click at [218, 173] on button "Ok, I understand" at bounding box center [221, 173] width 39 height 9
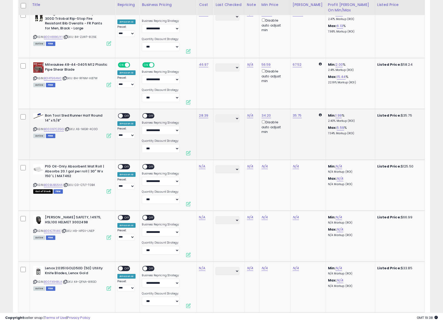
click at [125, 115] on span "OFF" at bounding box center [127, 116] width 8 height 4
click at [154, 115] on div "ON OFF" at bounding box center [148, 115] width 12 height 5
click at [151, 115] on span "OFF" at bounding box center [152, 116] width 8 height 4
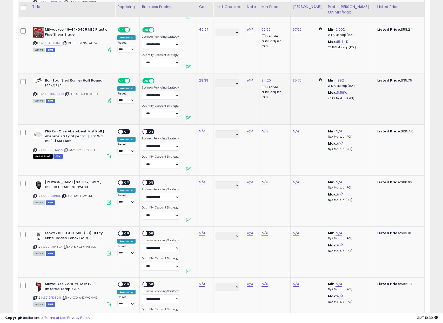
scroll to position [1150, 0]
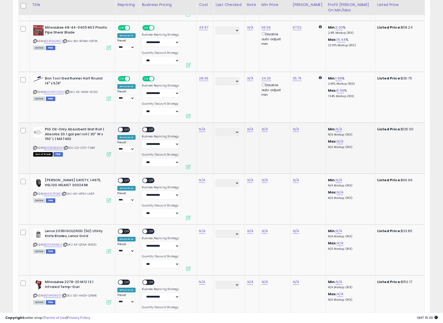
click at [35, 148] on icon at bounding box center [34, 148] width 3 height 3
click at [202, 132] on link "N/A" at bounding box center [202, 129] width 6 height 5
type input "******"
click button "submit" at bounding box center [218, 116] width 9 height 8
click at [124, 131] on div "ON OFF" at bounding box center [118, 130] width 12 height 4
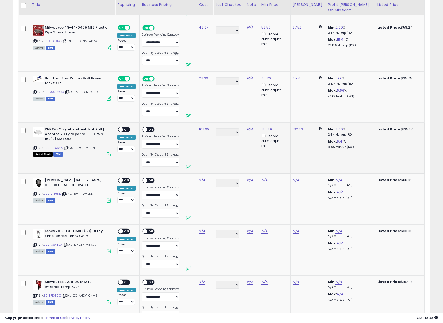
click at [148, 130] on span "OFF" at bounding box center [152, 130] width 8 height 4
click at [121, 128] on span at bounding box center [121, 130] width 4 height 4
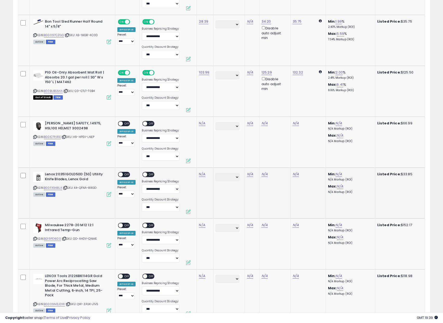
scroll to position [1261, 0]
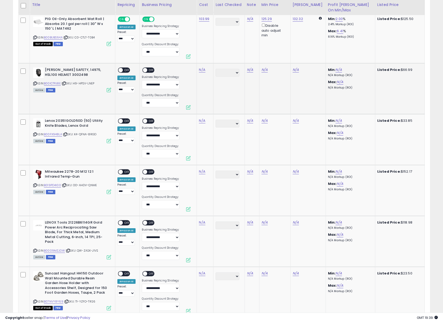
click at [35, 84] on icon at bounding box center [34, 83] width 3 height 3
click at [200, 70] on link "N/A" at bounding box center [202, 69] width 6 height 5
type input "*****"
click button "submit" at bounding box center [218, 57] width 9 height 8
click at [126, 72] on span "OFF" at bounding box center [127, 70] width 8 height 4
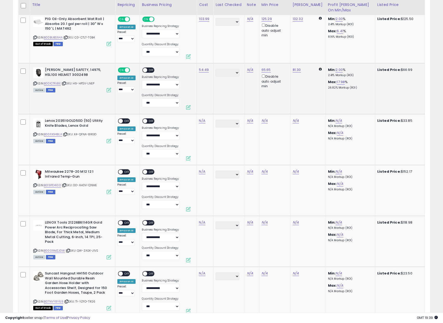
click at [148, 69] on span "OFF" at bounding box center [152, 70] width 8 height 4
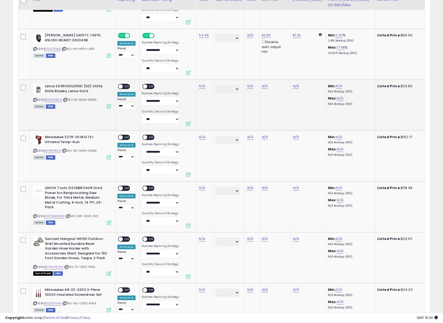
scroll to position [1297, 0]
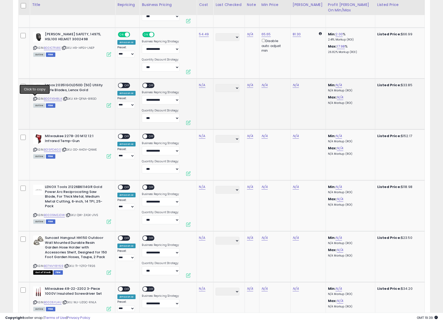
click at [35, 99] on icon at bounding box center [34, 98] width 3 height 3
click at [200, 86] on link "N/A" at bounding box center [202, 85] width 6 height 5
type input "*****"
click button "submit" at bounding box center [218, 72] width 9 height 8
click at [125, 86] on span "OFF" at bounding box center [127, 85] width 8 height 4
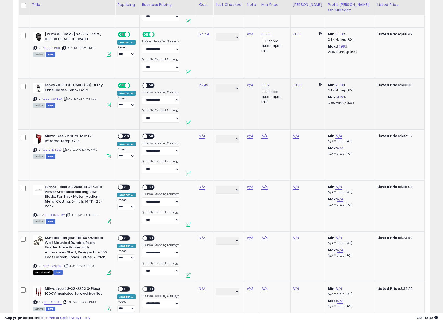
click at [148, 86] on span "OFF" at bounding box center [152, 85] width 8 height 4
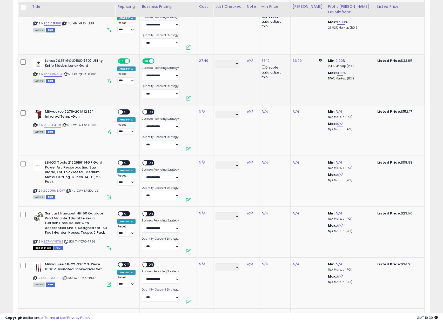
scroll to position [1334, 0]
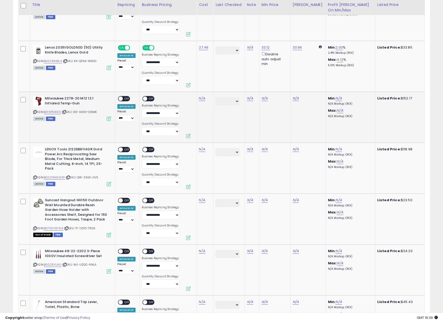
click at [35, 112] on icon at bounding box center [34, 112] width 3 height 3
click at [201, 99] on link "N/A" at bounding box center [202, 98] width 6 height 5
type input "******"
click button "submit" at bounding box center [218, 85] width 9 height 8
click at [125, 101] on div "ON OFF" at bounding box center [118, 99] width 12 height 4
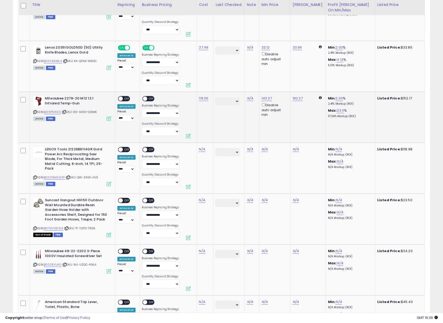
click at [127, 99] on span "OFF" at bounding box center [127, 99] width 8 height 4
click at [148, 99] on span "OFF" at bounding box center [152, 99] width 8 height 4
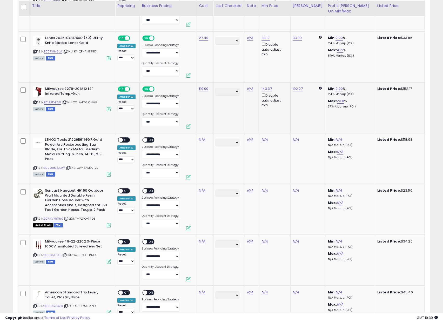
scroll to position [1345, 0]
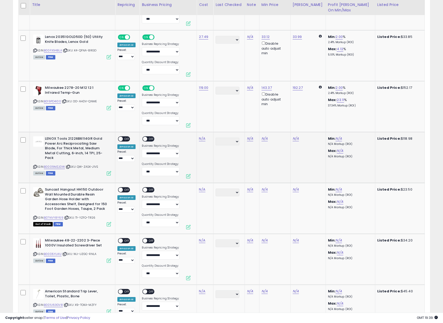
click at [35, 166] on icon at bounding box center [34, 167] width 3 height 3
click at [203, 139] on link "N/A" at bounding box center [202, 138] width 6 height 5
type input "*****"
click button "submit" at bounding box center [218, 126] width 9 height 8
click at [125, 139] on span "OFF" at bounding box center [127, 139] width 8 height 4
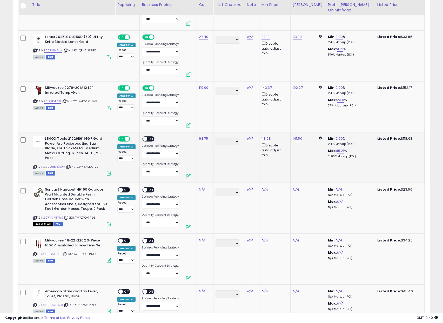
click at [148, 140] on span "OFF" at bounding box center [152, 139] width 8 height 4
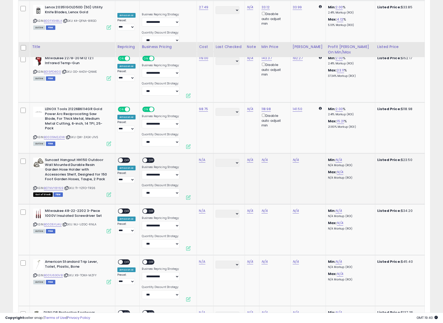
scroll to position [1447, 0]
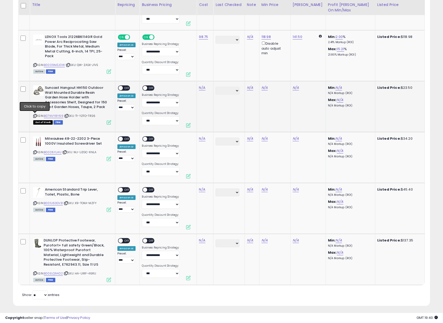
click at [35, 115] on icon at bounding box center [34, 116] width 3 height 3
click at [206, 87] on div "N/A" at bounding box center [204, 88] width 10 height 5
click at [204, 87] on link "N/A" at bounding box center [202, 87] width 6 height 5
type input "*****"
click button "submit" at bounding box center [218, 75] width 9 height 8
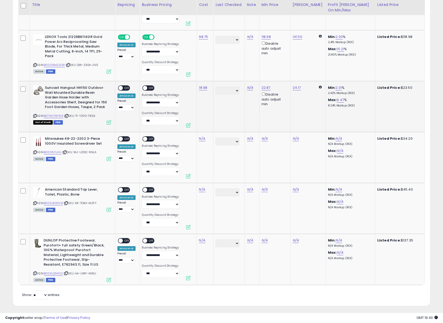
click at [128, 90] on span "OFF" at bounding box center [127, 88] width 8 height 4
click at [153, 89] on span "OFF" at bounding box center [152, 88] width 8 height 4
click at [35, 153] on icon at bounding box center [34, 152] width 3 height 3
click at [200, 139] on link "N/A" at bounding box center [202, 138] width 6 height 5
type input "*****"
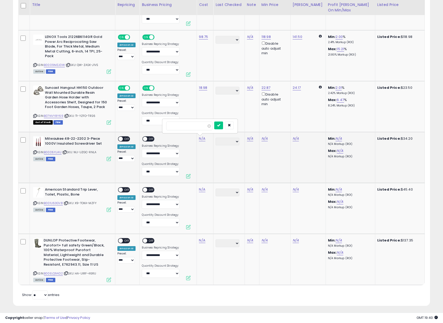
click button "submit" at bounding box center [218, 126] width 9 height 8
click at [127, 139] on span "OFF" at bounding box center [127, 139] width 8 height 4
click at [152, 139] on span "OFF" at bounding box center [152, 139] width 8 height 4
click at [35, 204] on icon at bounding box center [34, 203] width 3 height 3
click at [202, 189] on link "N/A" at bounding box center [202, 189] width 6 height 5
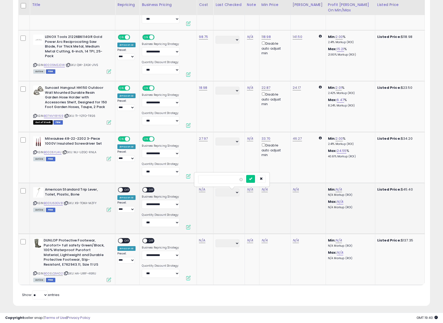
type input "*****"
click button "submit" at bounding box center [218, 177] width 9 height 8
click at [126, 190] on span "OFF" at bounding box center [127, 190] width 8 height 4
click at [146, 189] on span at bounding box center [145, 190] width 4 height 4
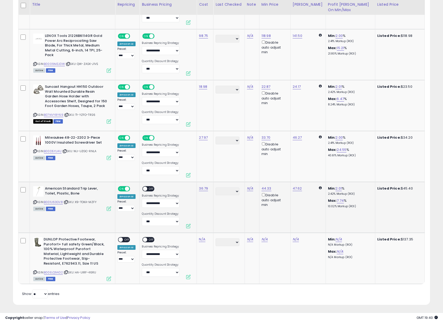
click at [148, 189] on span "OFF" at bounding box center [152, 189] width 8 height 4
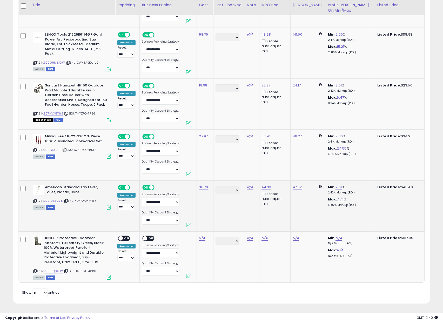
scroll to position [1453, 0]
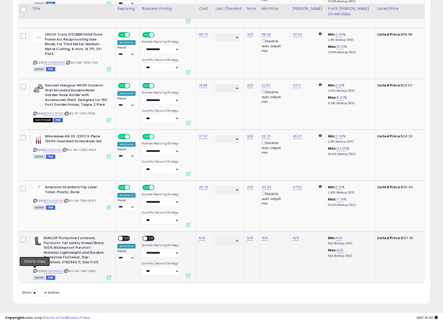
click at [34, 270] on icon at bounding box center [34, 271] width 3 height 3
click at [198, 237] on td "N/A" at bounding box center [205, 257] width 17 height 51
click at [200, 236] on link "N/A" at bounding box center [202, 238] width 6 height 5
click button "submit" at bounding box center [218, 225] width 9 height 8
click at [126, 237] on span "OFF" at bounding box center [127, 239] width 8 height 4
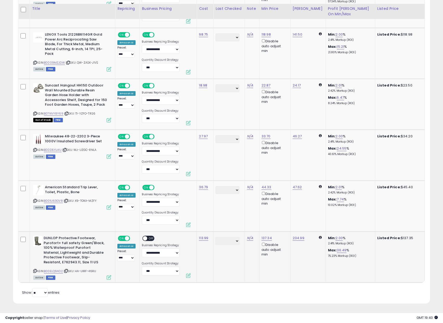
click at [150, 237] on span "OFF" at bounding box center [152, 239] width 8 height 4
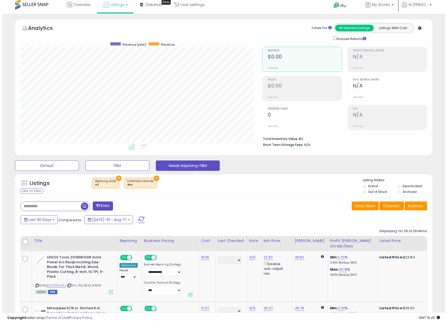
scroll to position [0, 0]
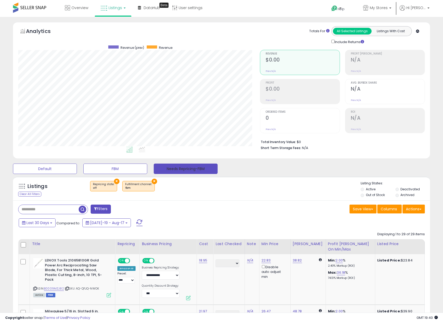
click at [184, 170] on button "Needs Repricing-FBM" at bounding box center [186, 169] width 64 height 10
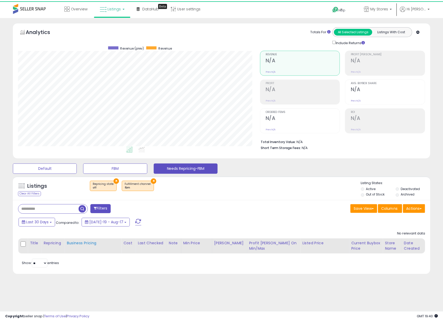
scroll to position [107, 244]
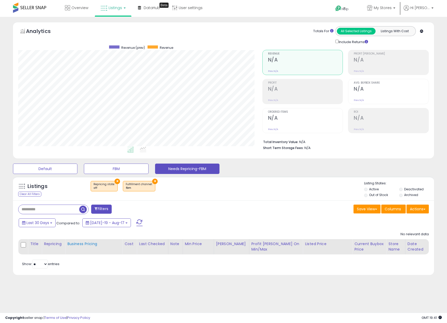
click at [112, 172] on button "FBM" at bounding box center [116, 169] width 64 height 10
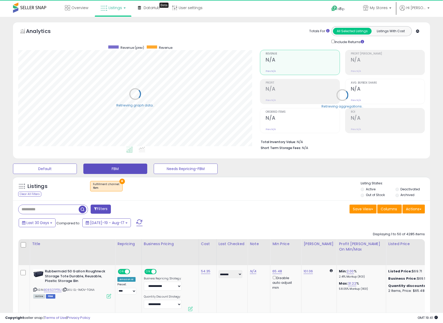
scroll to position [259831, 259696]
